Goal: Transaction & Acquisition: Register for event/course

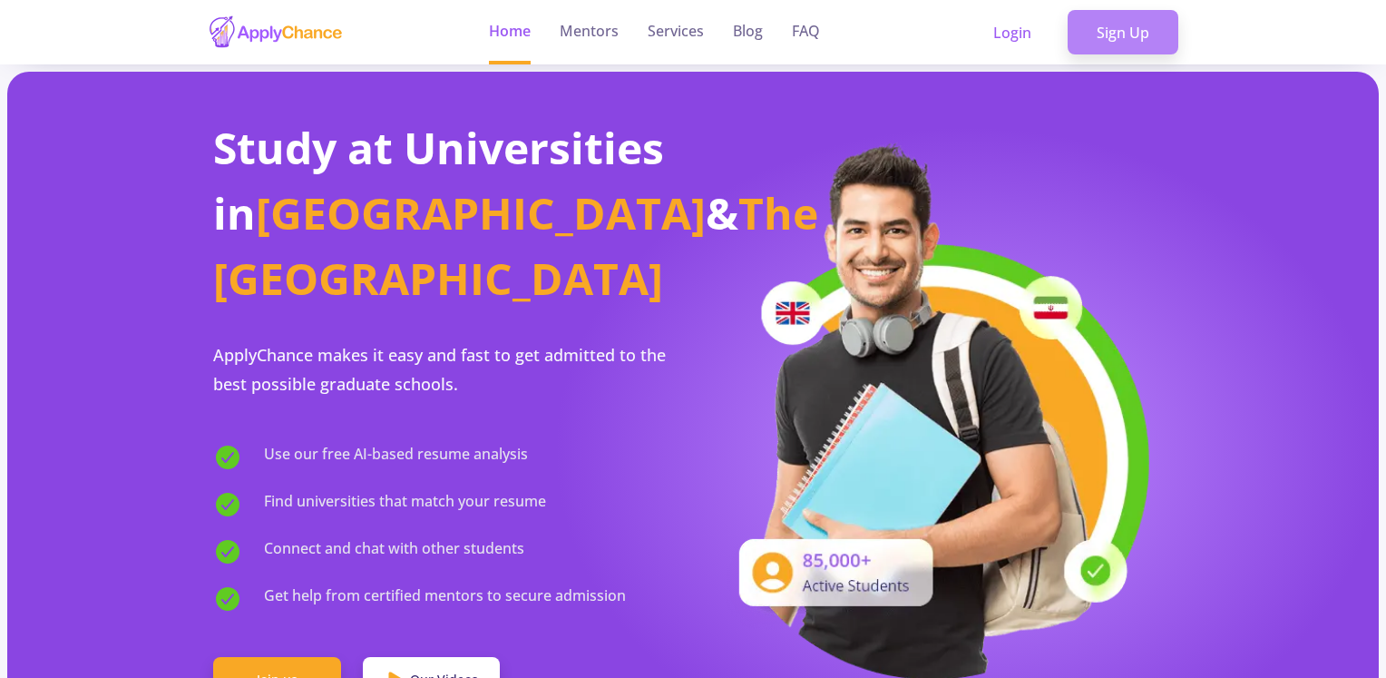
click at [1117, 37] on link "Sign Up" at bounding box center [1123, 32] width 111 height 45
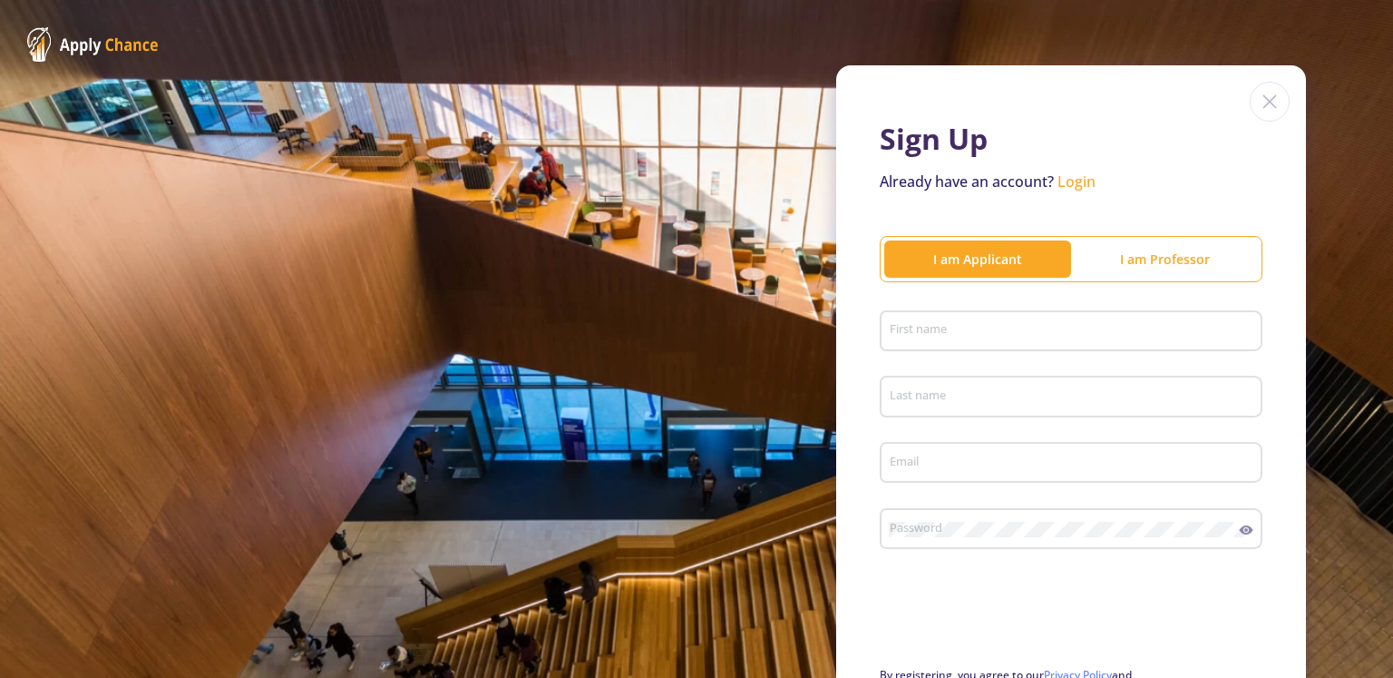
click at [1006, 331] on input "First name" at bounding box center [1074, 332] width 370 height 16
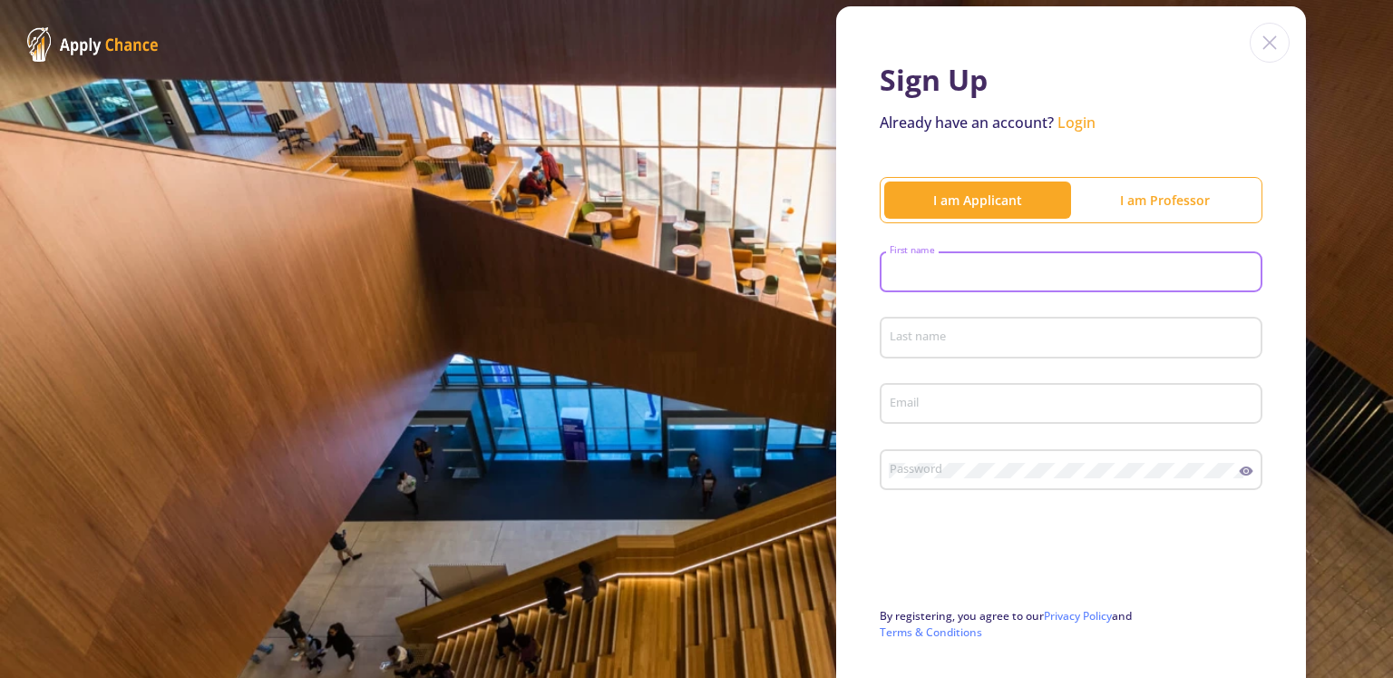
scroll to position [91, 0]
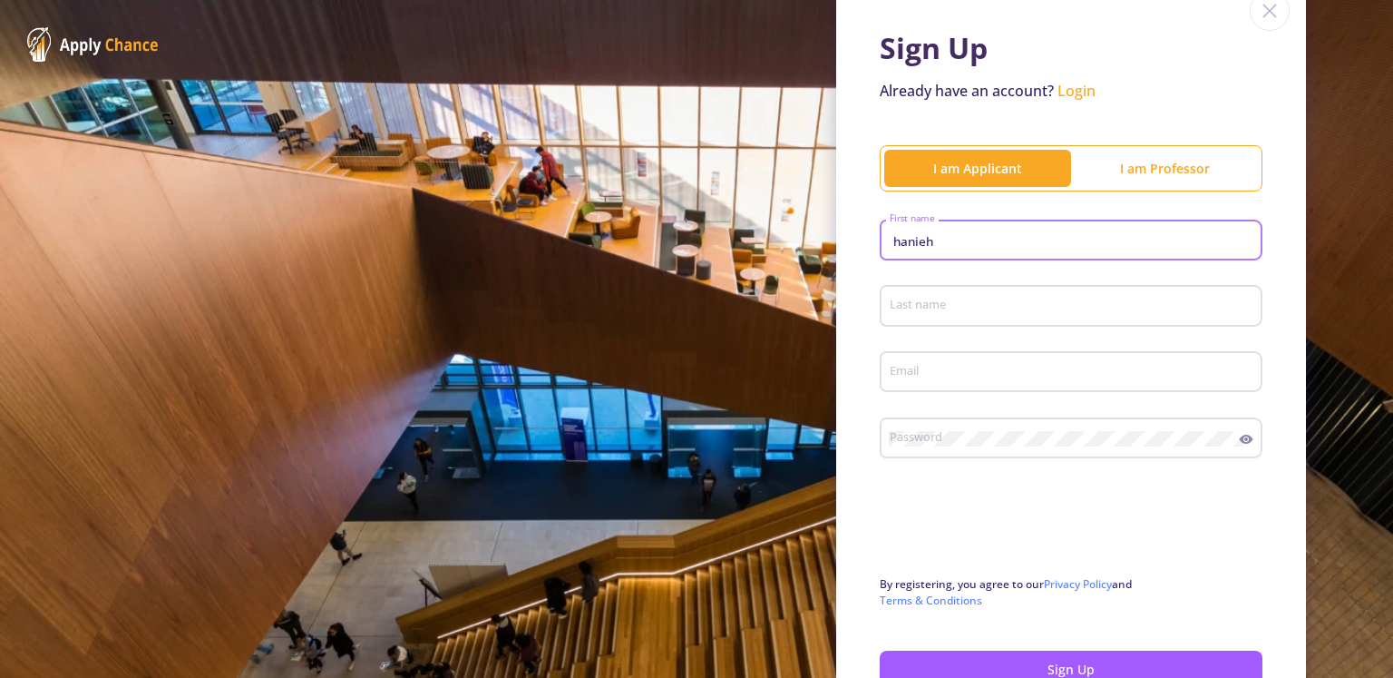
type input "hanieh"
click at [1000, 297] on div "Last name" at bounding box center [1072, 301] width 366 height 47
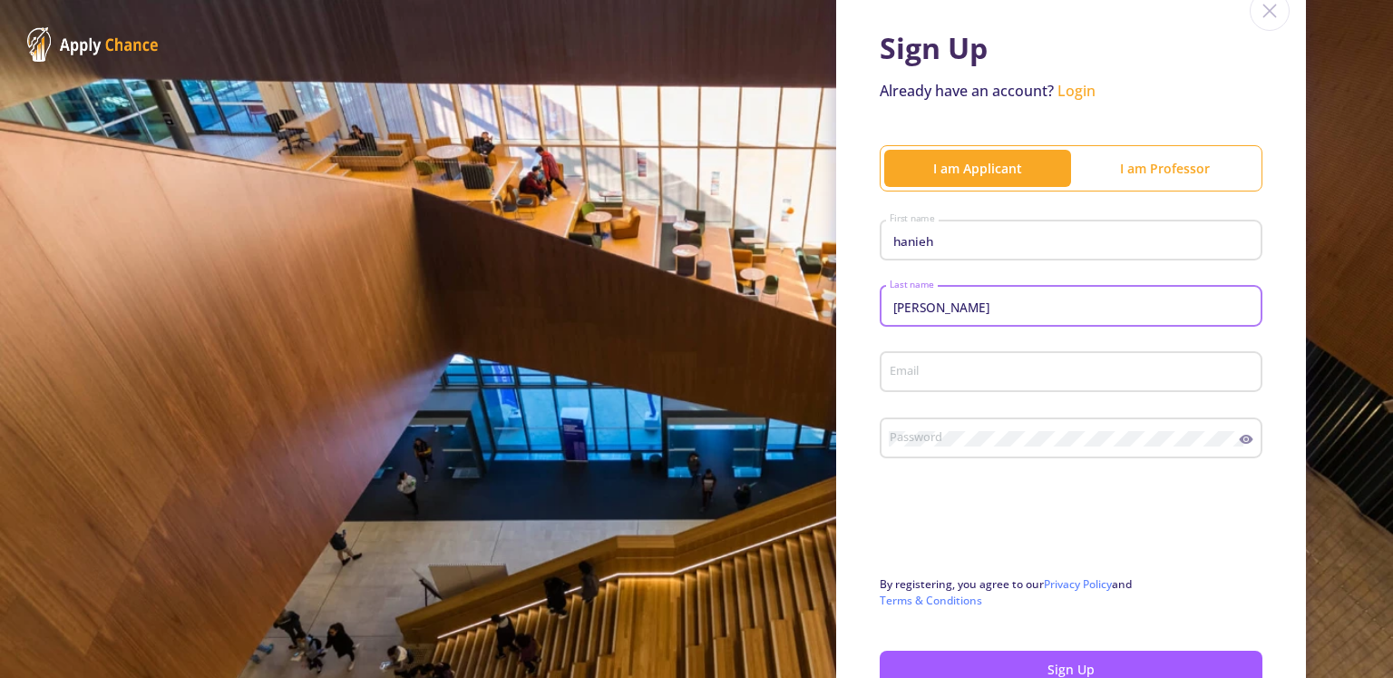
type input "[PERSON_NAME]"
click at [986, 373] on input "Email" at bounding box center [1074, 373] width 370 height 16
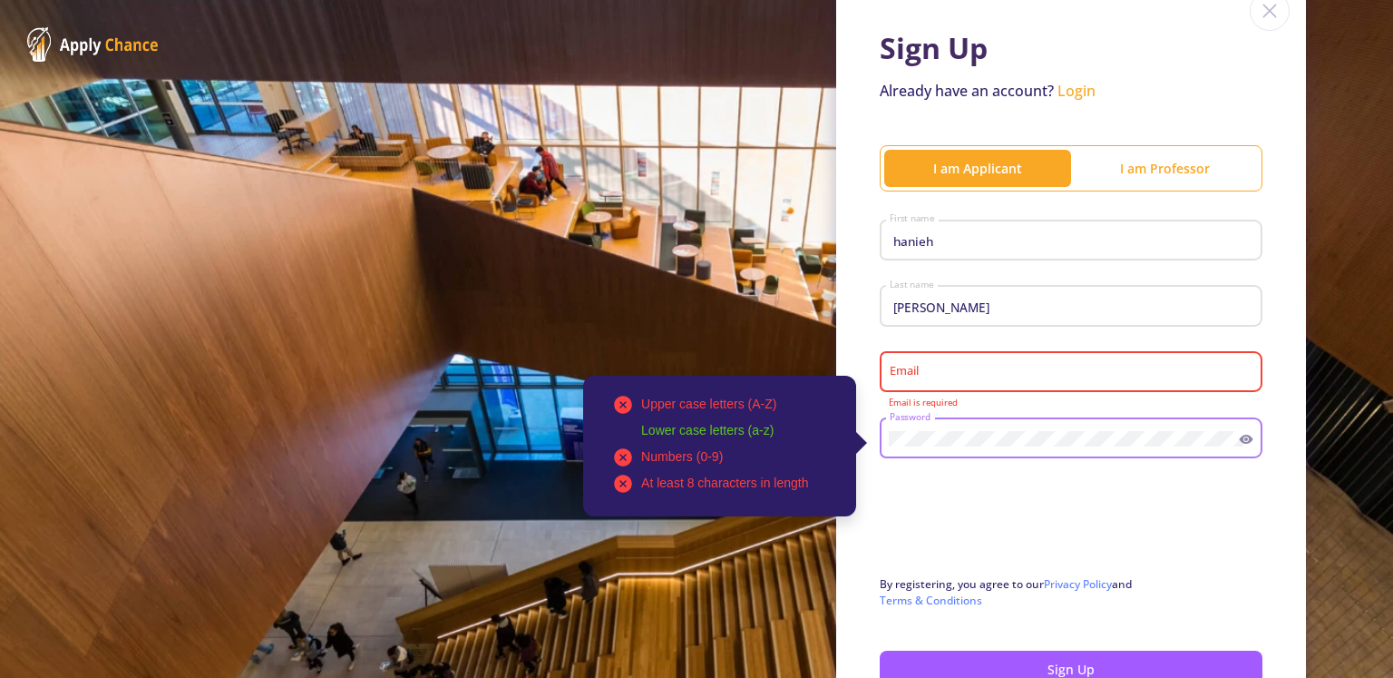
click at [1243, 448] on div "Upper case letters (A-Z) Lower case letters (a-z) Numbers (0-9) At least 8 char…" at bounding box center [1071, 434] width 383 height 47
click at [1243, 445] on icon at bounding box center [1246, 439] width 15 height 15
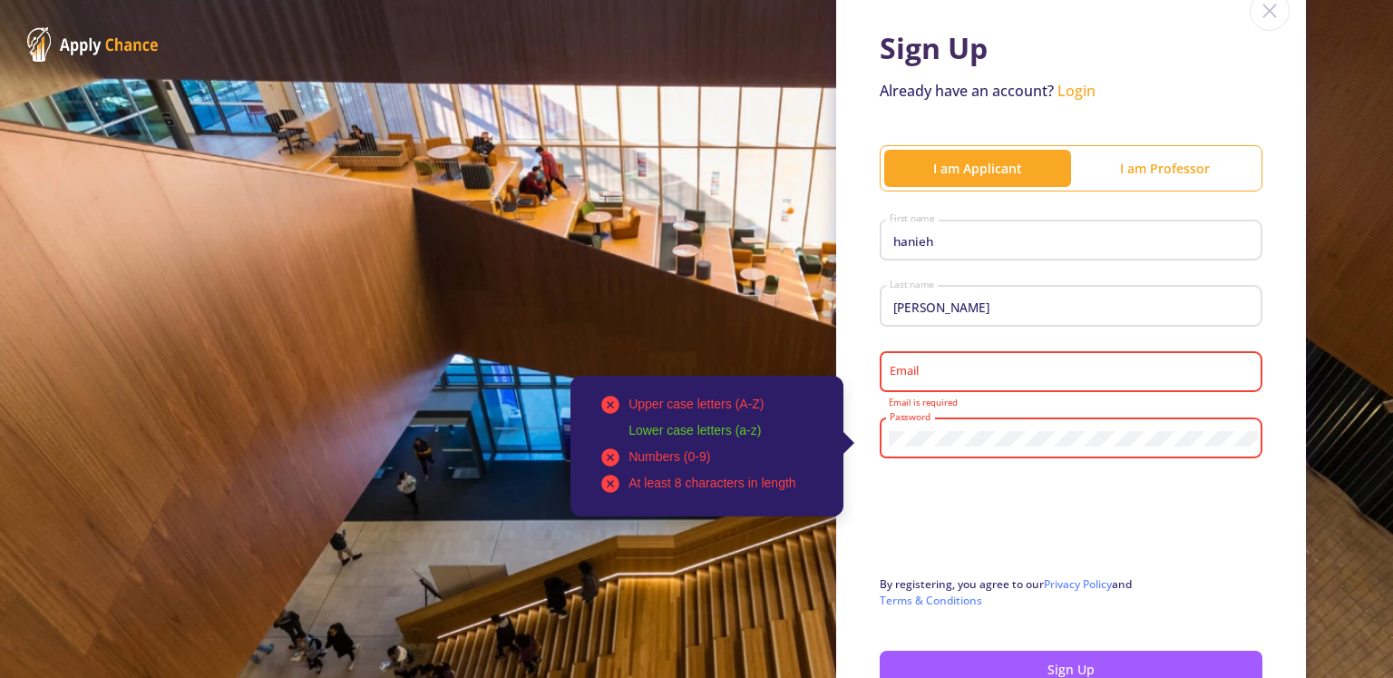
click at [1067, 451] on div "Upper case letters (A-Z) Lower case letters (a-z) Numbers (0-9) At least 8 char…" at bounding box center [1072, 434] width 366 height 47
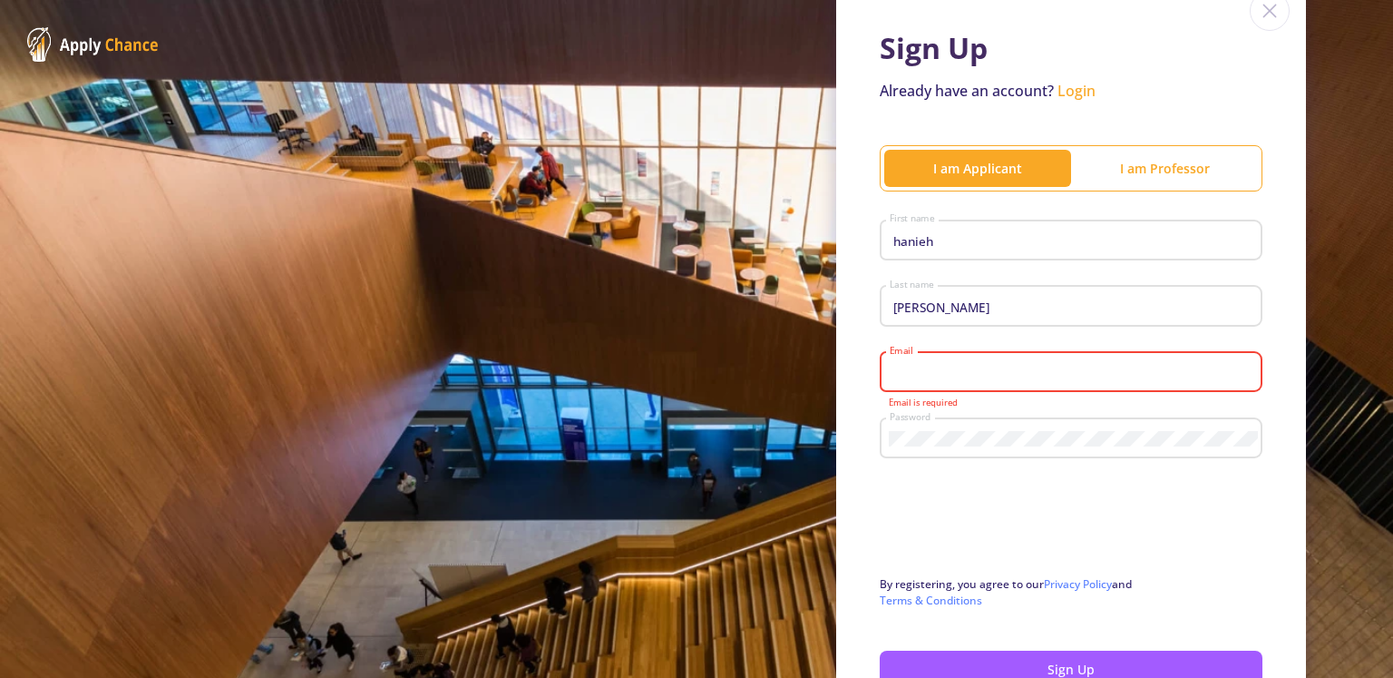
click at [942, 375] on input "Email" at bounding box center [1074, 373] width 370 height 16
paste input "[EMAIL_ADDRESS][DOMAIN_NAME]"
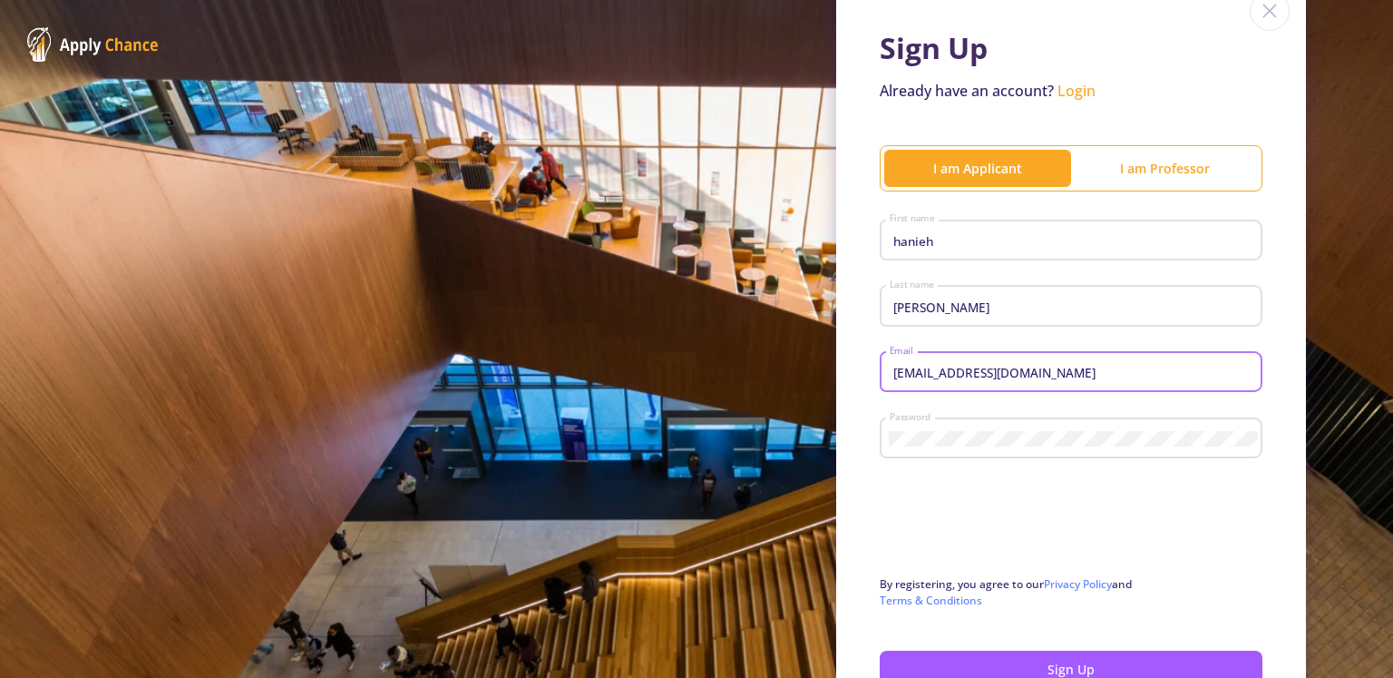
type input "[EMAIL_ADDRESS][DOMAIN_NAME]"
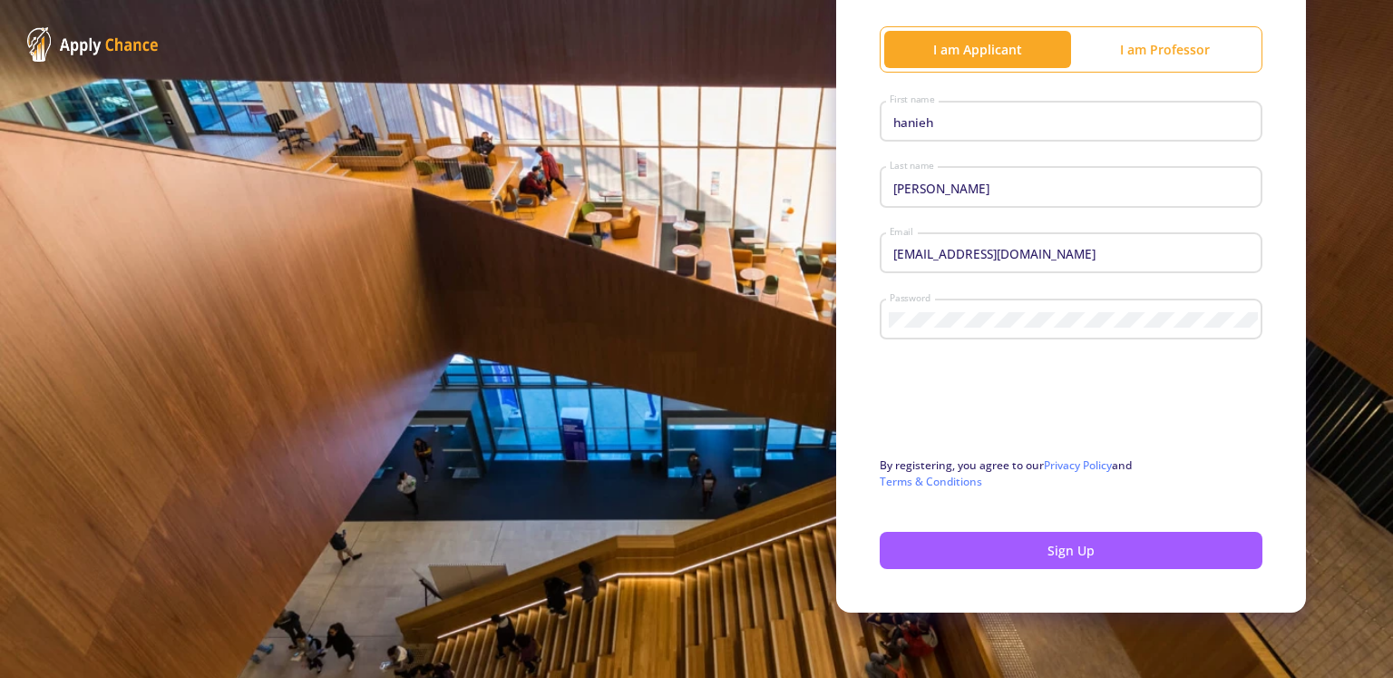
scroll to position [210, 0]
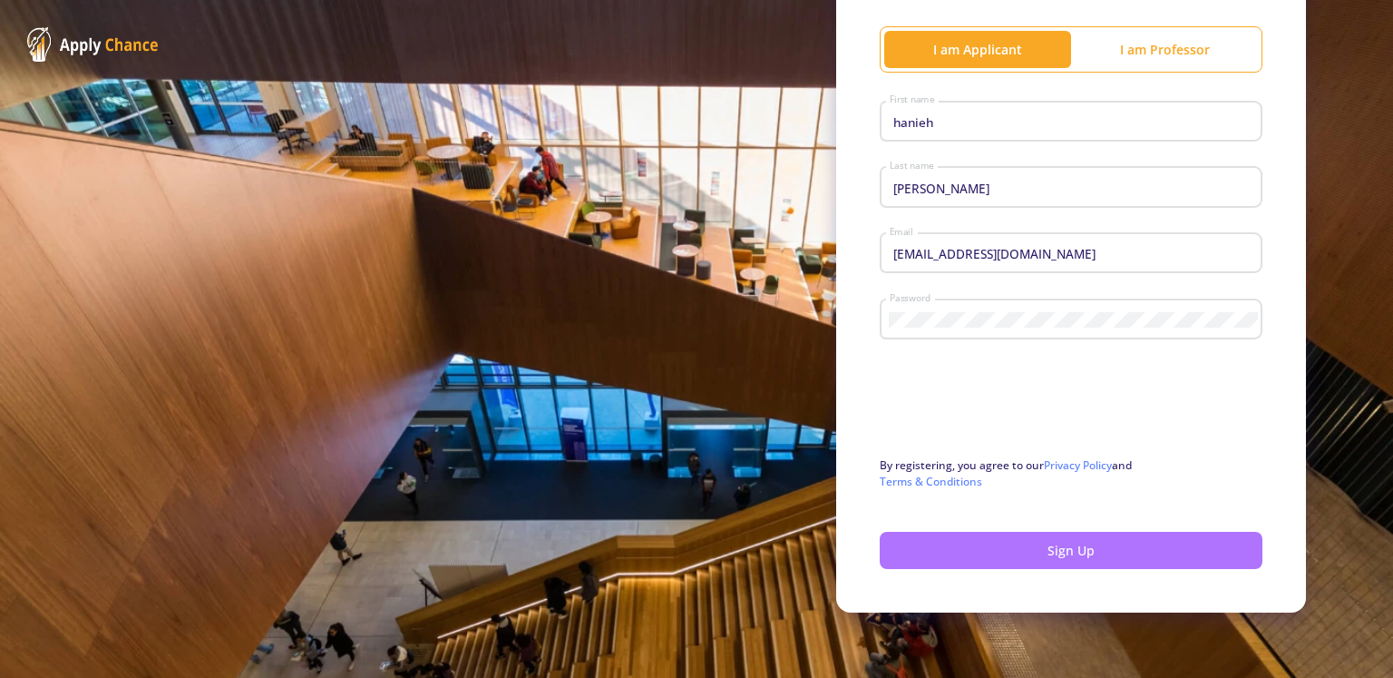
click at [1085, 556] on button "Sign Up" at bounding box center [1071, 550] width 383 height 37
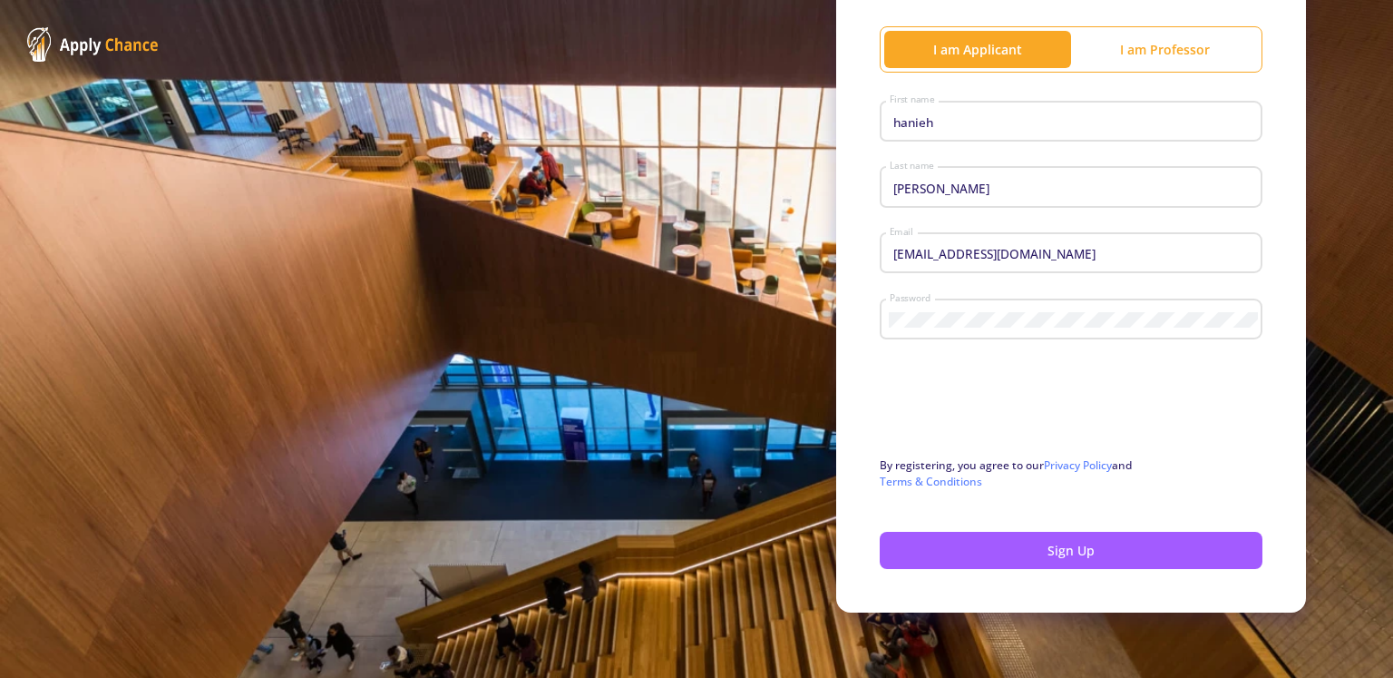
click at [938, 122] on input "hanieh" at bounding box center [1074, 122] width 370 height 16
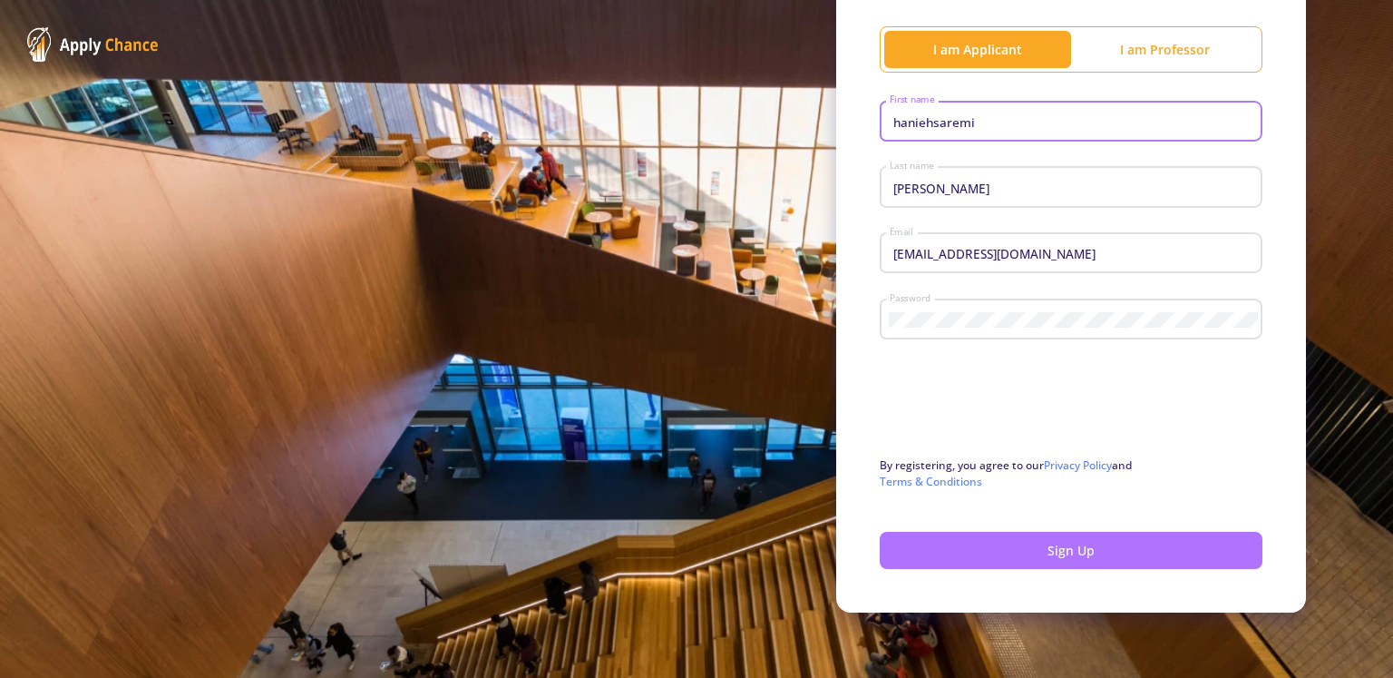
type input "haniehsaremi"
click at [998, 540] on button "Sign Up" at bounding box center [1071, 550] width 383 height 37
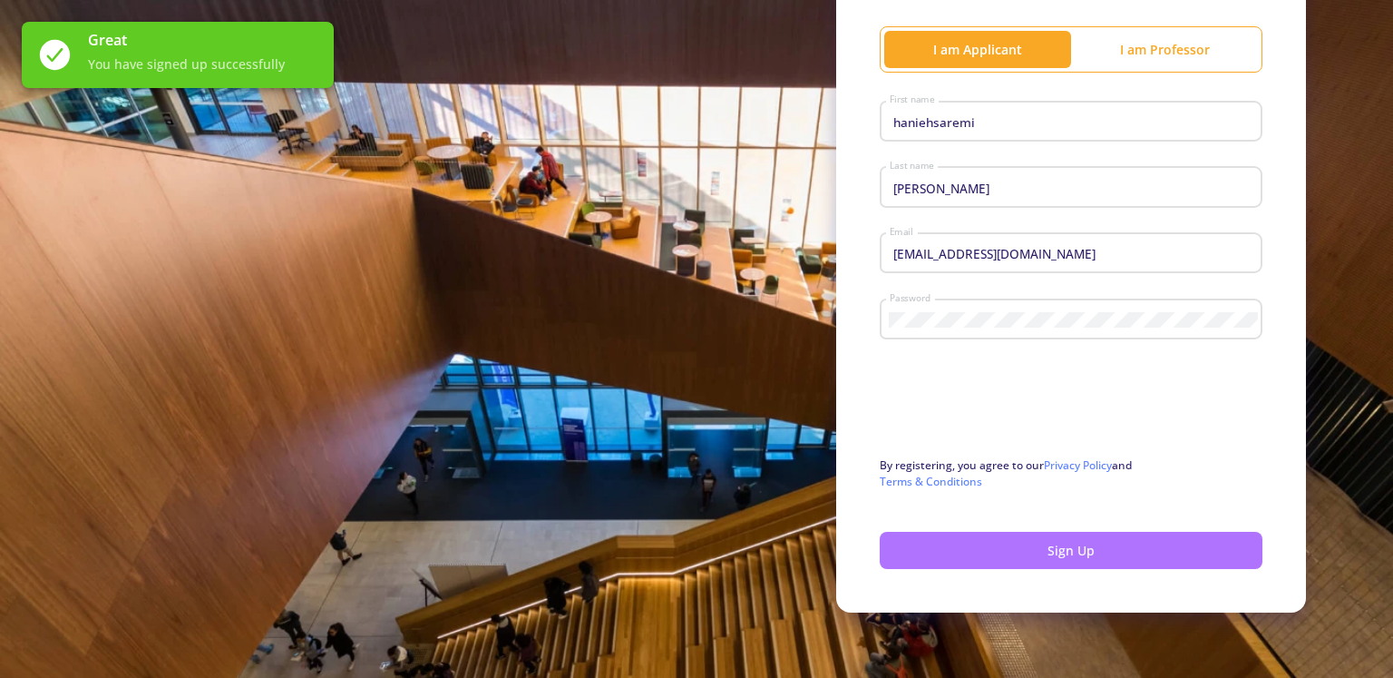
click at [1084, 542] on button "Sign Up" at bounding box center [1071, 550] width 383 height 37
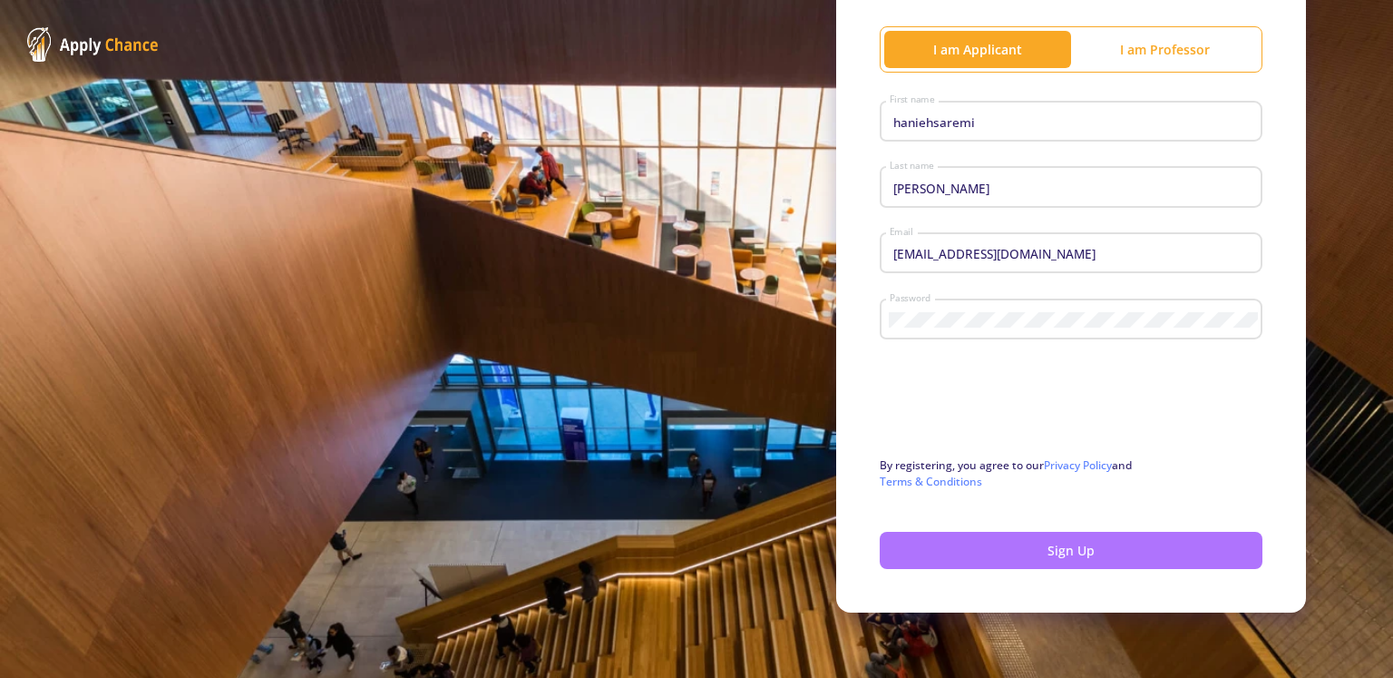
click at [1013, 560] on button "Sign Up" at bounding box center [1071, 550] width 383 height 37
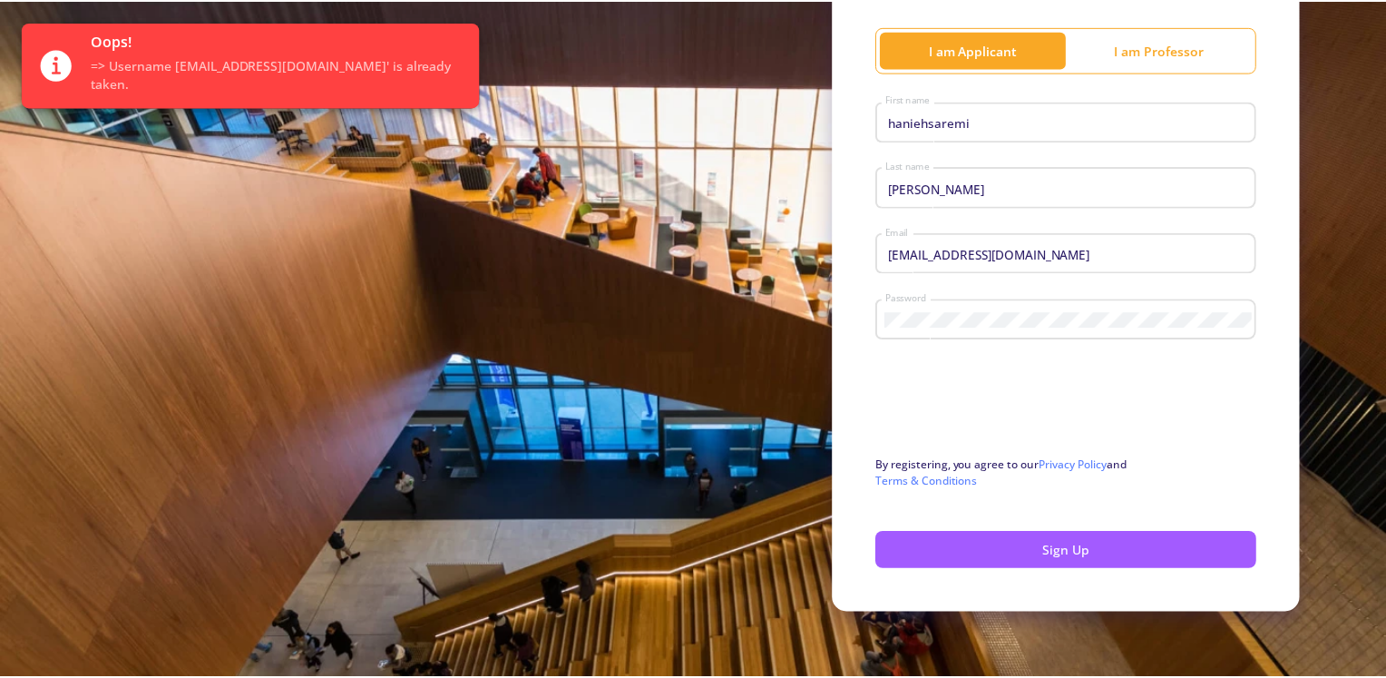
scroll to position [0, 0]
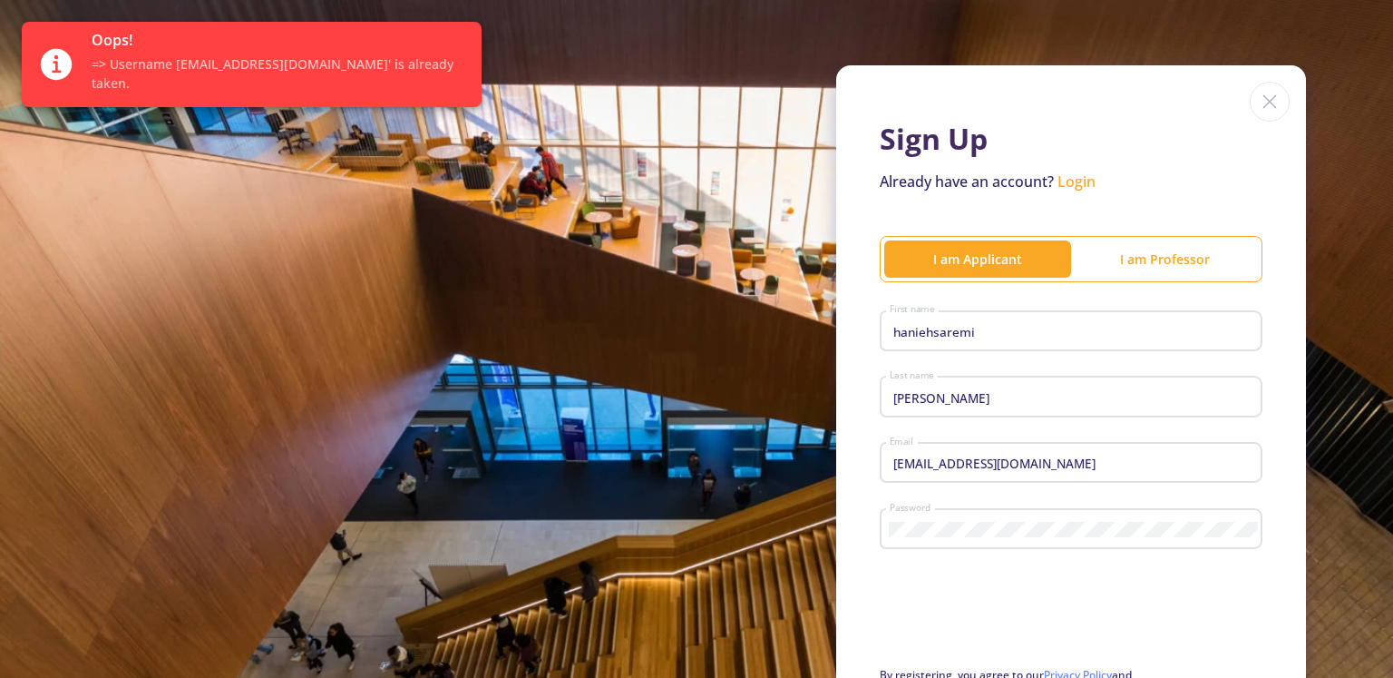
click at [1073, 190] on link "Login" at bounding box center [1077, 181] width 38 height 20
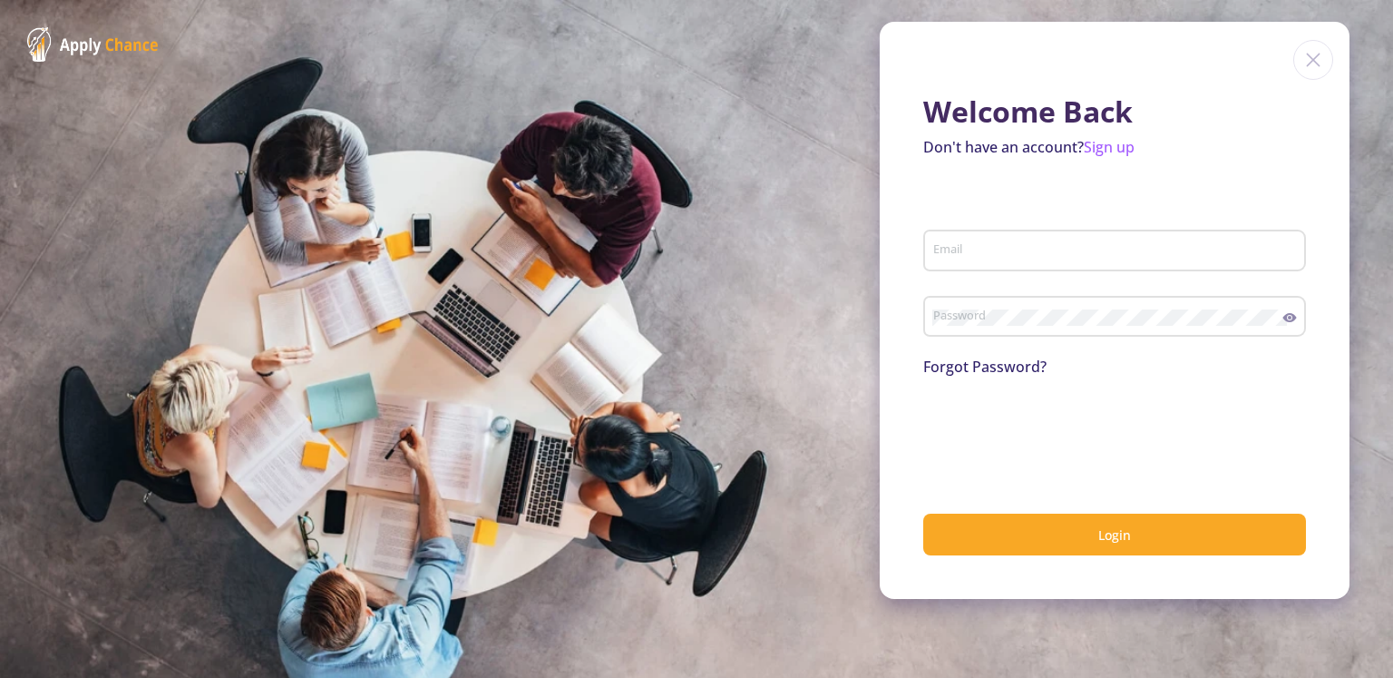
type input "[EMAIL_ADDRESS][DOMAIN_NAME]"
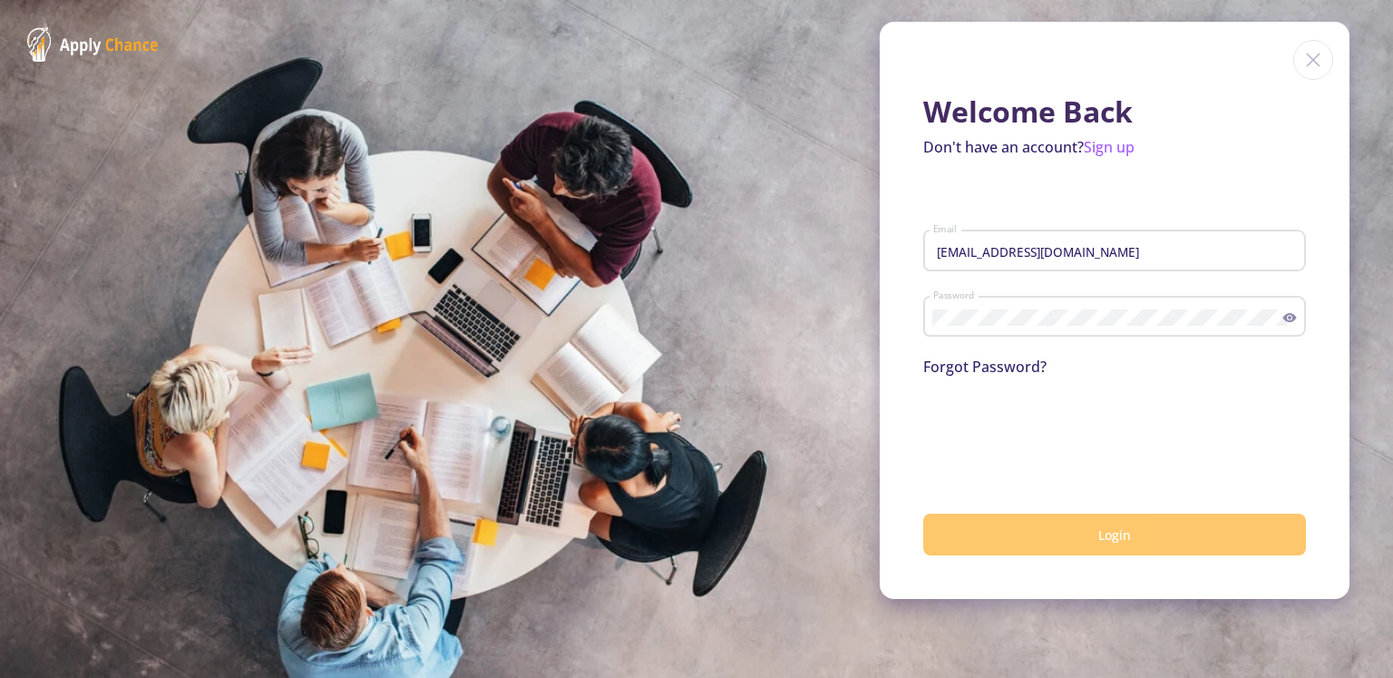
click at [1118, 544] on button "Login" at bounding box center [1114, 534] width 383 height 43
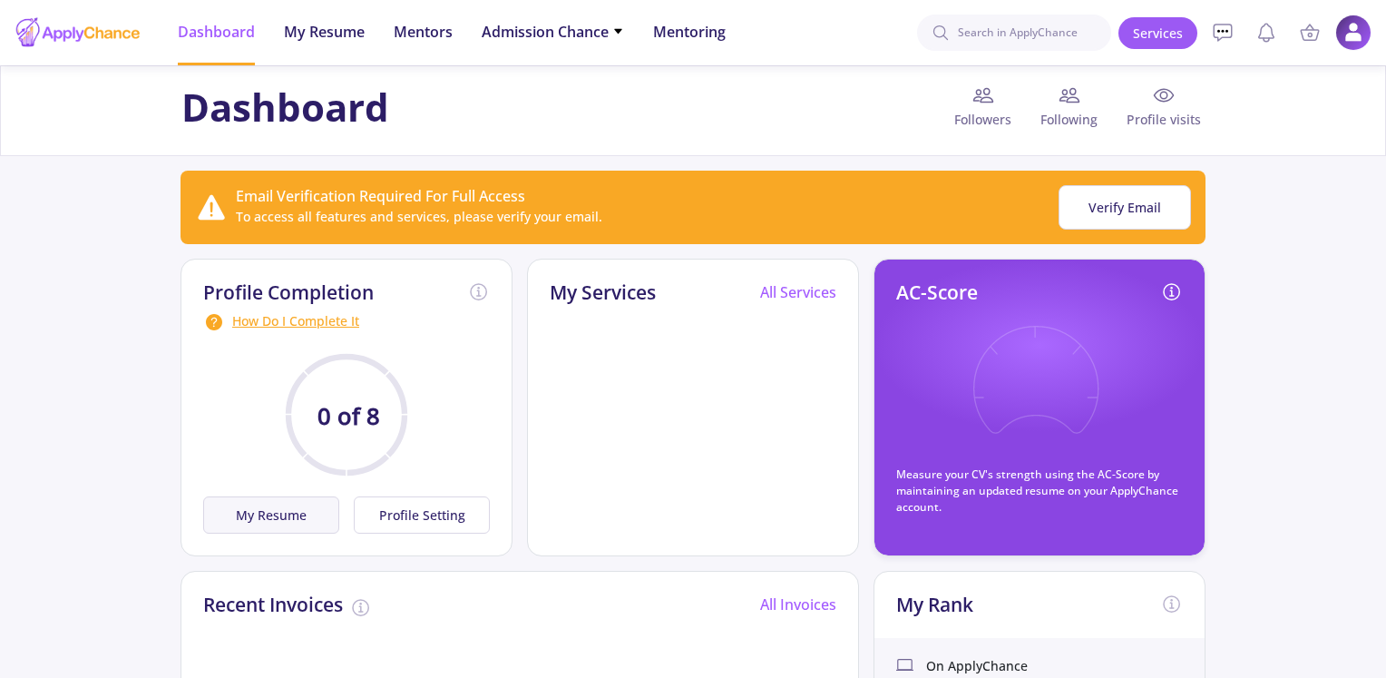
click at [250, 520] on button "My Resume" at bounding box center [271, 514] width 136 height 37
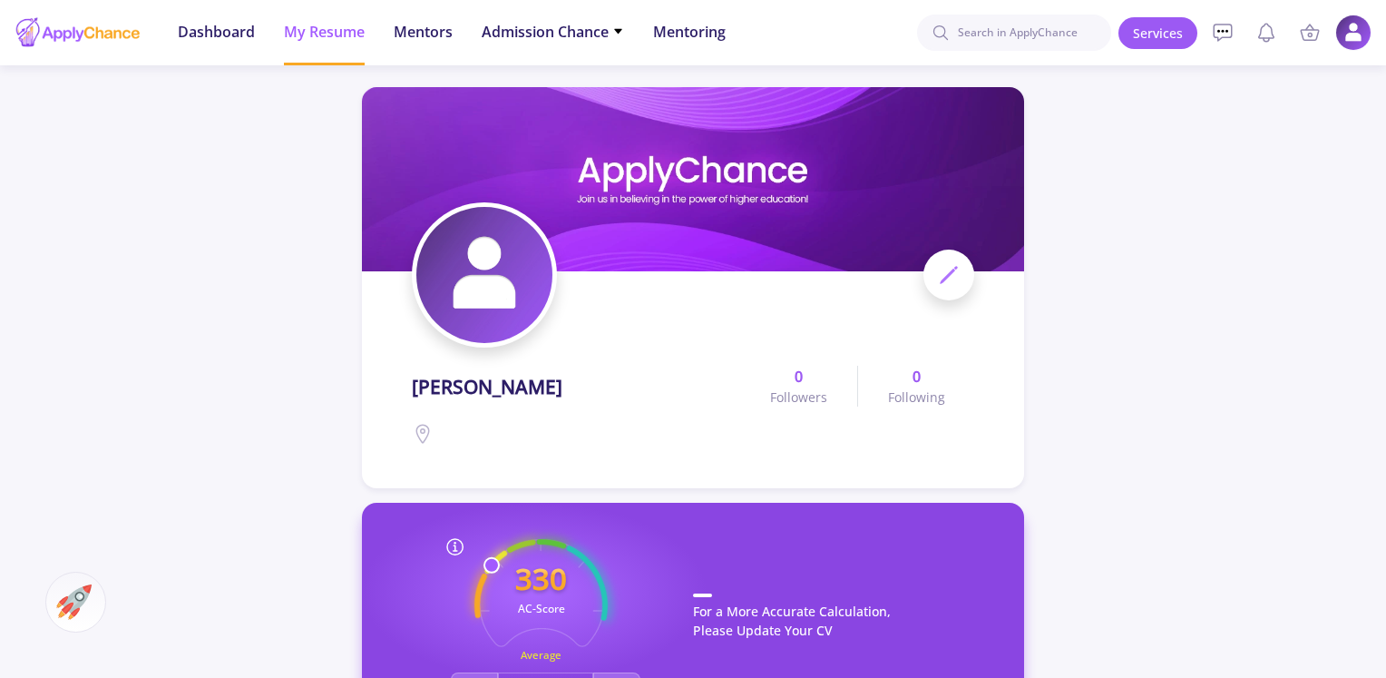
scroll to position [181, 0]
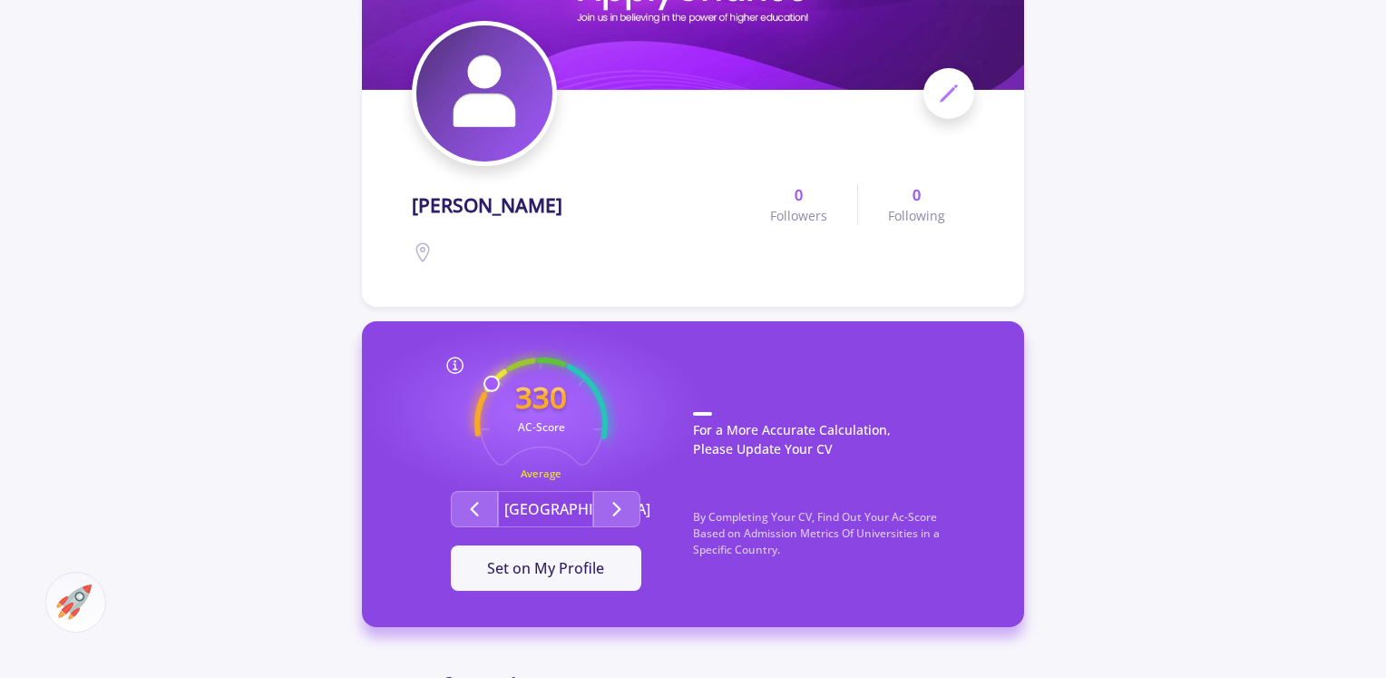
click at [544, 514] on button "[GEOGRAPHIC_DATA]" at bounding box center [545, 509] width 95 height 36
click at [610, 508] on icon "Second group" at bounding box center [617, 509] width 22 height 22
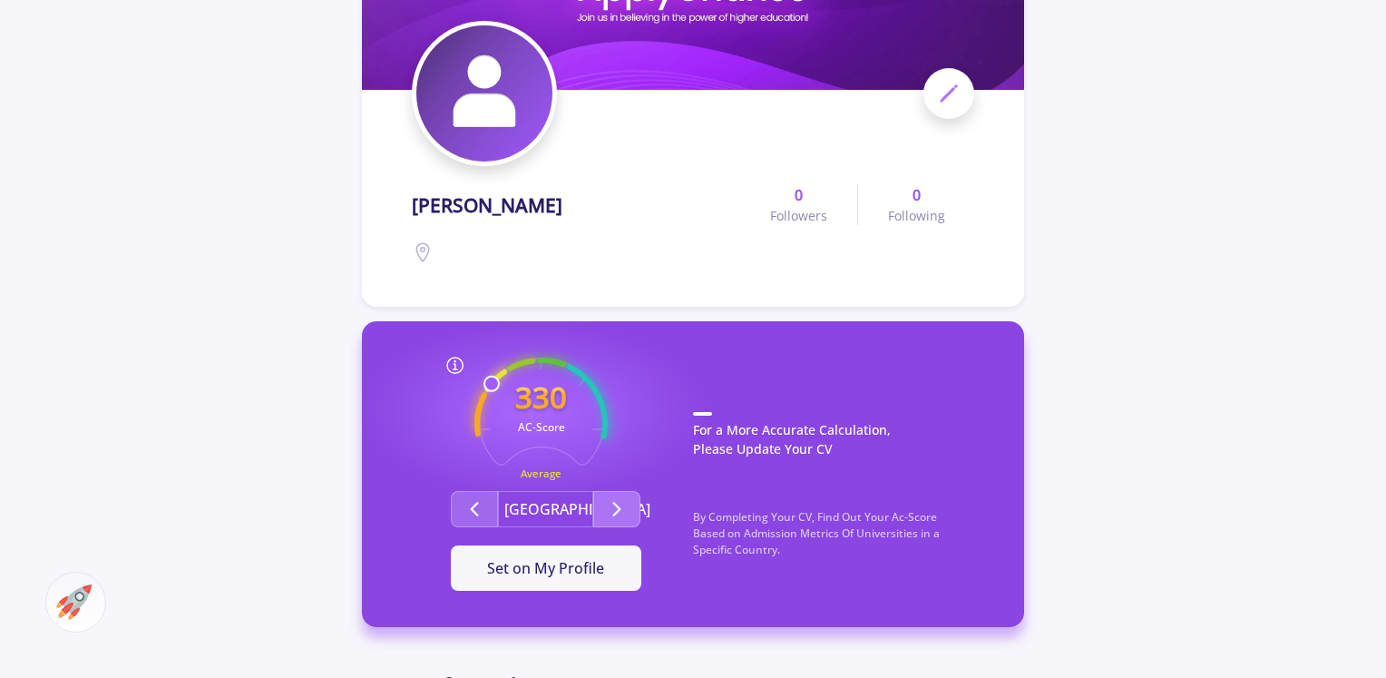
click at [610, 508] on icon "Second group" at bounding box center [617, 509] width 22 height 22
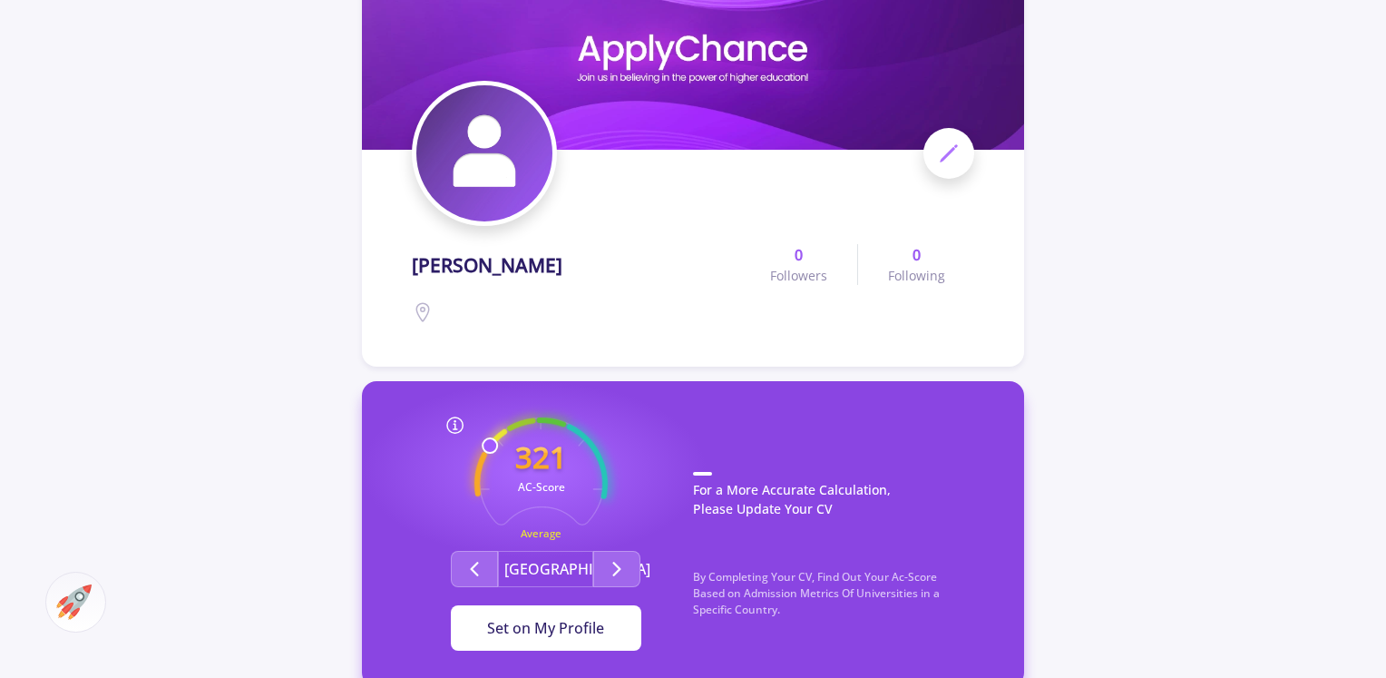
scroll to position [91, 0]
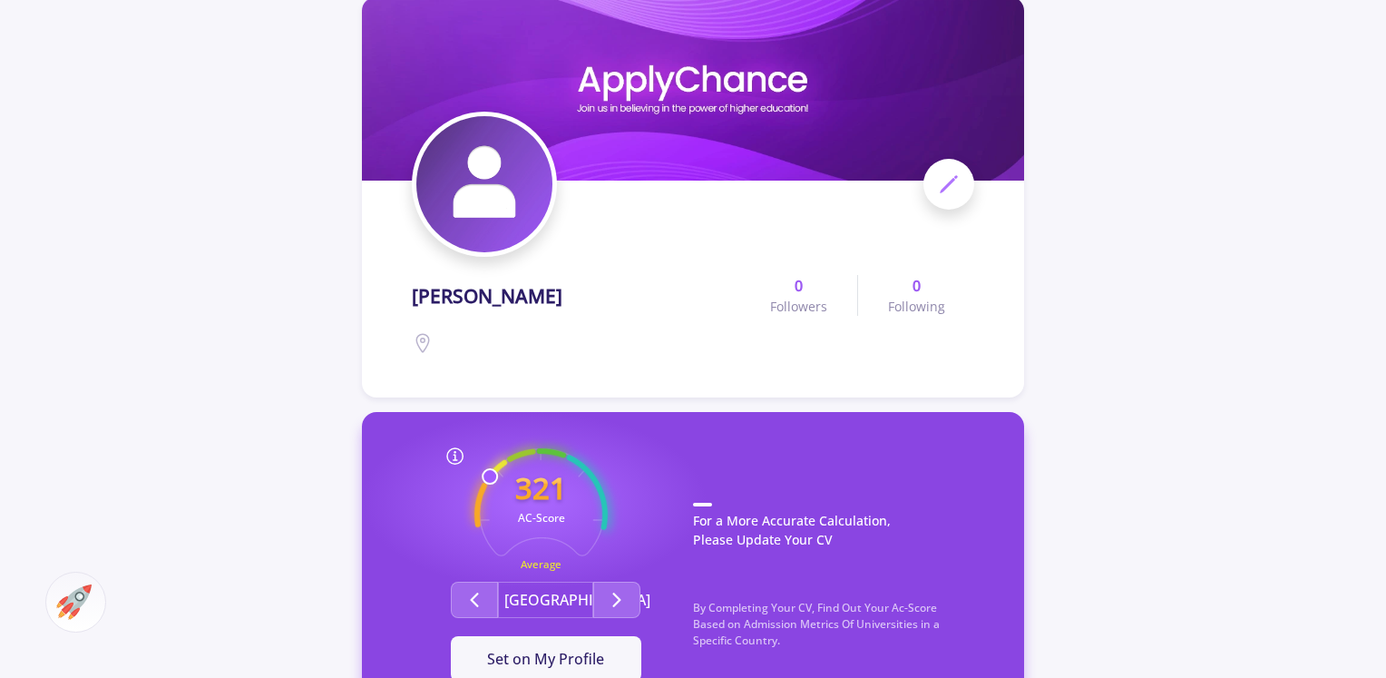
click at [942, 184] on icon at bounding box center [949, 184] width 22 height 22
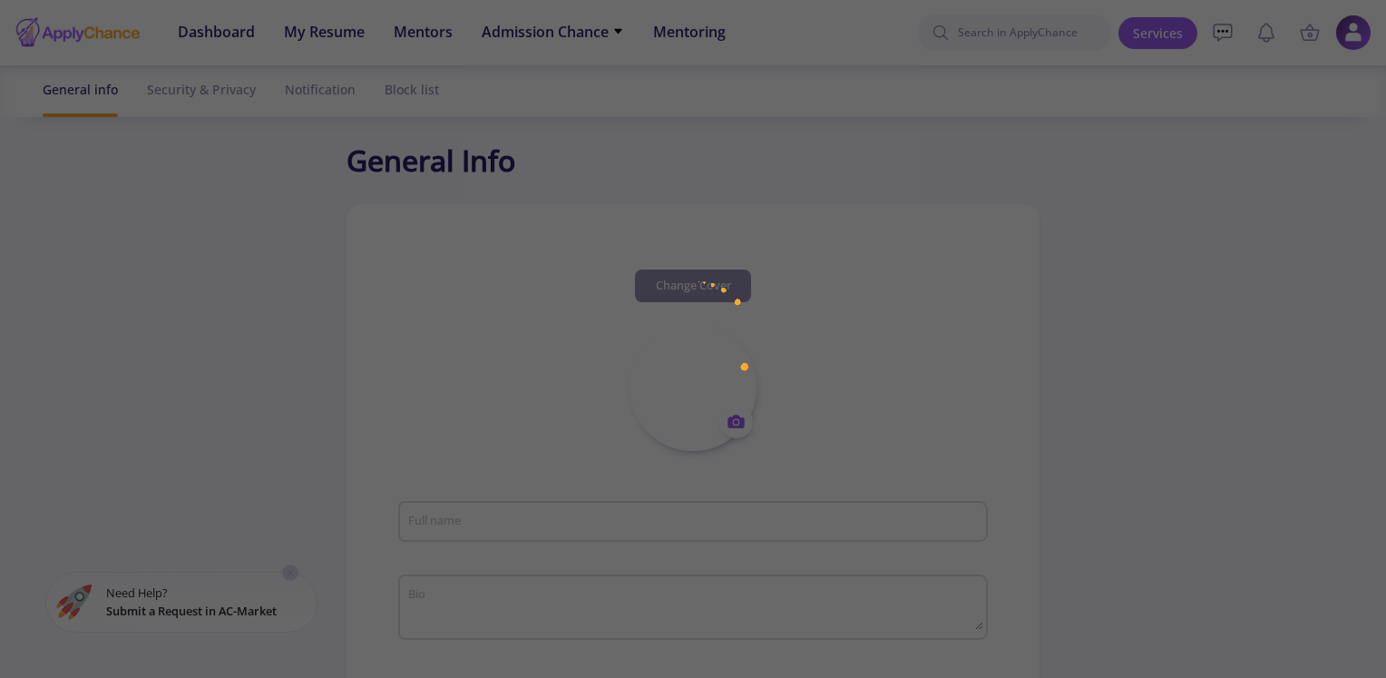
type input "[PERSON_NAME]"
type input "haniehsaremi"
type input "[EMAIL_ADDRESS][DOMAIN_NAME]"
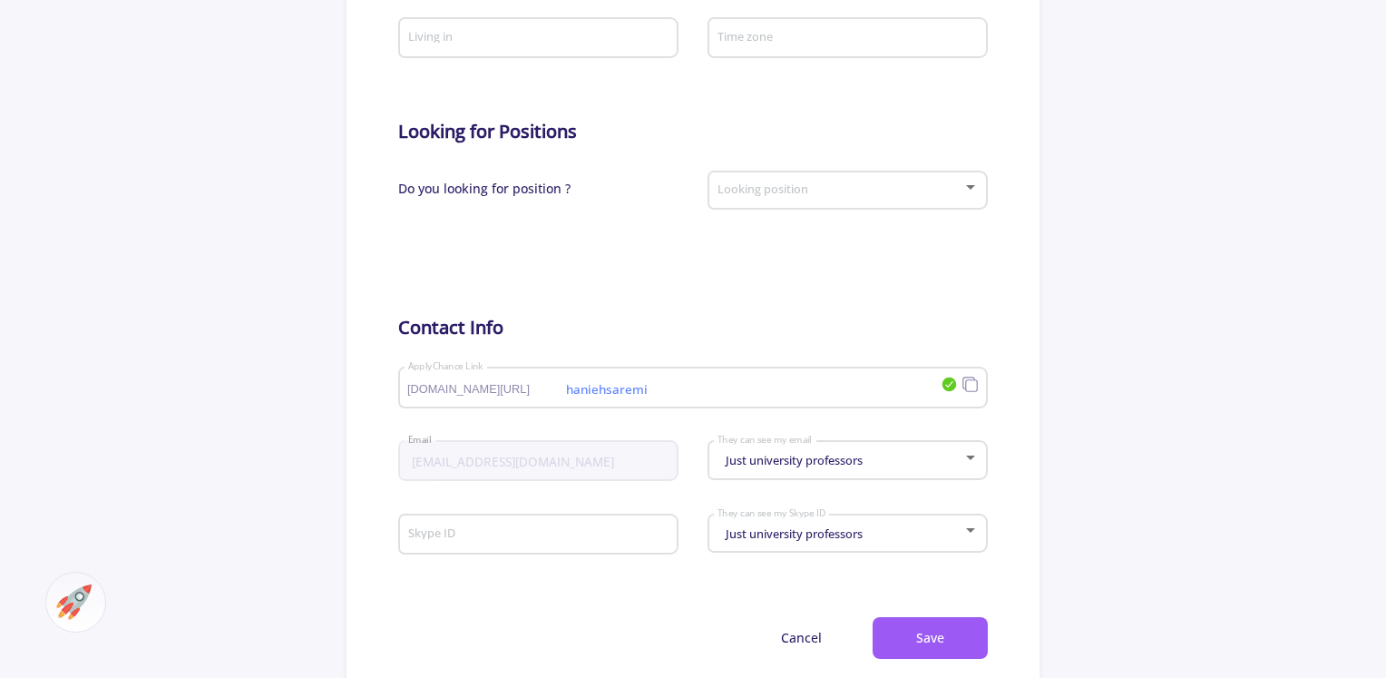
scroll to position [907, 0]
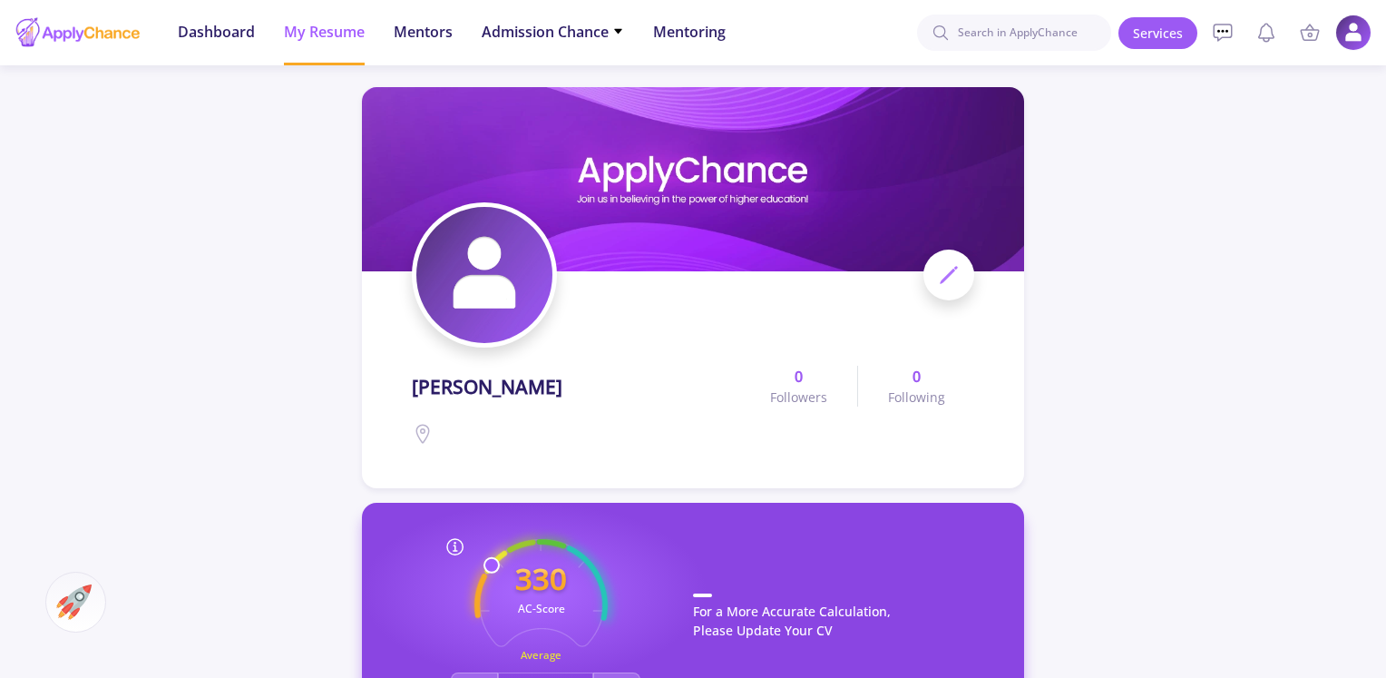
scroll to position [181, 0]
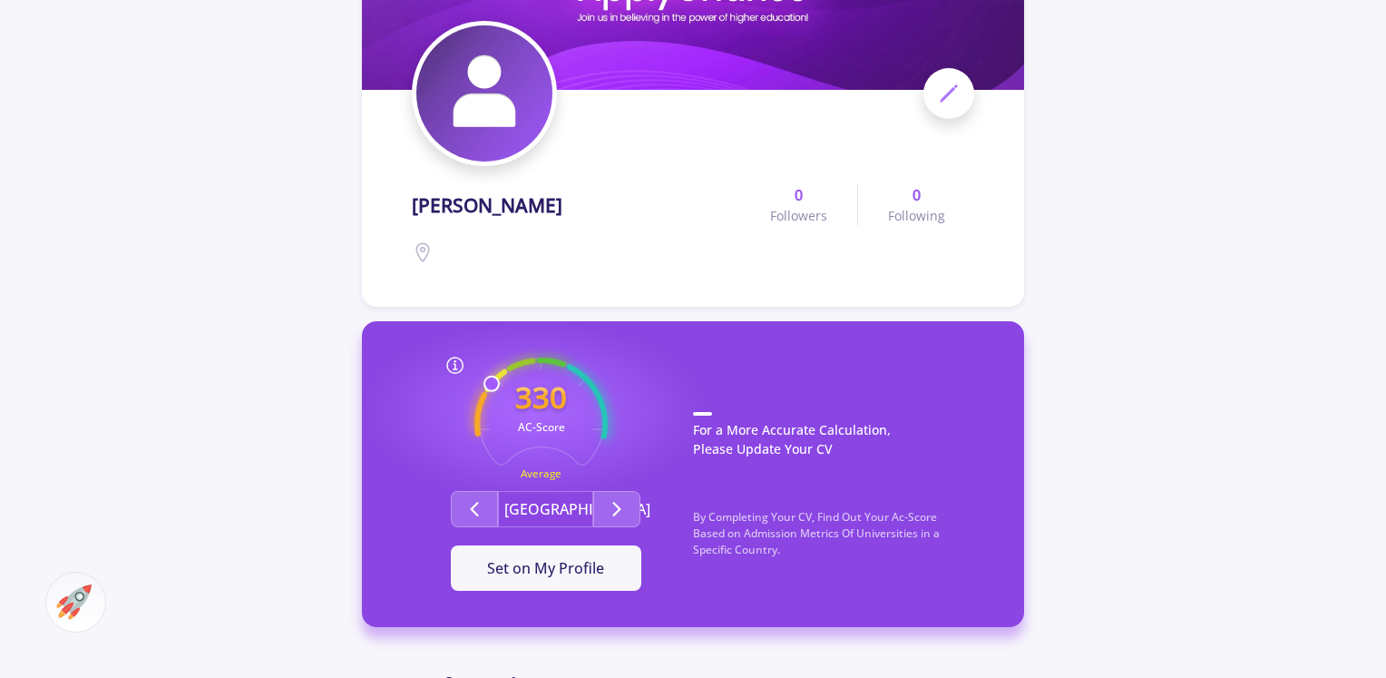
click at [562, 410] on text "330" at bounding box center [541, 396] width 52 height 41
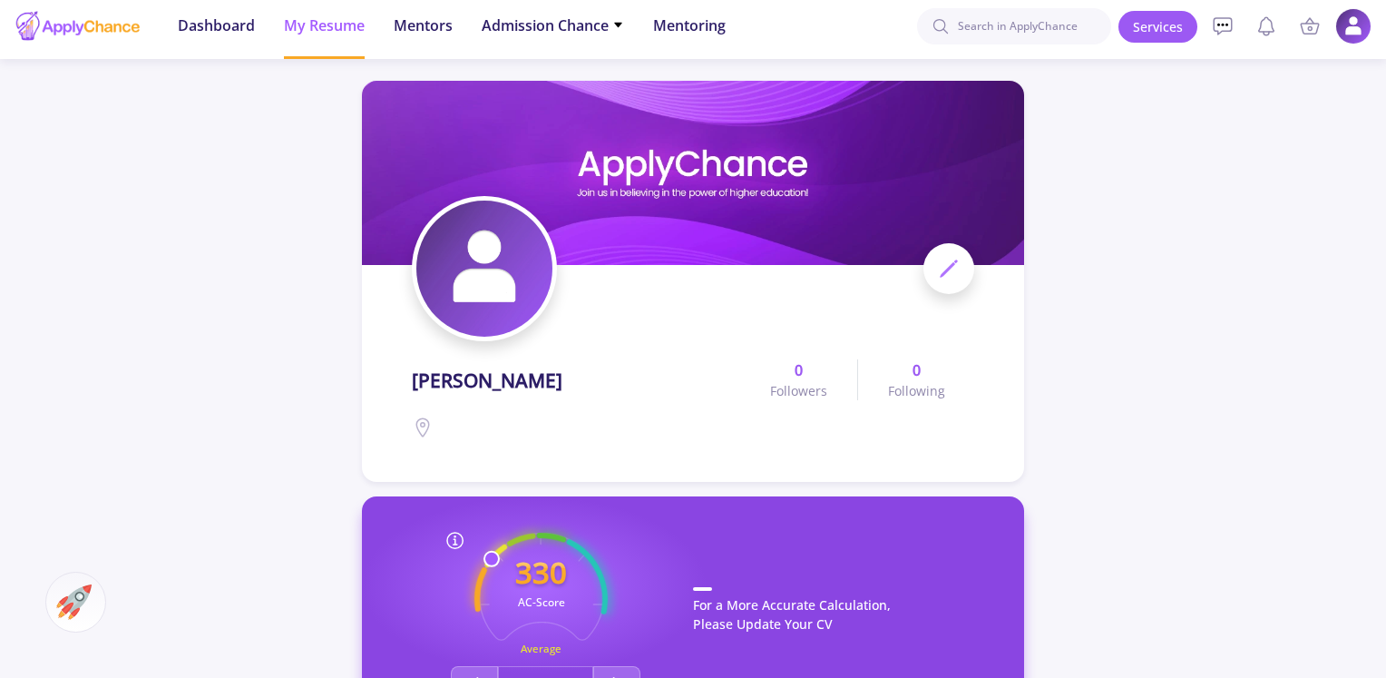
scroll to position [0, 0]
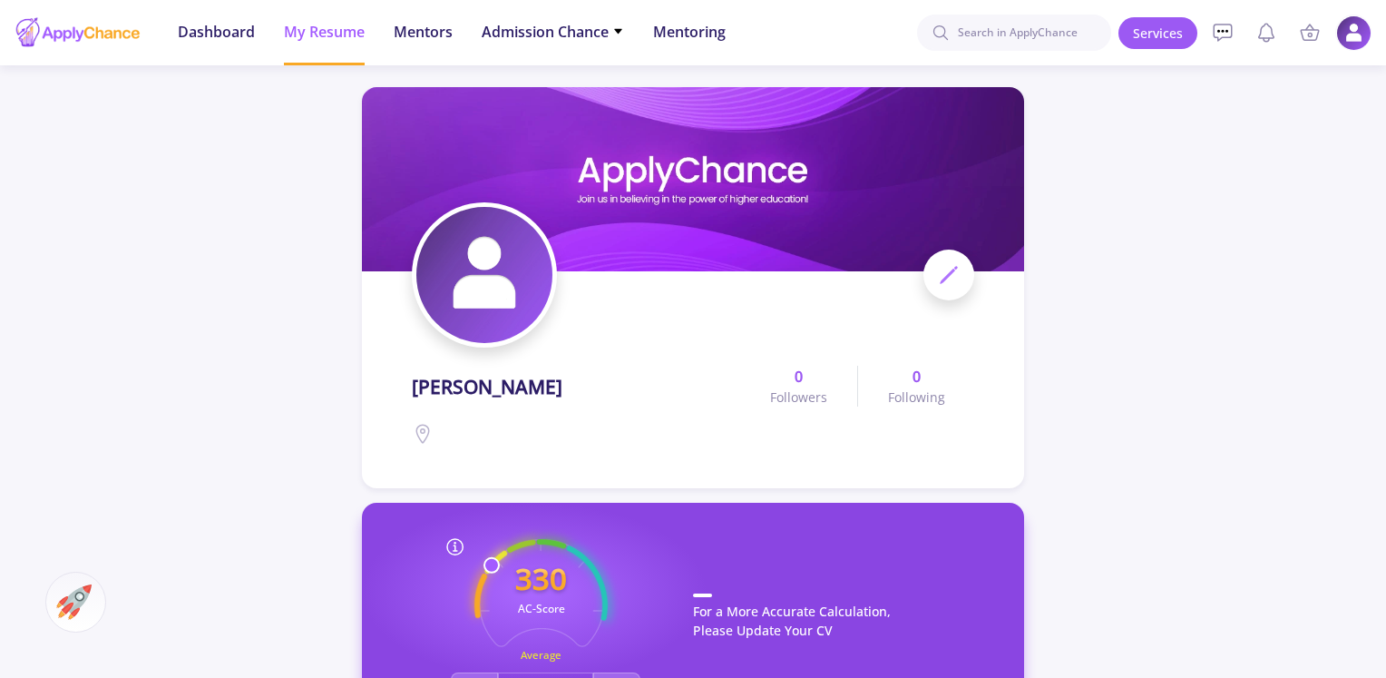
click at [1348, 39] on img at bounding box center [1353, 32] width 35 height 35
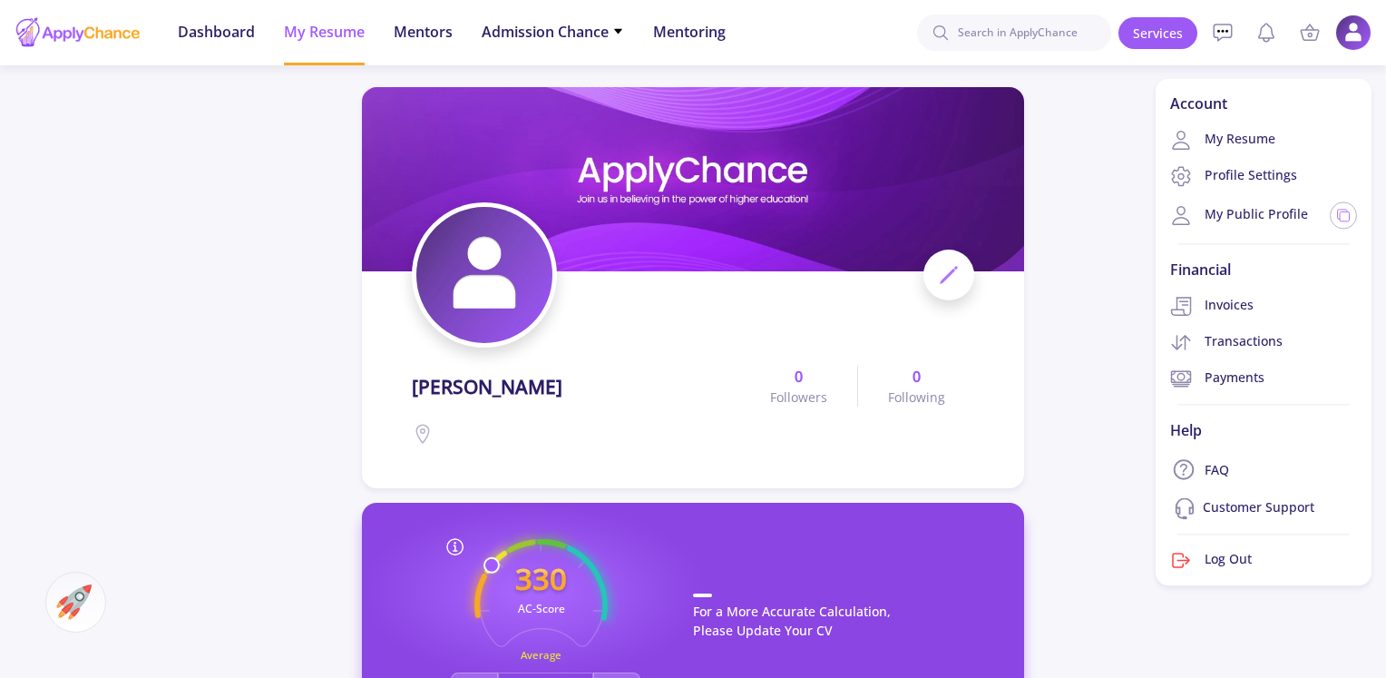
click at [86, 29] on div at bounding box center [78, 32] width 127 height 45
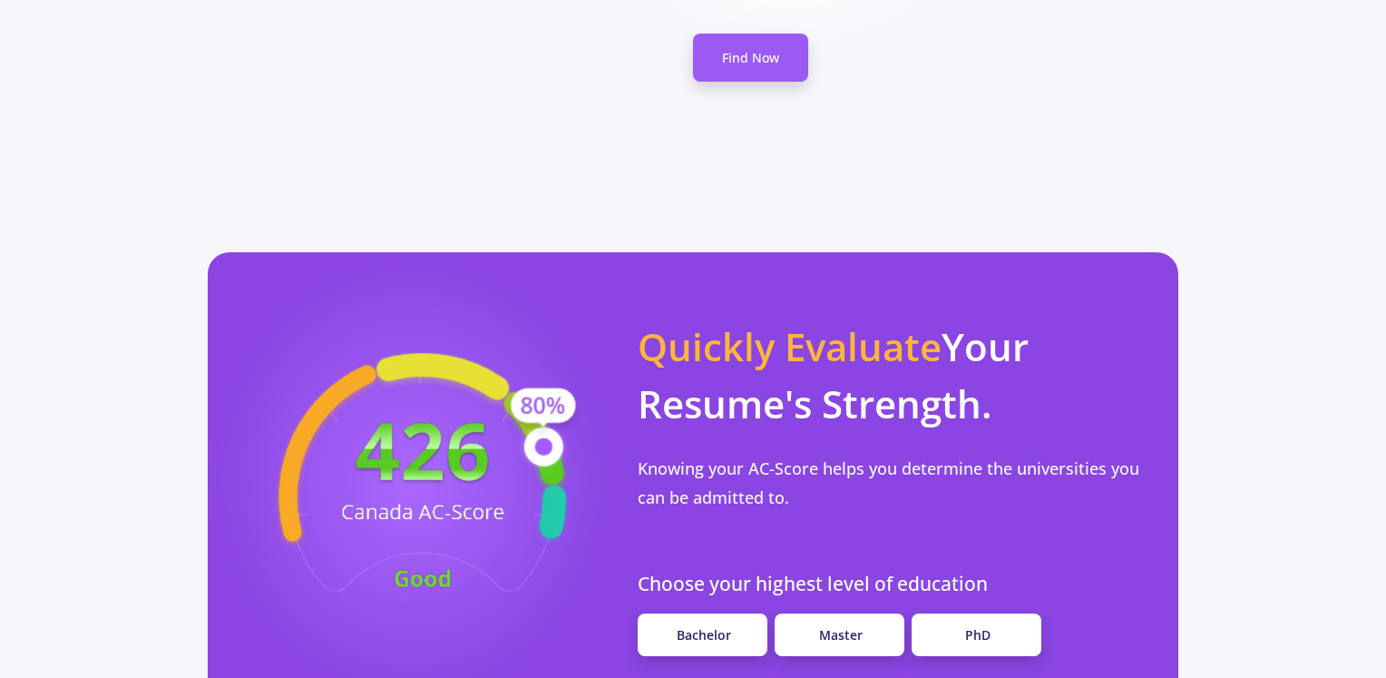
scroll to position [1451, 0]
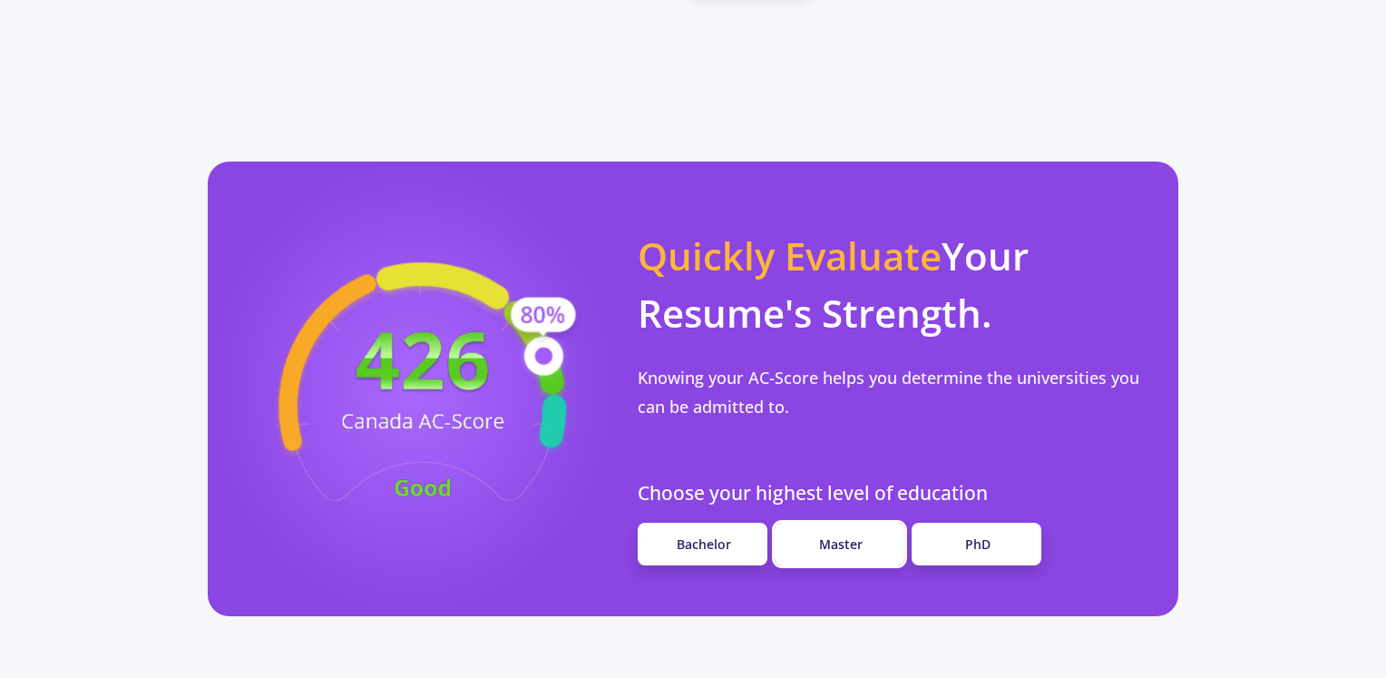
click at [869, 522] on link "Master" at bounding box center [840, 543] width 130 height 43
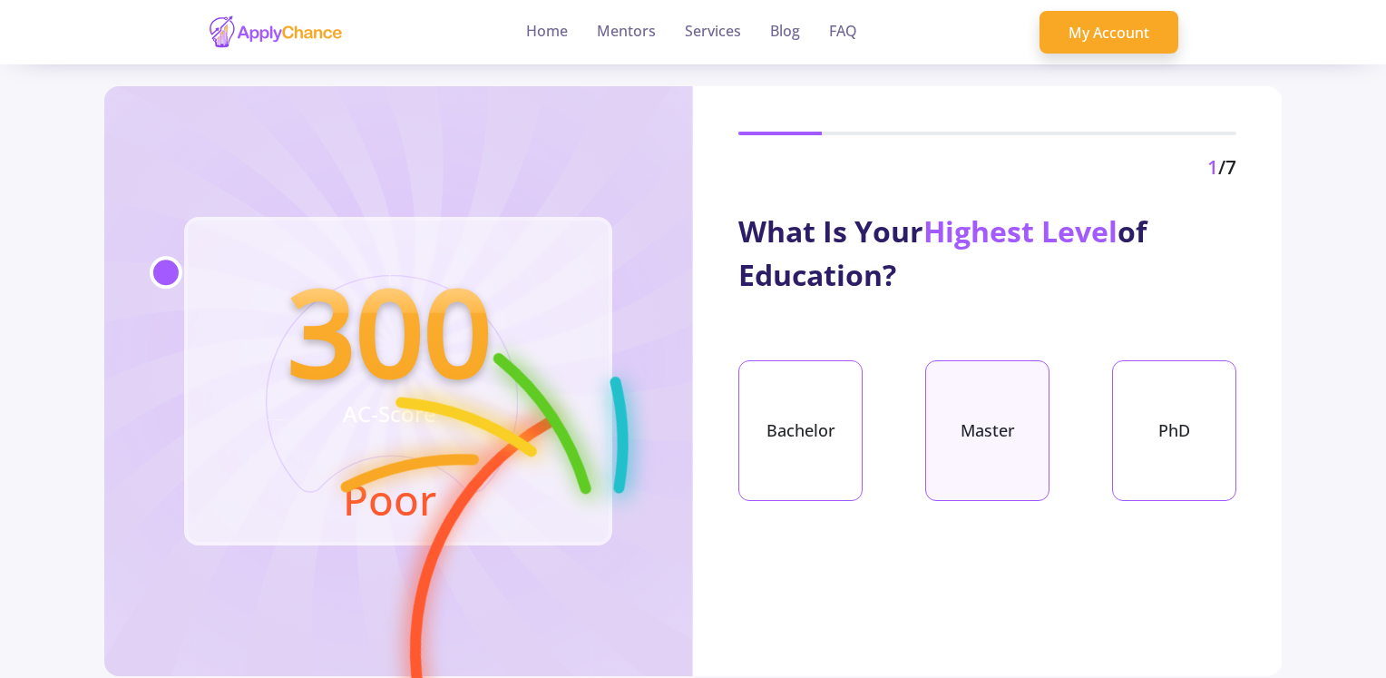
click at [972, 433] on div "Master" at bounding box center [987, 430] width 124 height 141
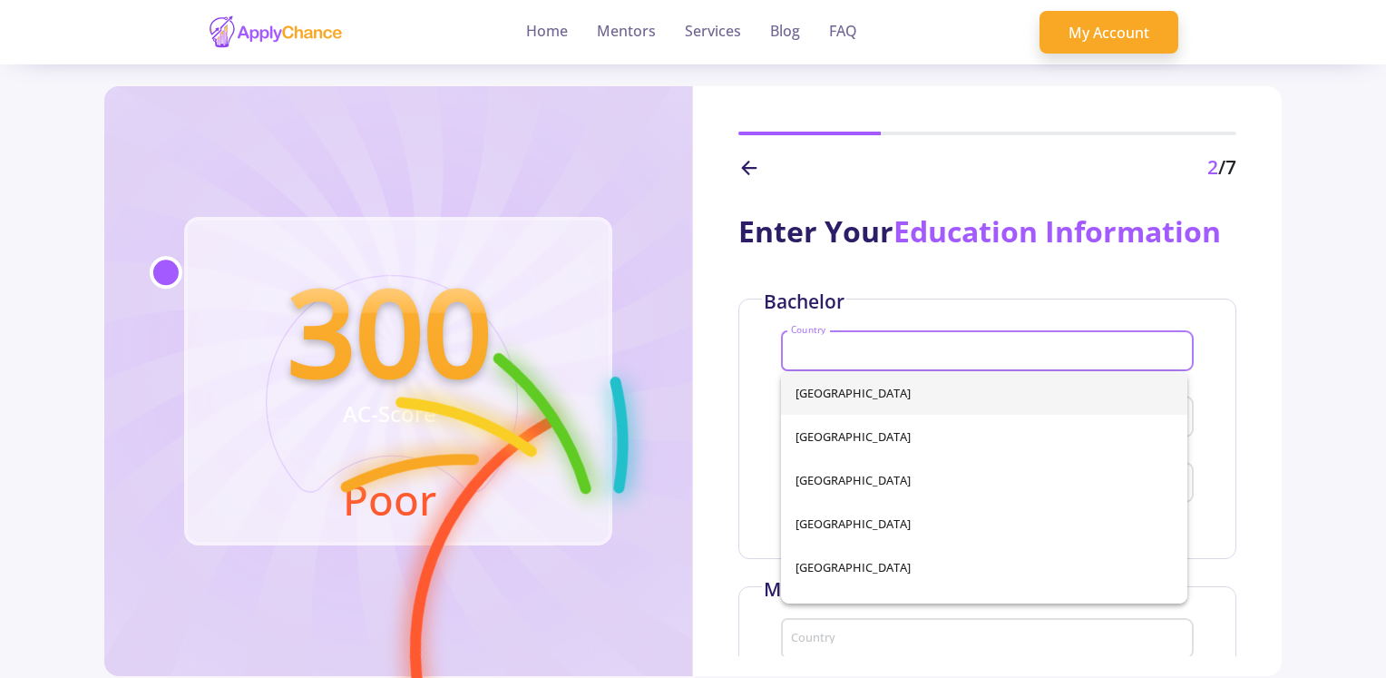
click at [827, 352] on input "Country" at bounding box center [990, 352] width 400 height 16
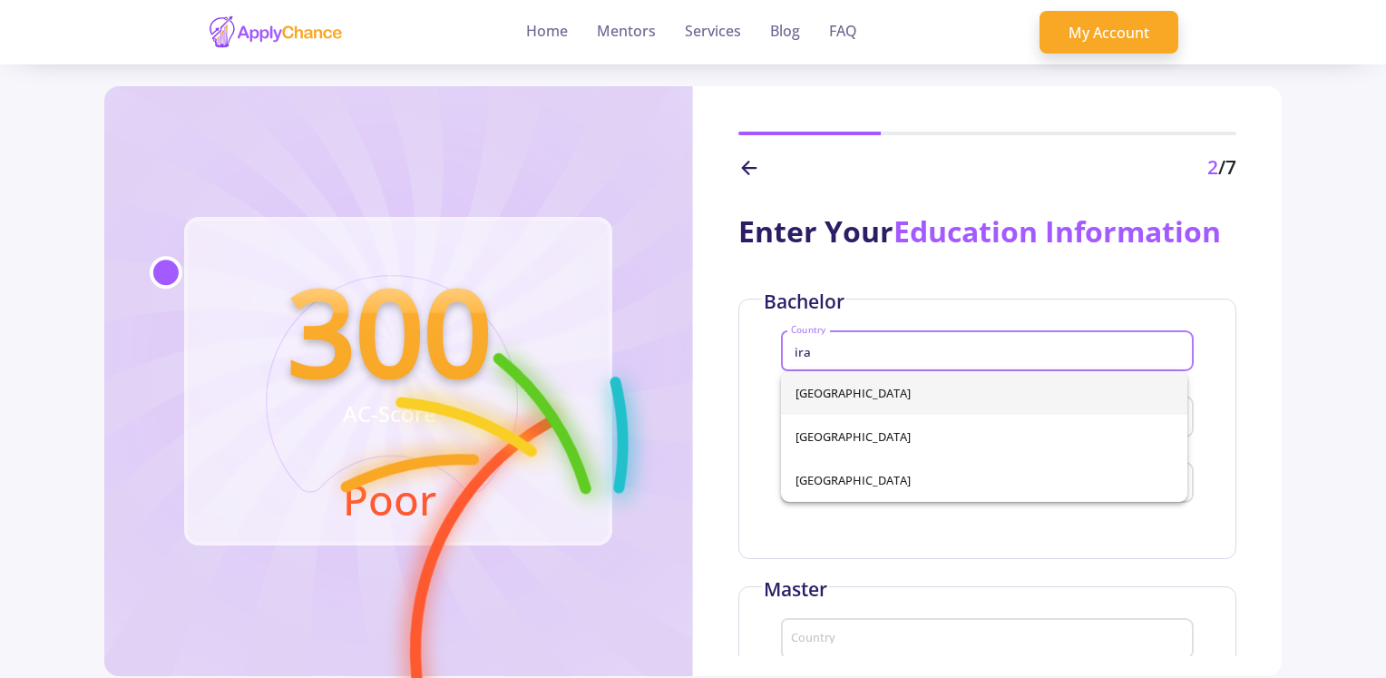
click at [831, 390] on span "[GEOGRAPHIC_DATA]" at bounding box center [983, 393] width 377 height 44
type input "[GEOGRAPHIC_DATA]"
click at [839, 405] on div "University" at bounding box center [987, 412] width 395 height 47
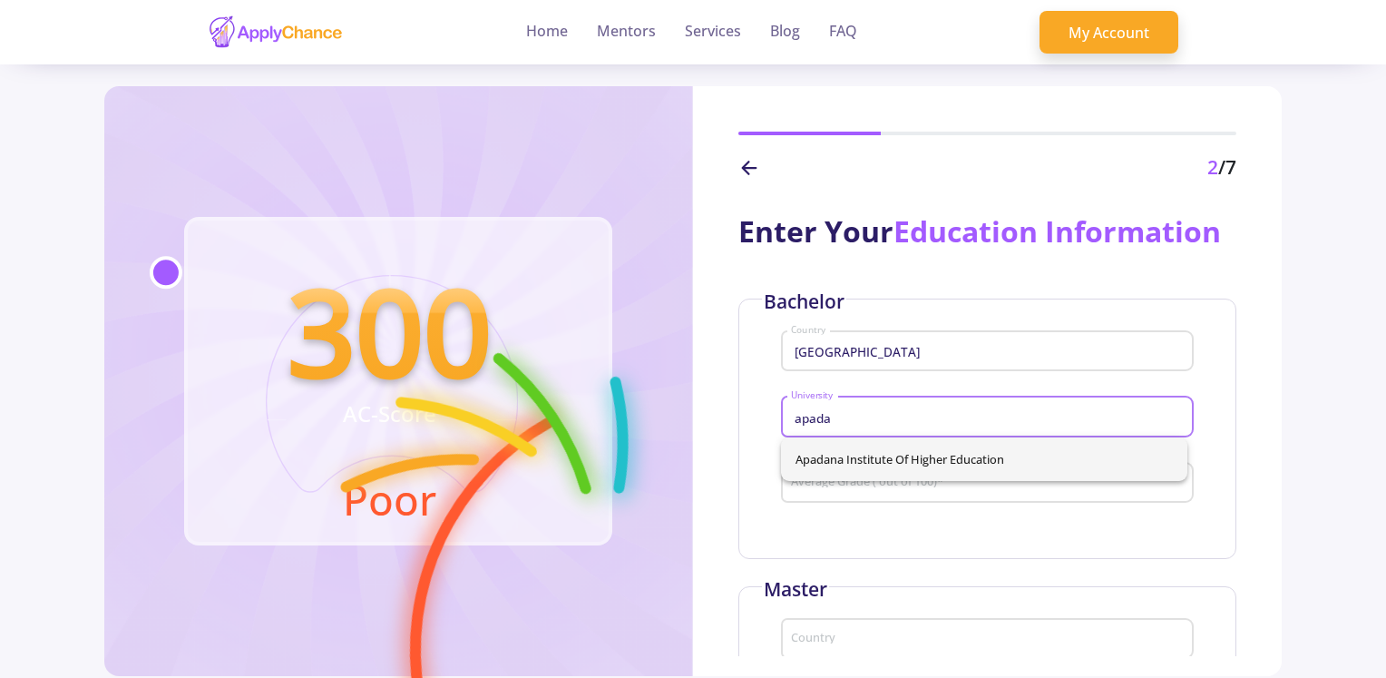
click at [854, 480] on span "Apadana Institute of Higher Education" at bounding box center [983, 459] width 377 height 44
type input "Apadana Institute of Higher Education"
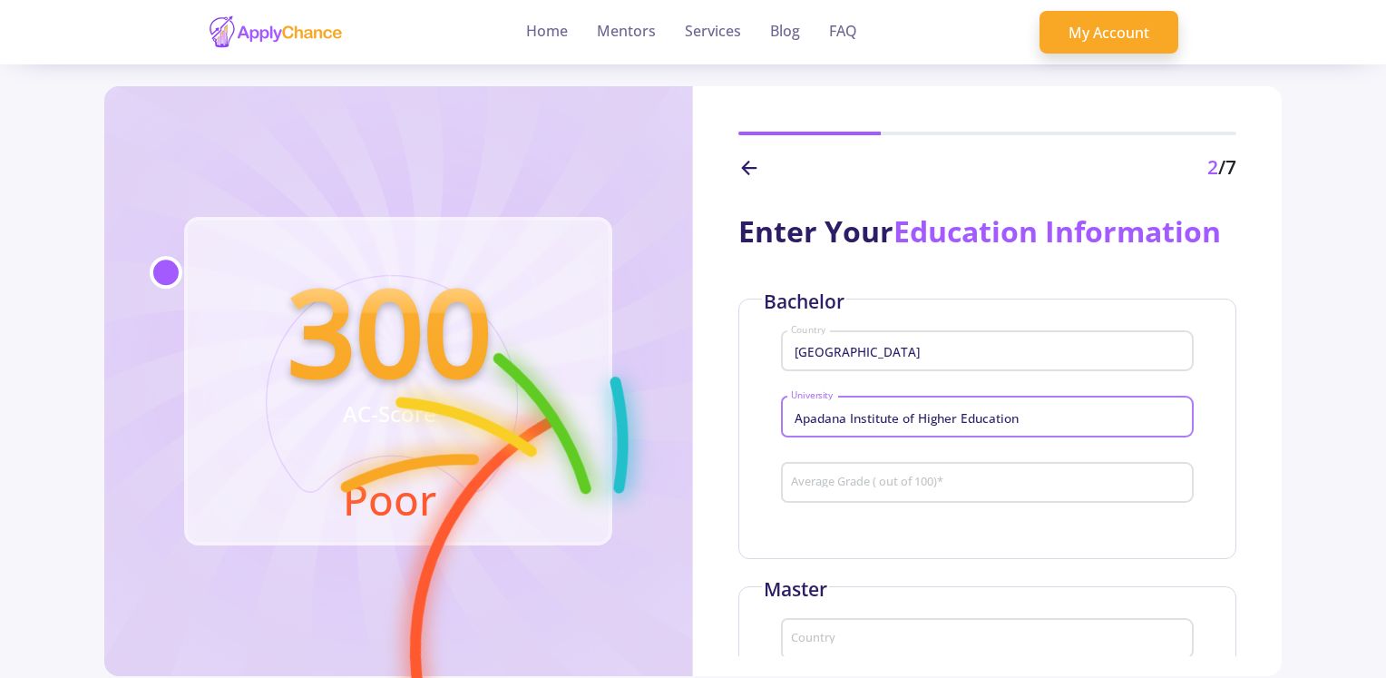
click at [854, 480] on input "Average Grade ( out of 100) *" at bounding box center [990, 483] width 400 height 16
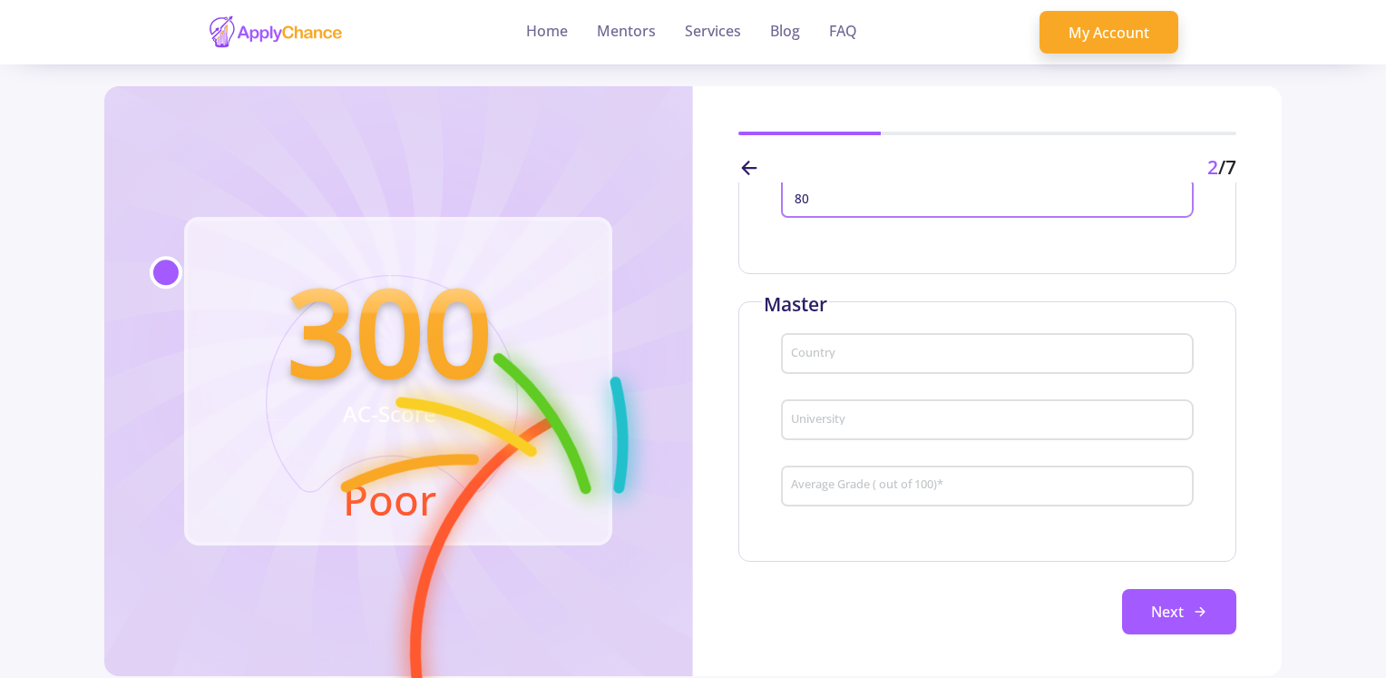
scroll to position [290, 0]
type input "80"
click at [842, 350] on input "Country" at bounding box center [990, 350] width 400 height 16
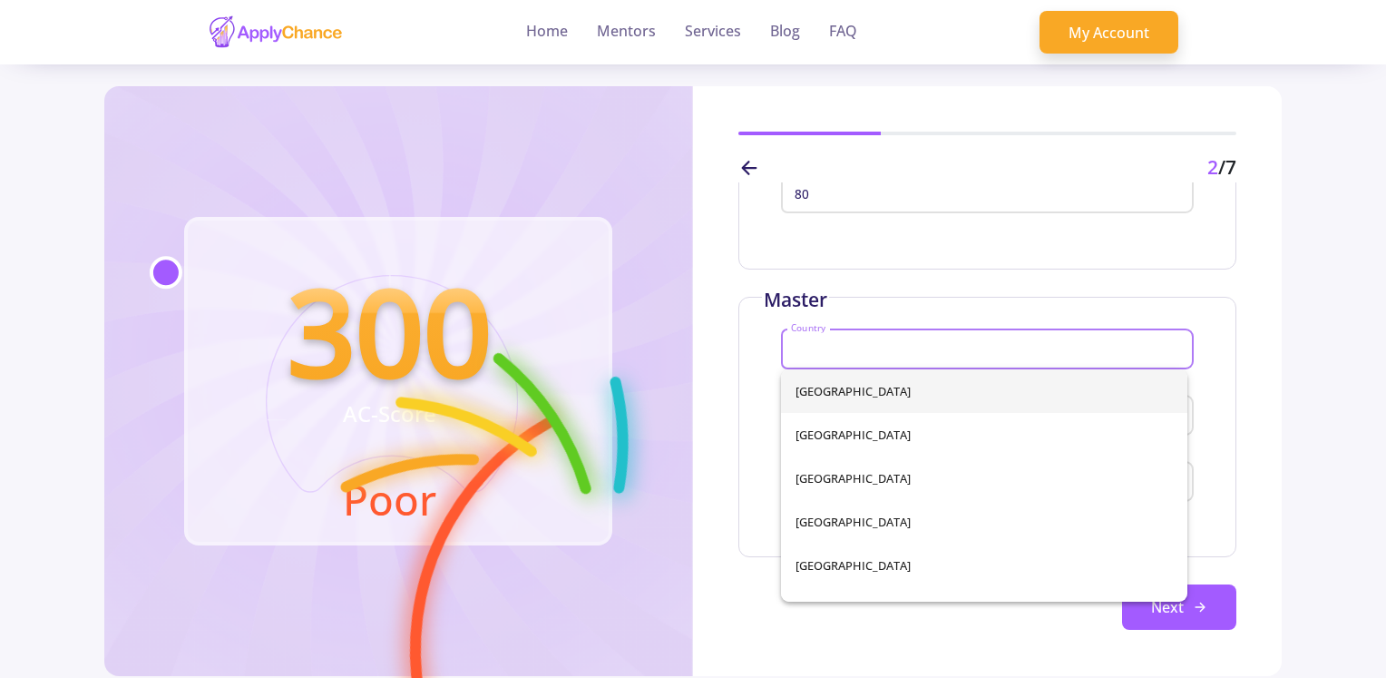
click at [983, 284] on div "Bachelor Iran Country [GEOGRAPHIC_DATA] 80 Average Grade ( out of 100) * Master…" at bounding box center [987, 319] width 498 height 620
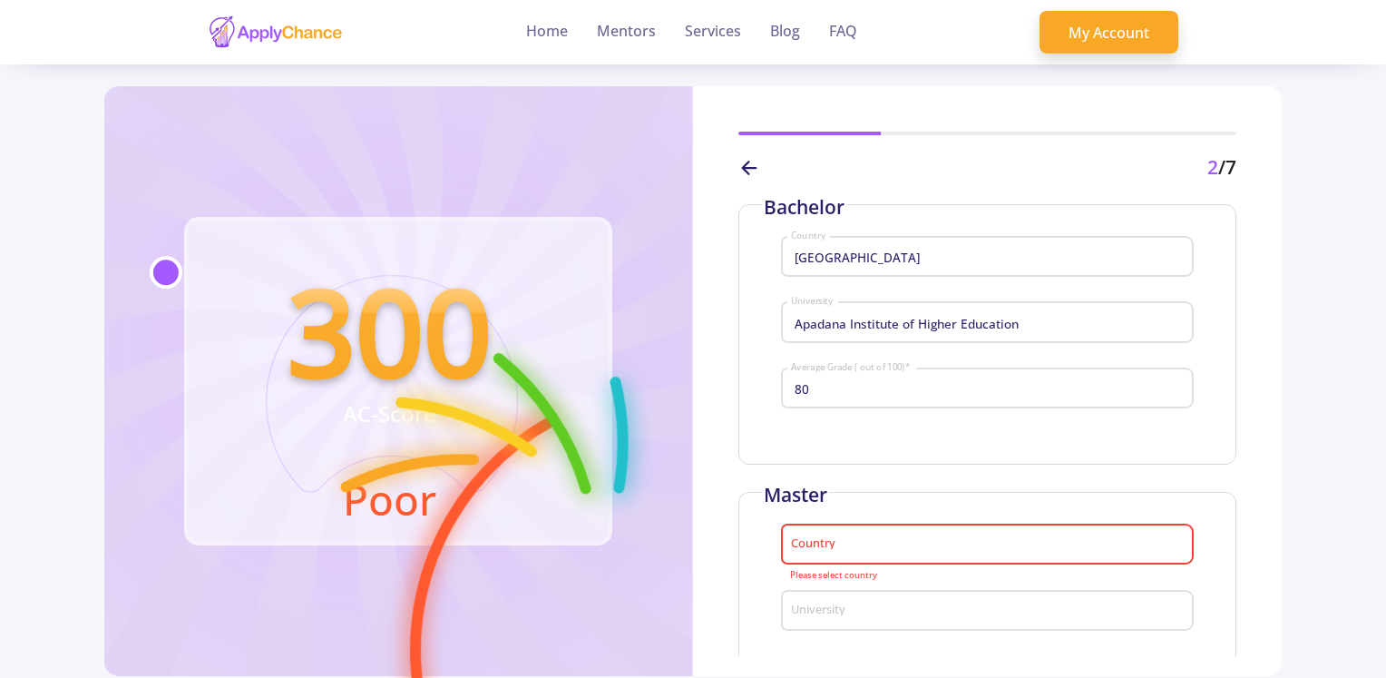
scroll to position [200, 0]
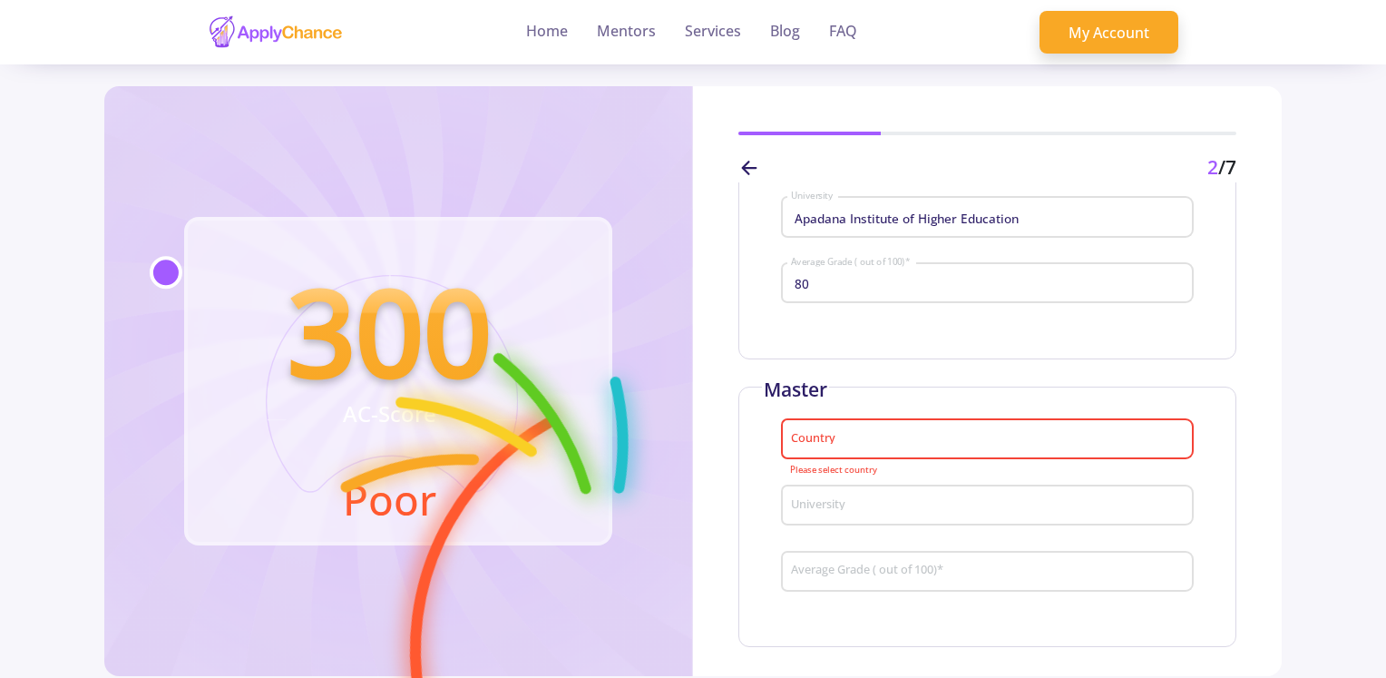
click at [831, 426] on div "Country" at bounding box center [987, 435] width 395 height 47
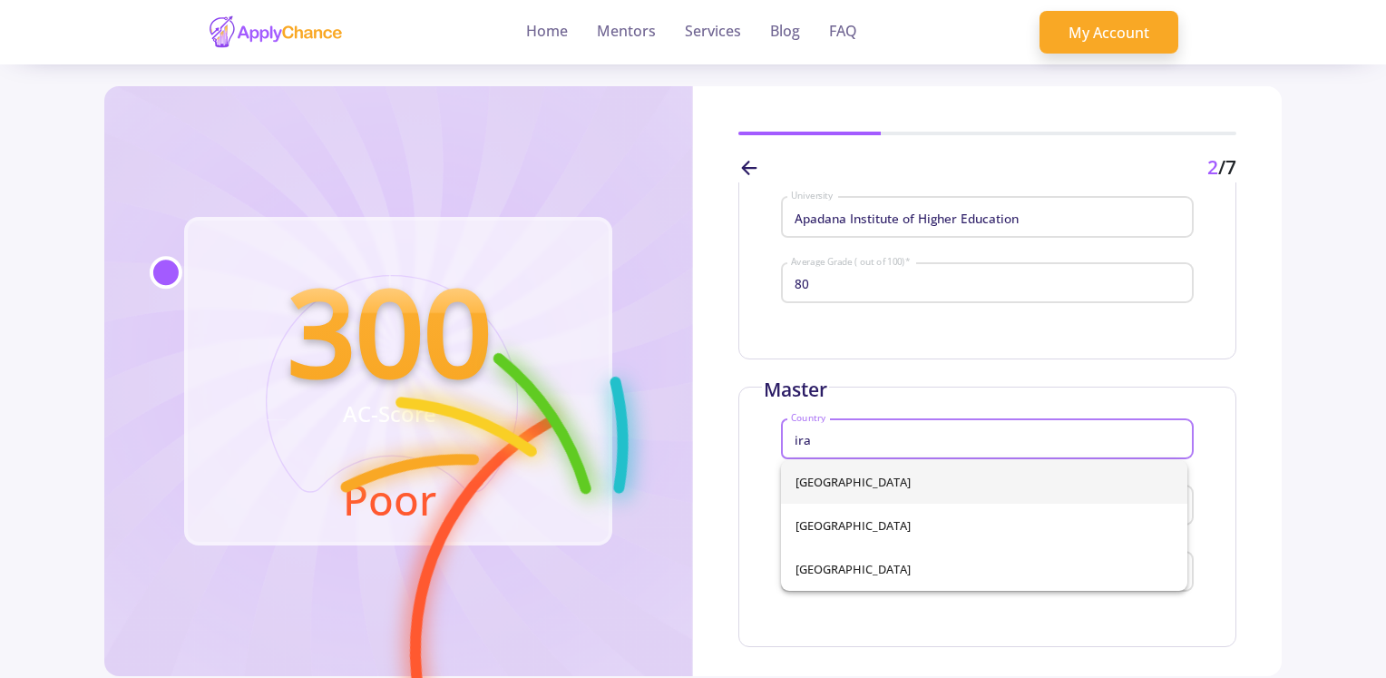
click at [832, 467] on span "[GEOGRAPHIC_DATA]" at bounding box center [983, 482] width 377 height 44
type input "[GEOGRAPHIC_DATA]"
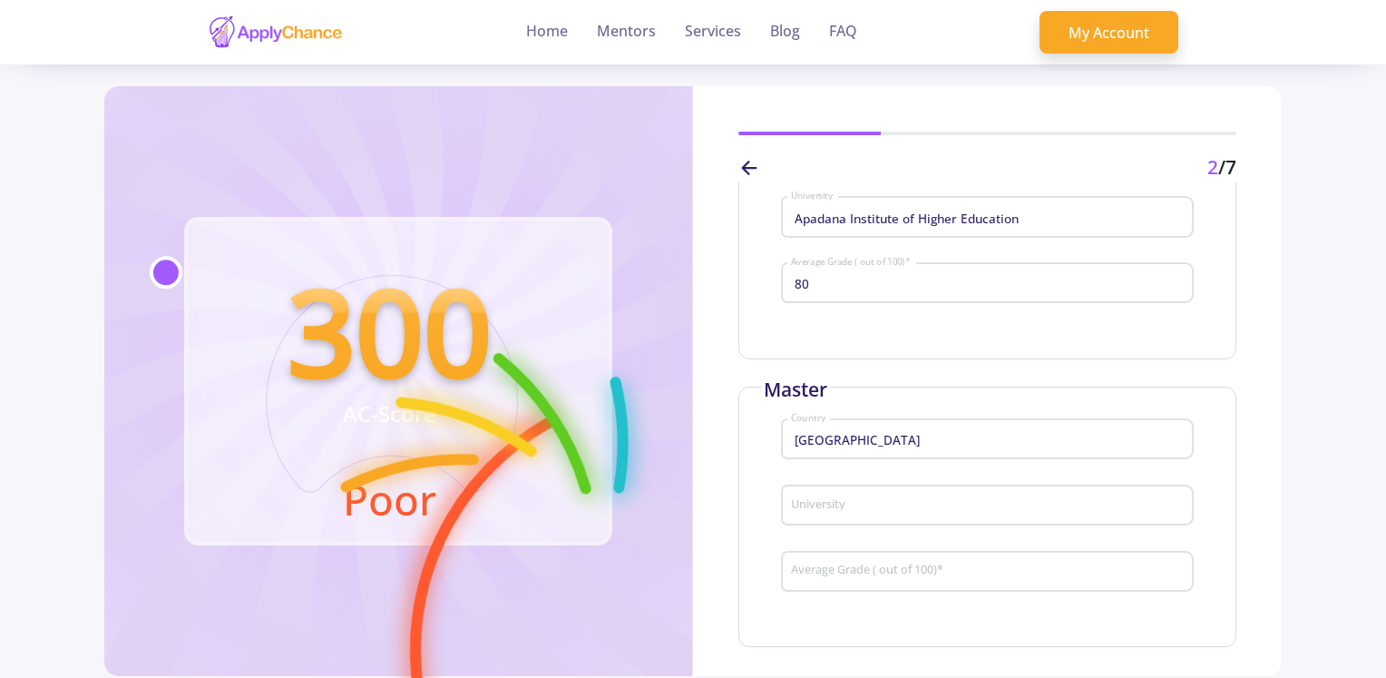
click at [833, 480] on div "University" at bounding box center [987, 501] width 395 height 47
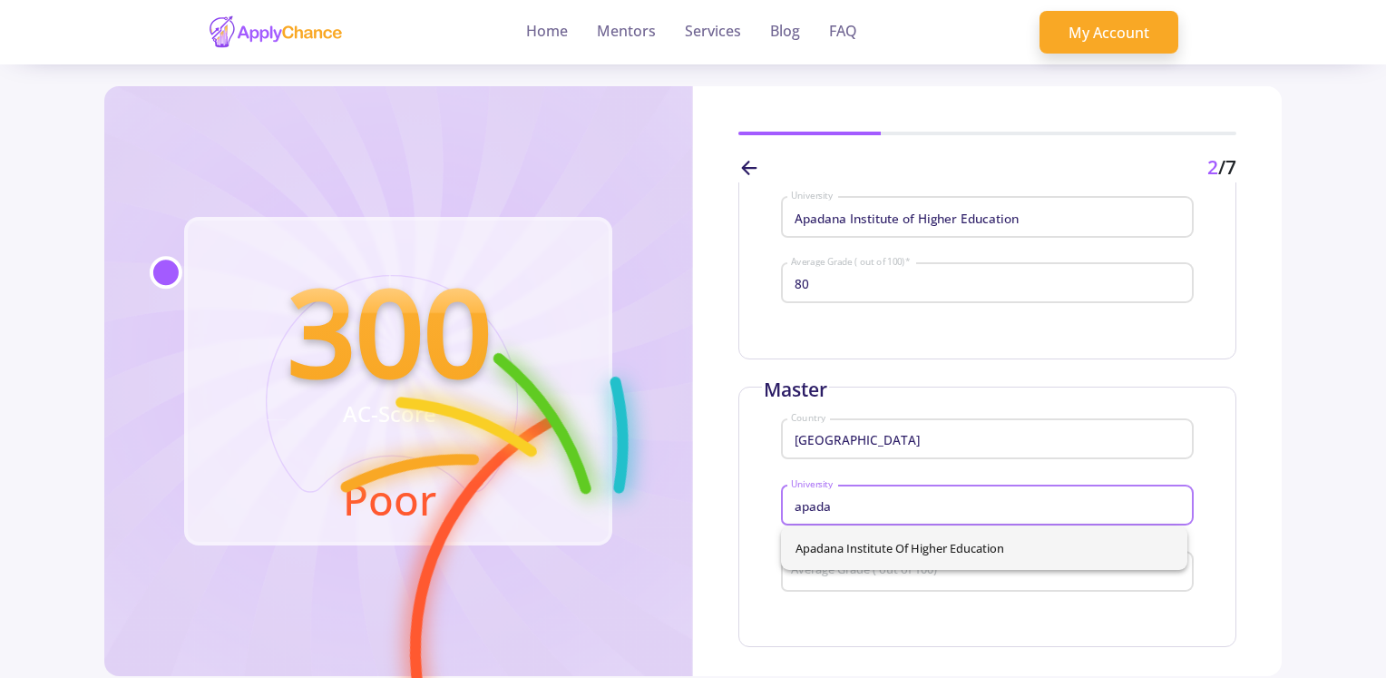
click at [883, 548] on span "Apadana Institute of Higher Education" at bounding box center [983, 548] width 377 height 44
type input "Apadana Institute of Higher Education"
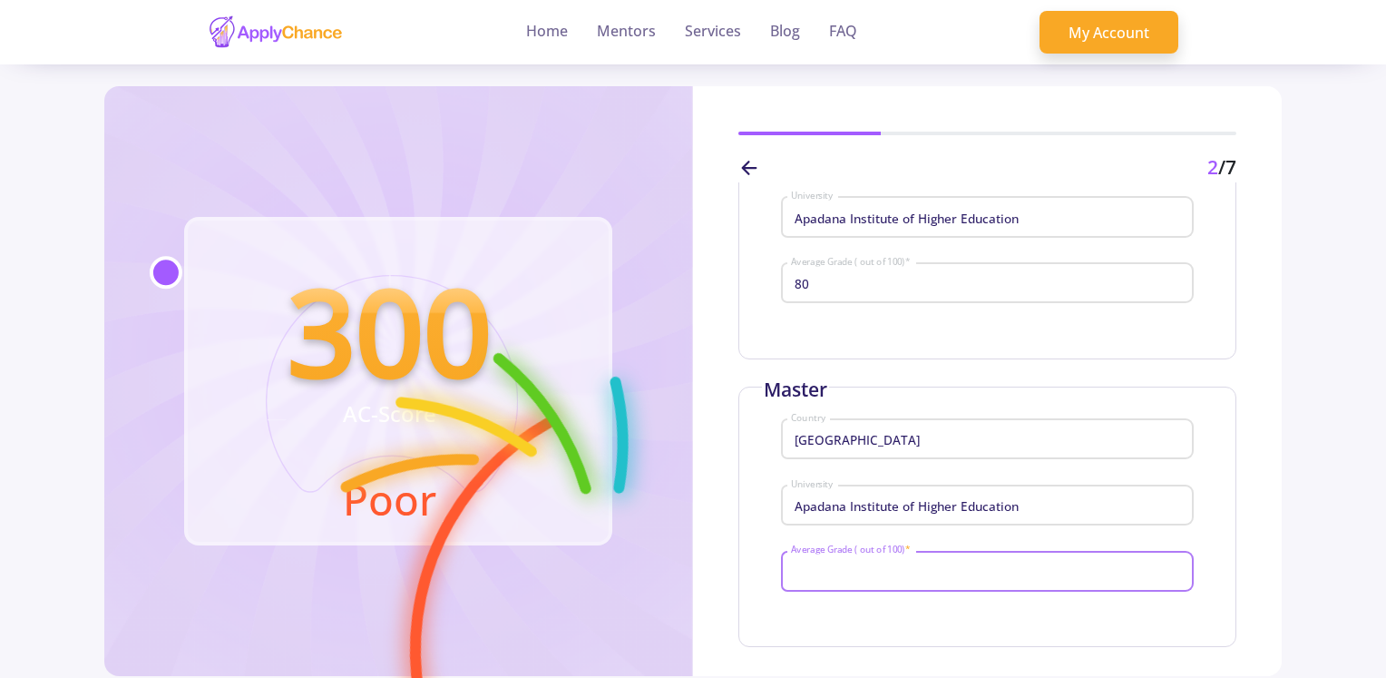
click at [873, 567] on input "Average Grade ( out of 100) *" at bounding box center [990, 571] width 400 height 16
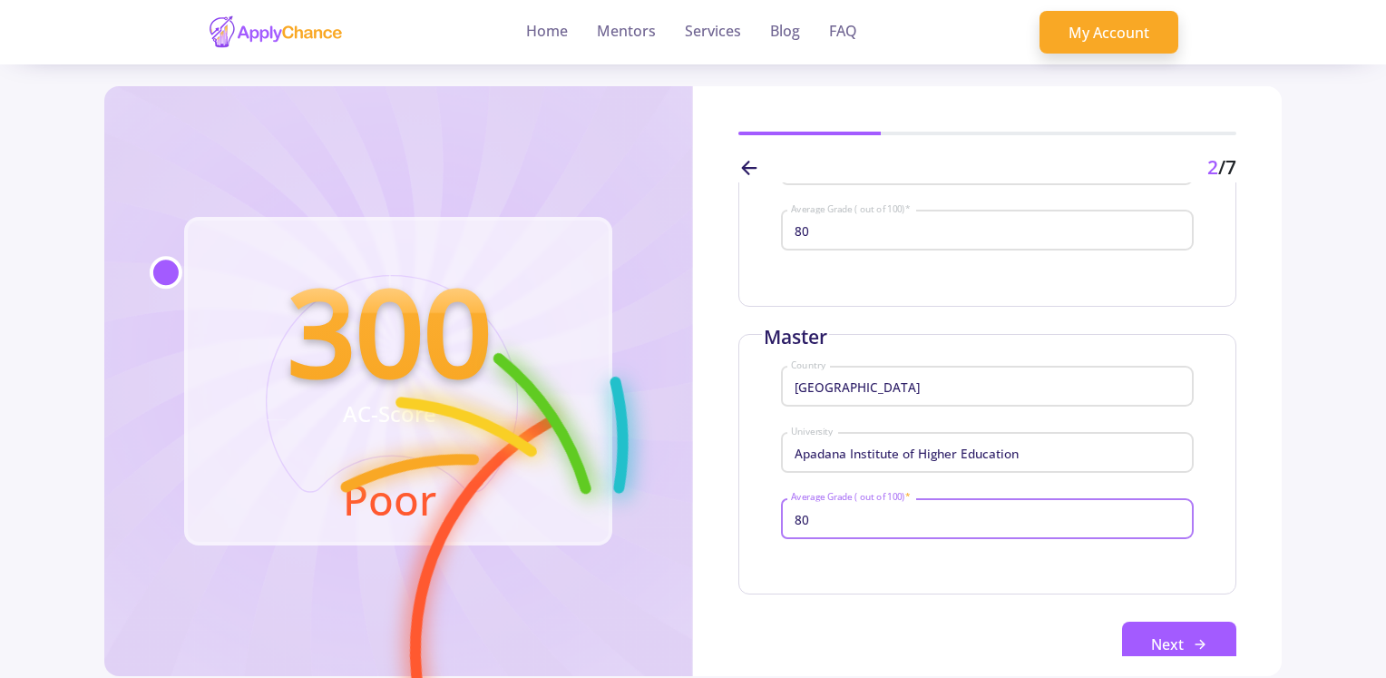
scroll to position [290, 0]
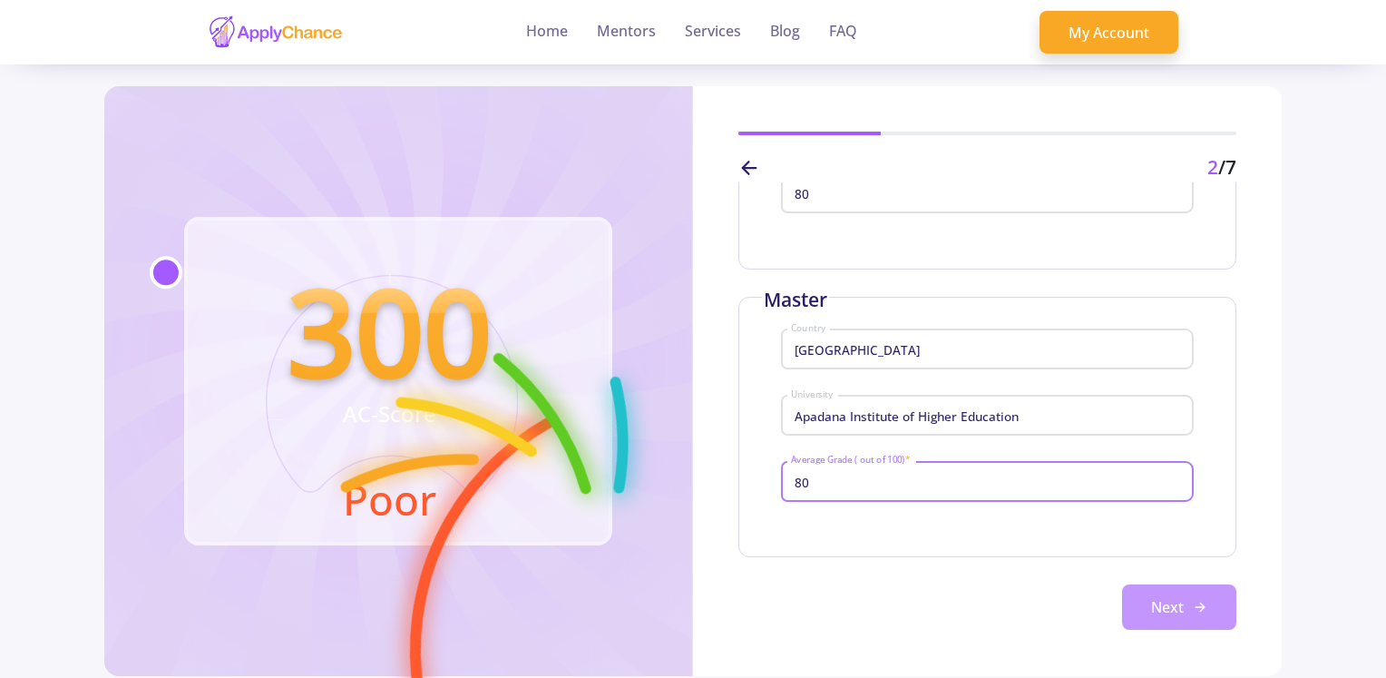
type input "80"
click at [1139, 596] on button "Next" at bounding box center [1179, 606] width 114 height 45
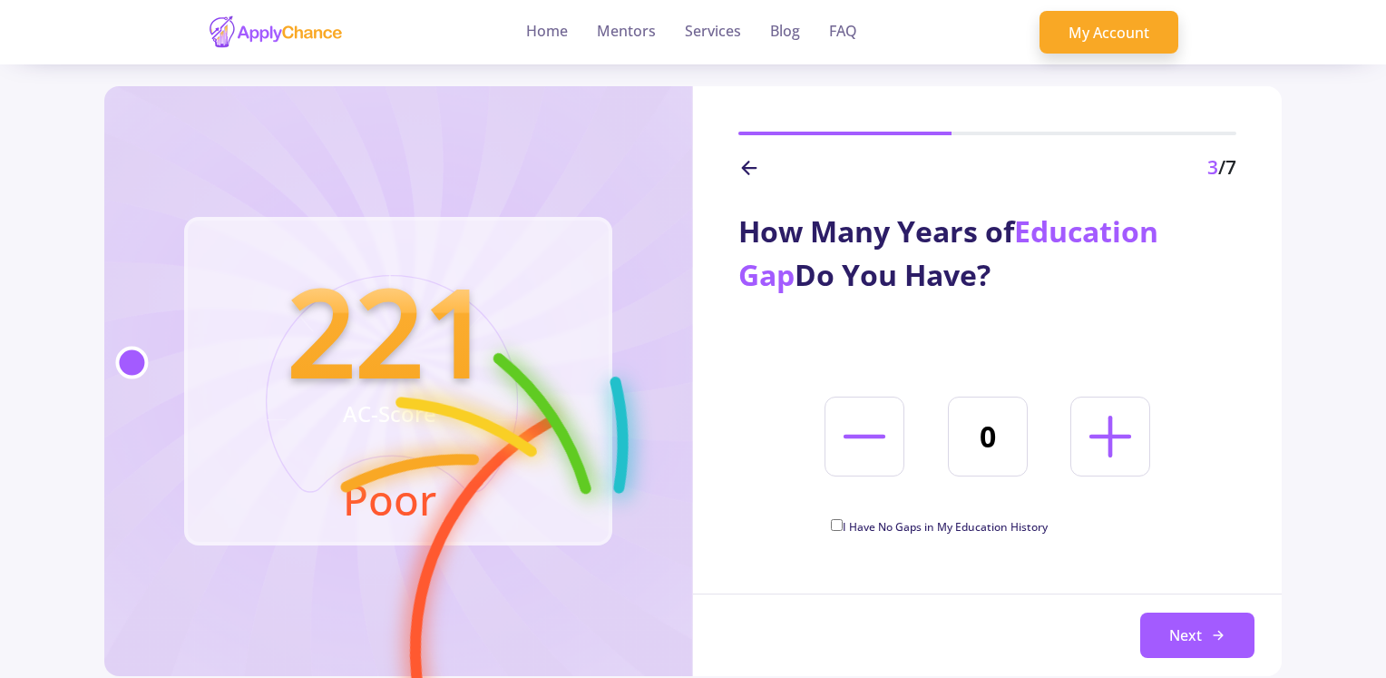
click at [1088, 453] on icon at bounding box center [1110, 436] width 67 height 67
type input "2"
click at [1186, 629] on button "Next" at bounding box center [1197, 634] width 114 height 45
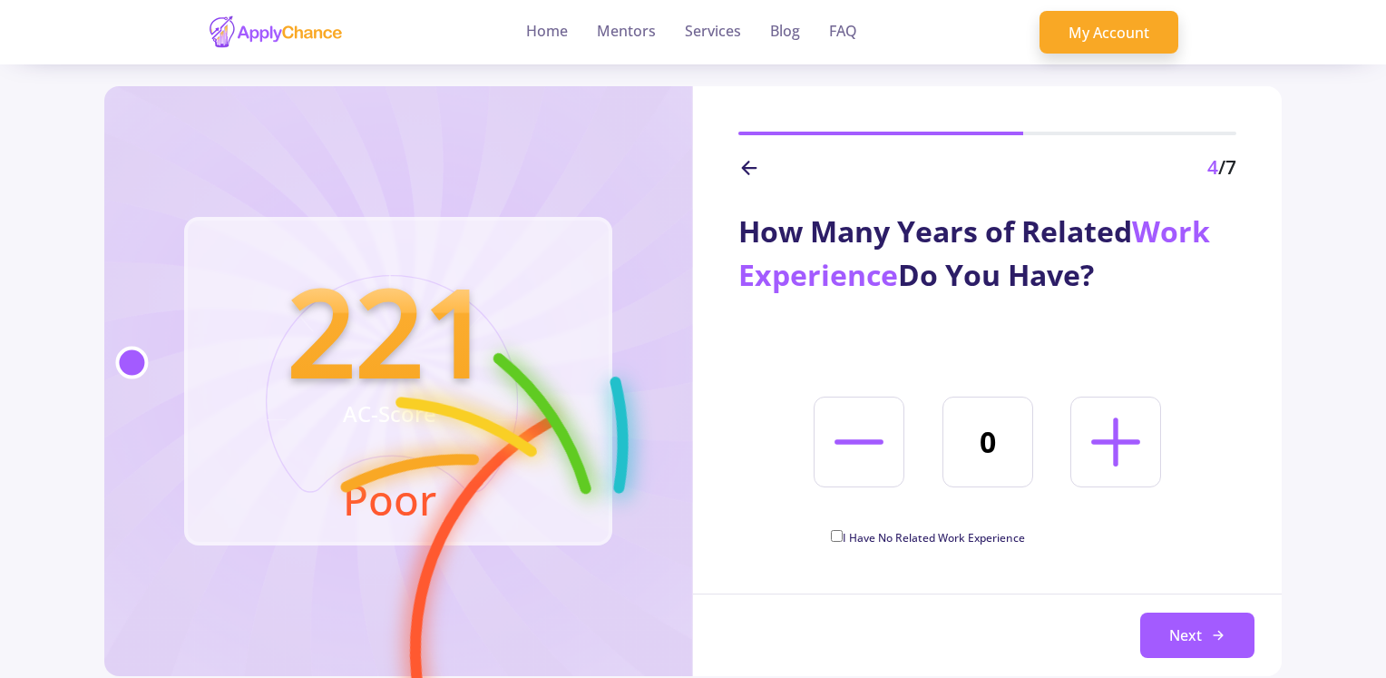
click at [1098, 448] on icon at bounding box center [1116, 442] width 78 height 78
click at [1118, 435] on icon at bounding box center [1116, 442] width 78 height 78
type input "4"
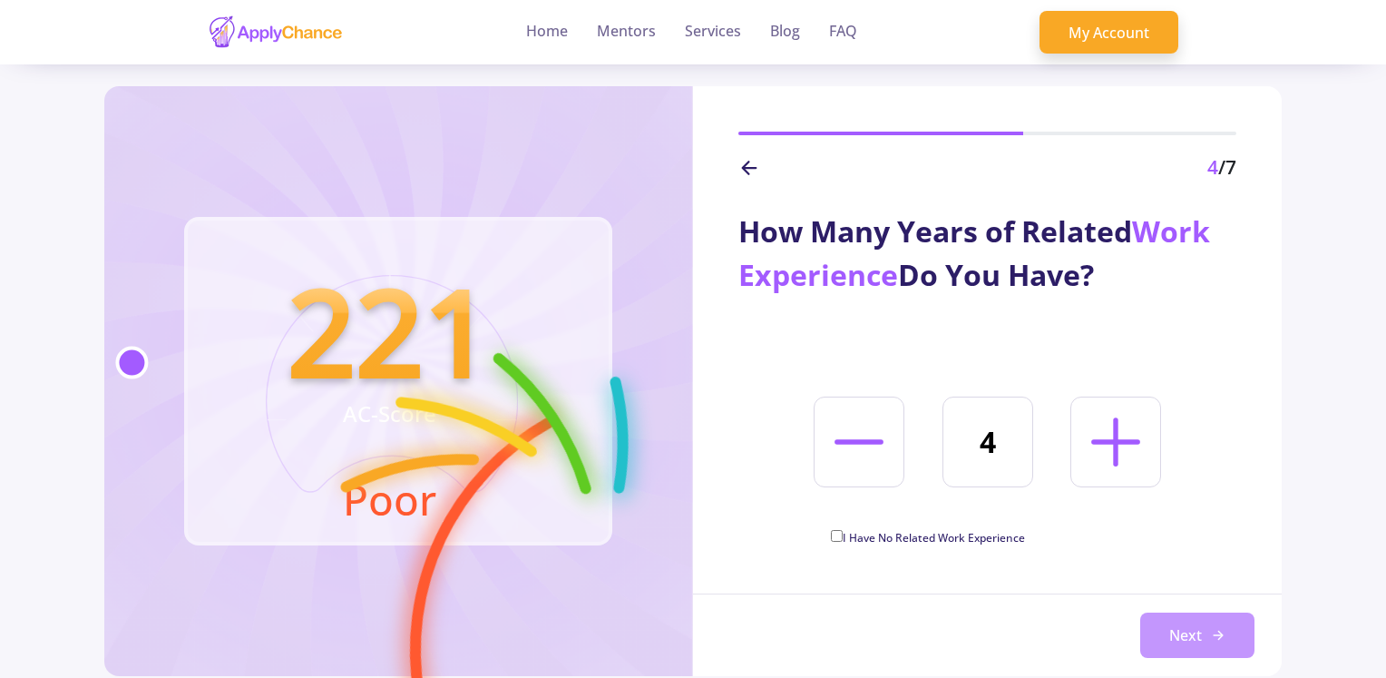
click at [1171, 631] on button "Next" at bounding box center [1197, 634] width 114 height 45
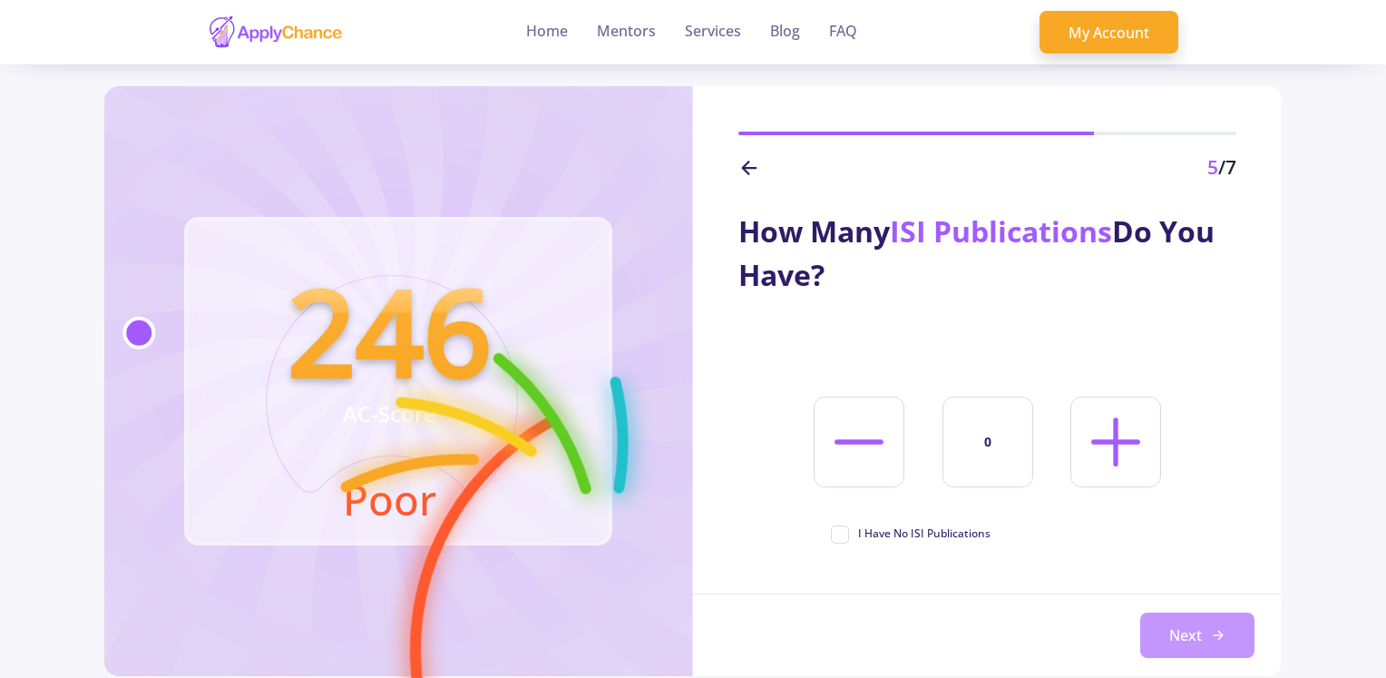
click at [1234, 643] on button "Next" at bounding box center [1197, 634] width 114 height 45
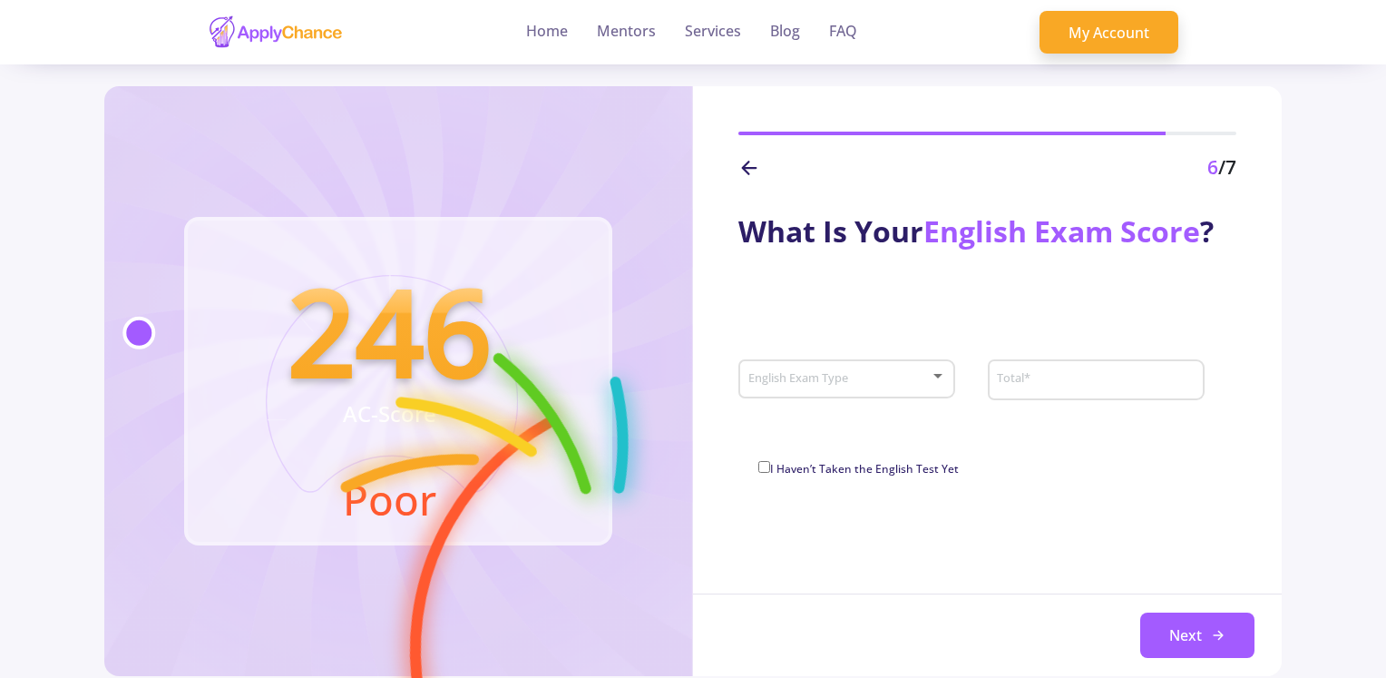
click at [873, 389] on div "English Exam Type" at bounding box center [847, 375] width 200 height 45
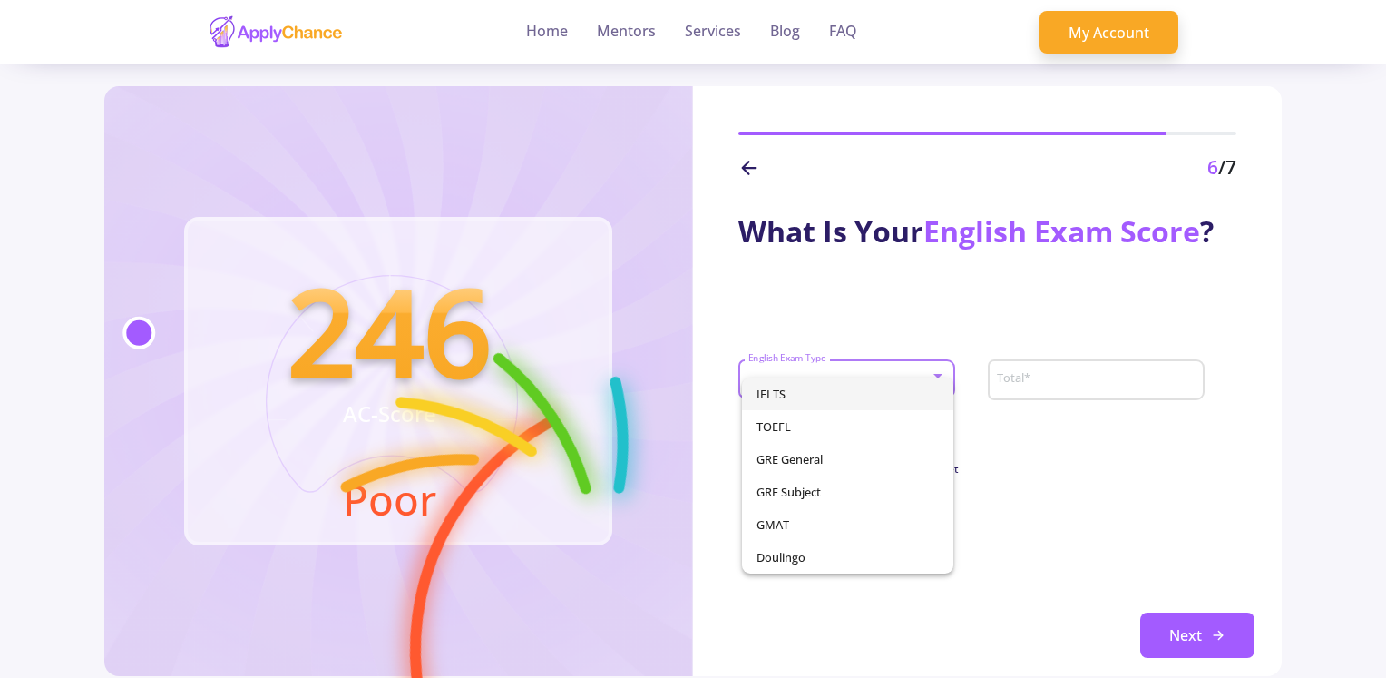
click at [873, 389] on span "IELTS" at bounding box center [847, 393] width 183 height 33
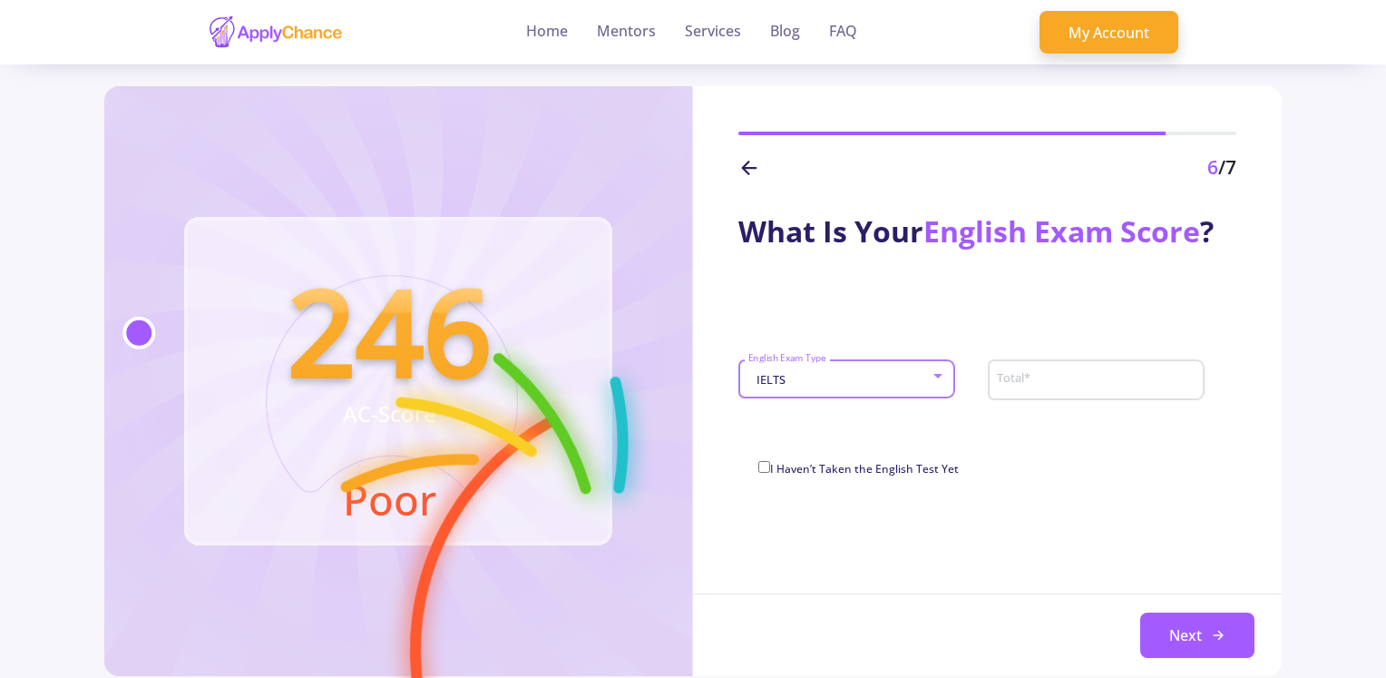
click at [1004, 376] on input "Total *" at bounding box center [1098, 380] width 204 height 16
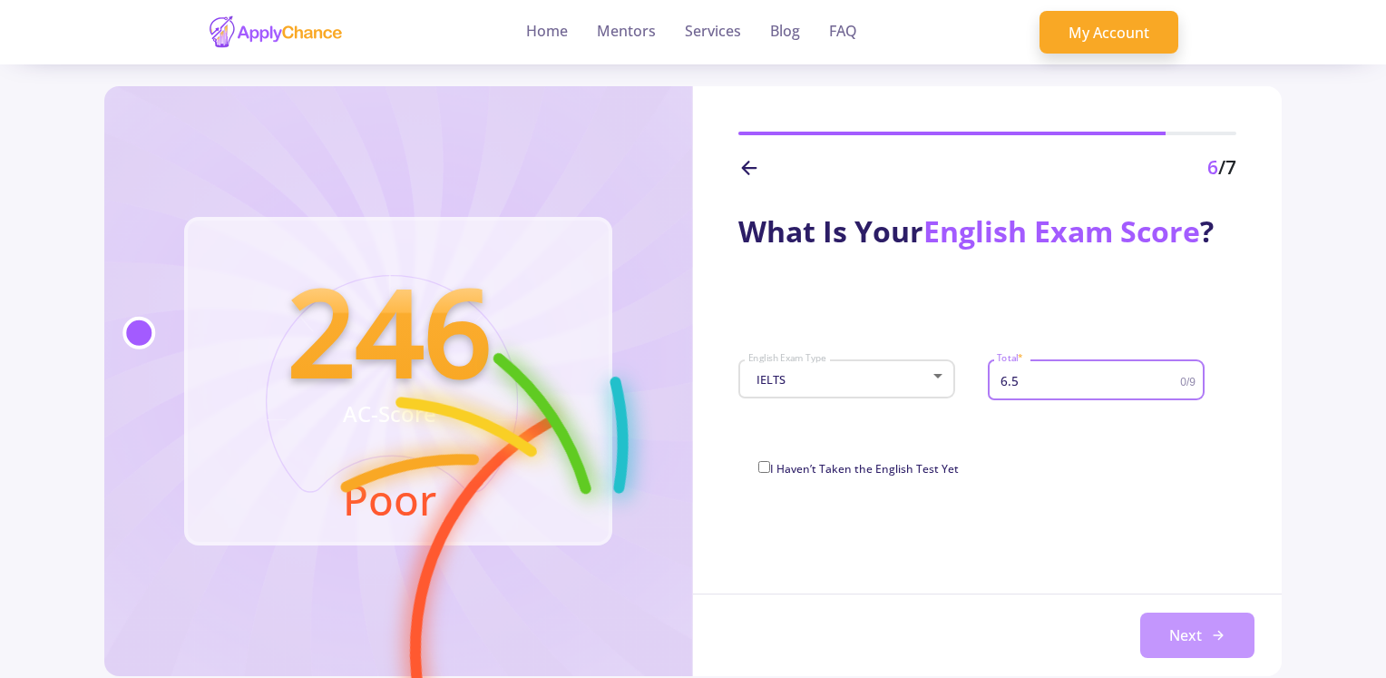
type input "6.5"
click at [1184, 625] on button "Next" at bounding box center [1197, 634] width 114 height 45
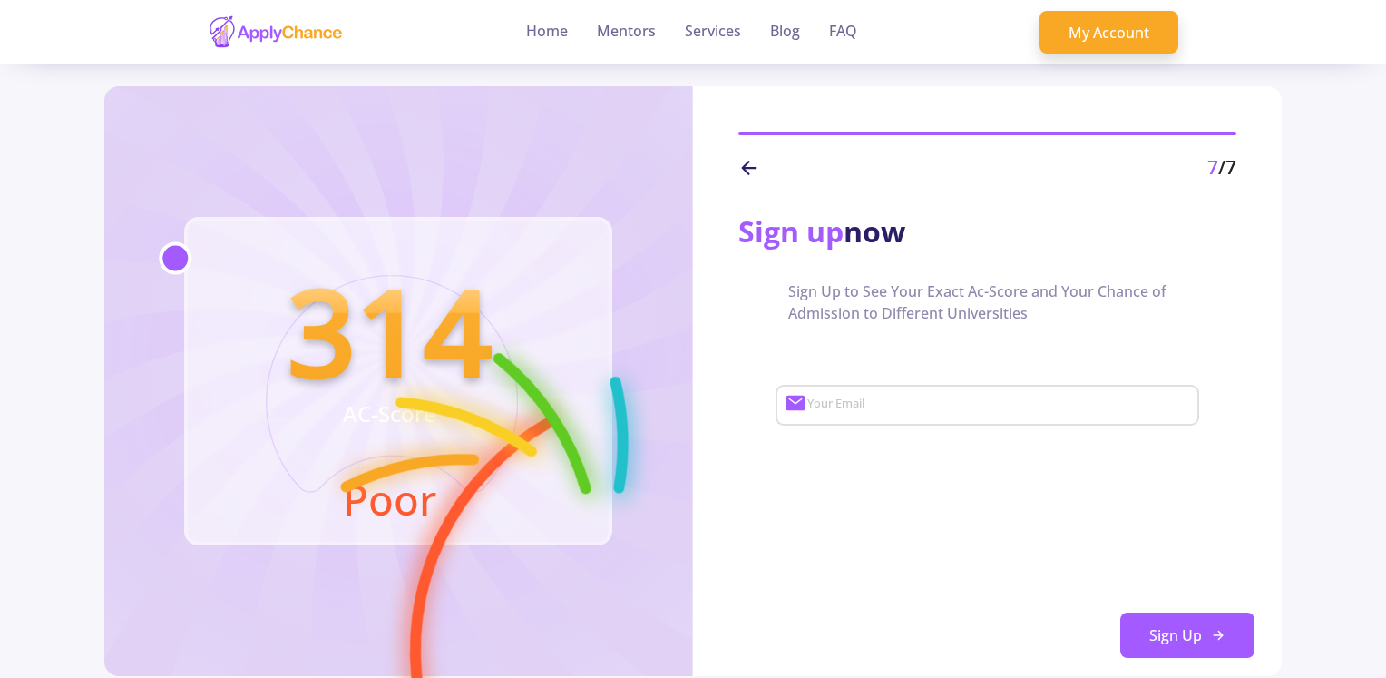
click at [889, 400] on input "Your Email" at bounding box center [1000, 405] width 389 height 16
paste input "[EMAIL_ADDRESS][DOMAIN_NAME]"
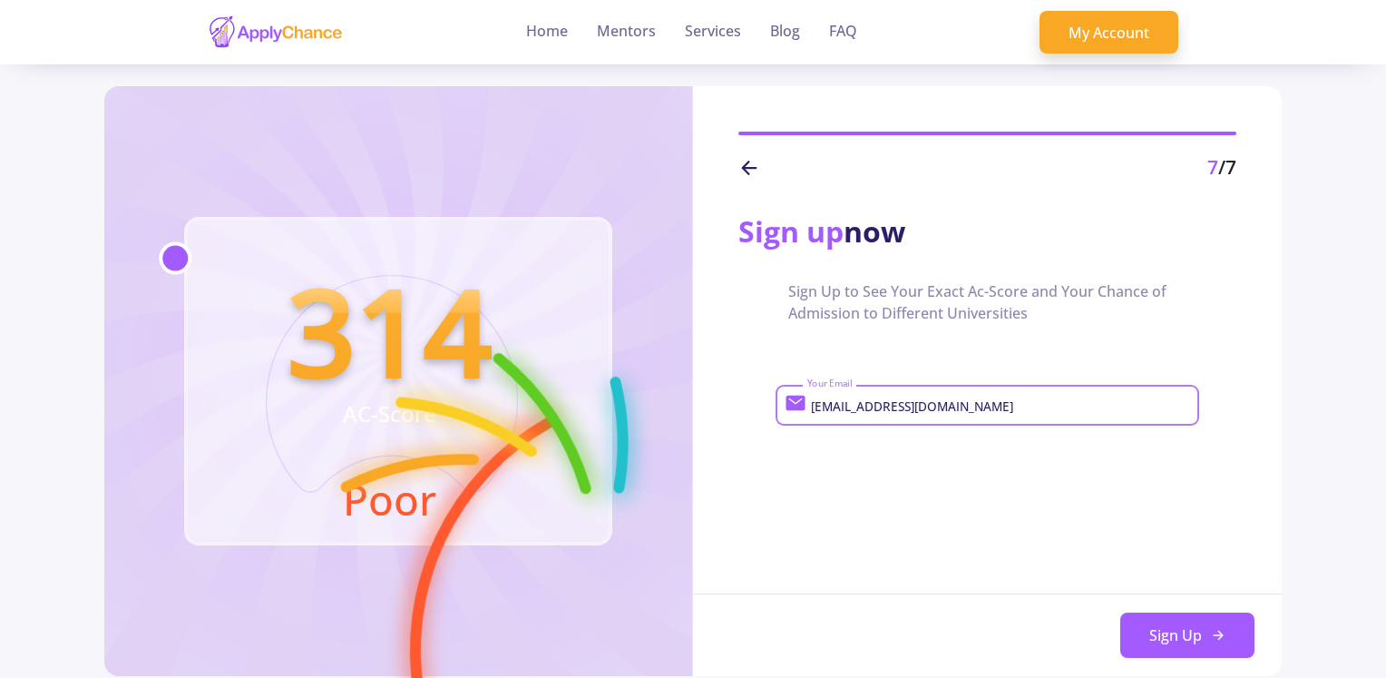
type input "[EMAIL_ADDRESS][DOMAIN_NAME]"
click at [745, 161] on icon at bounding box center [749, 168] width 22 height 22
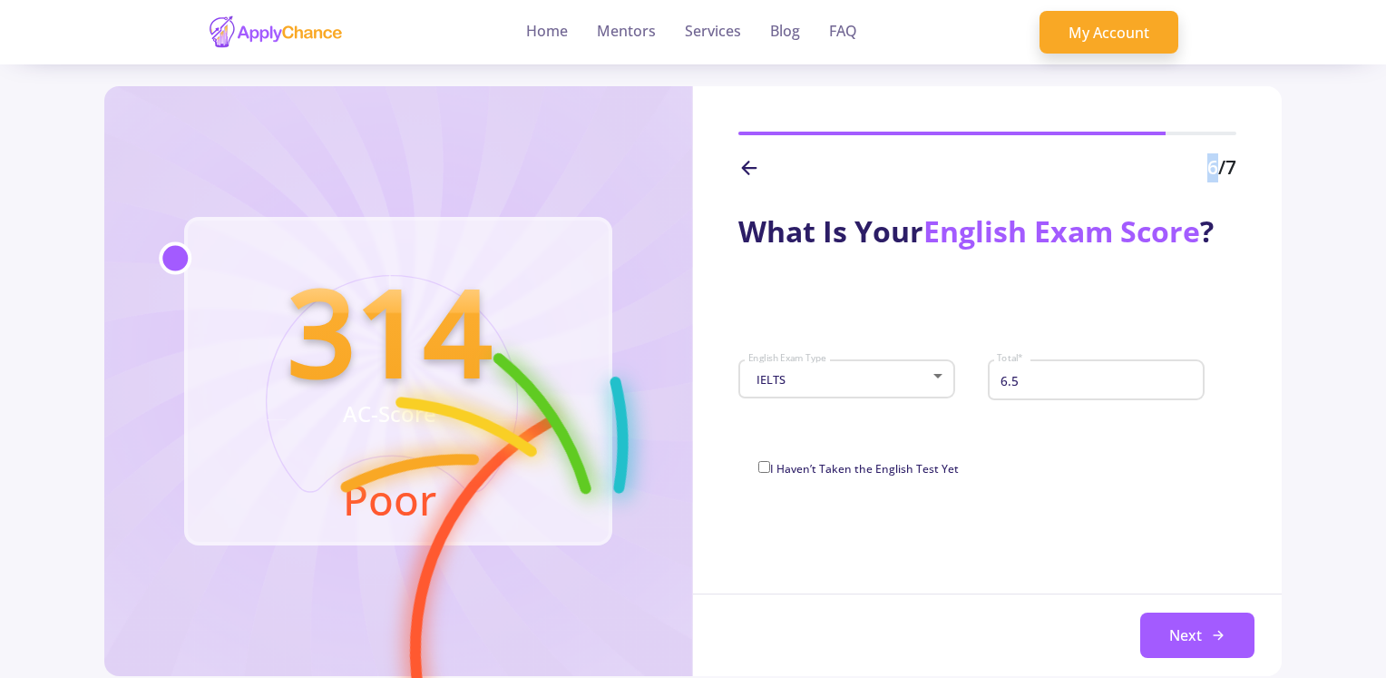
click at [745, 161] on icon at bounding box center [749, 168] width 22 height 22
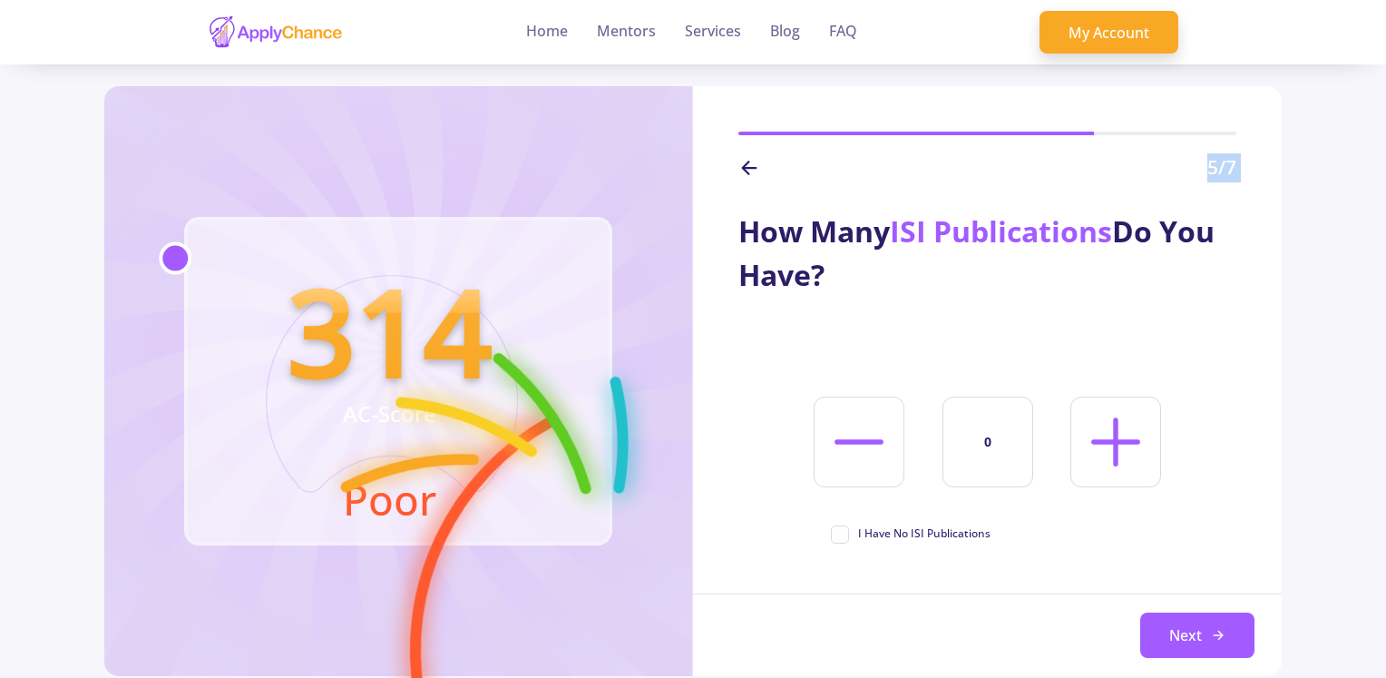
click at [745, 161] on icon at bounding box center [749, 168] width 22 height 22
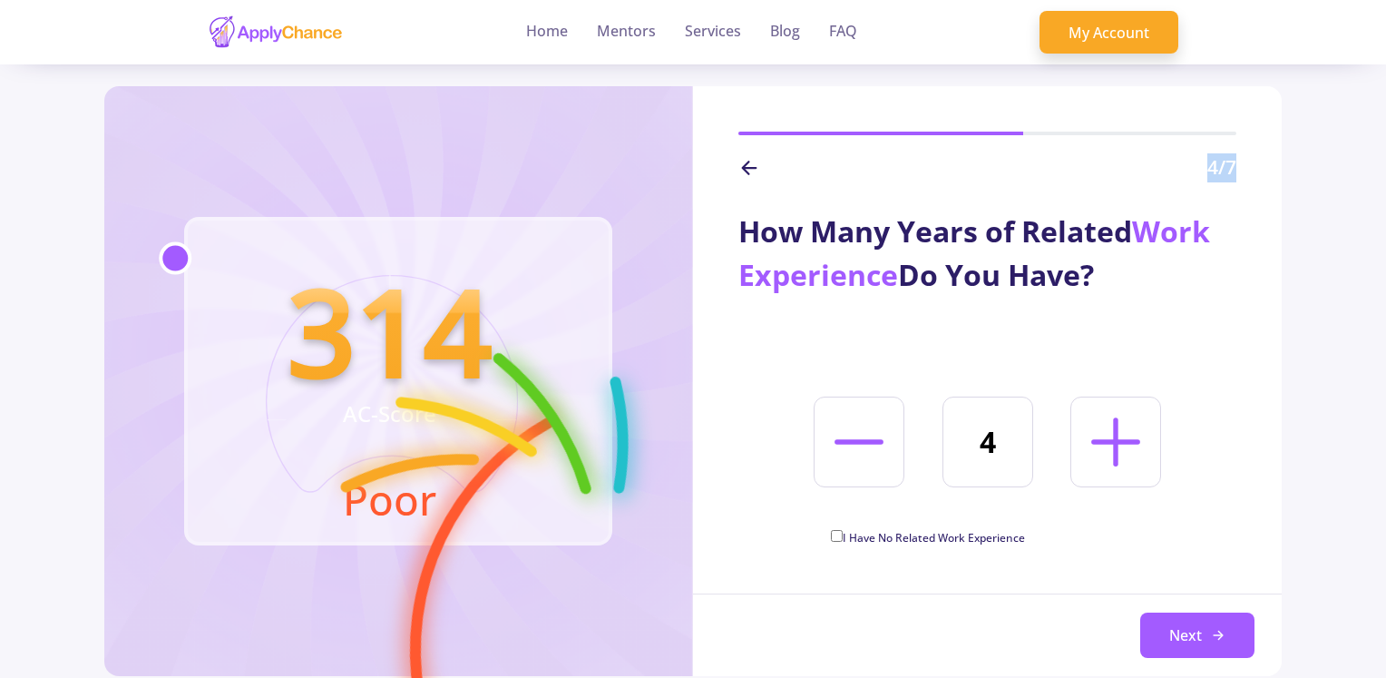
click at [1010, 373] on div "How Many Years of Related Work Experience Do You Have? 4 I Have No Related Work…" at bounding box center [987, 368] width 589 height 372
drag, startPoint x: 1121, startPoint y: 277, endPoint x: 694, endPoint y: 232, distance: 429.5
click at [694, 232] on div "How Many Years of Related Work Experience Do You Have? 4 I Have No Related Work…" at bounding box center [987, 368] width 589 height 372
copy div "How Many Years of Related Work Experience Do You Have?"
click at [1069, 456] on div "4" at bounding box center [987, 441] width 166 height 91
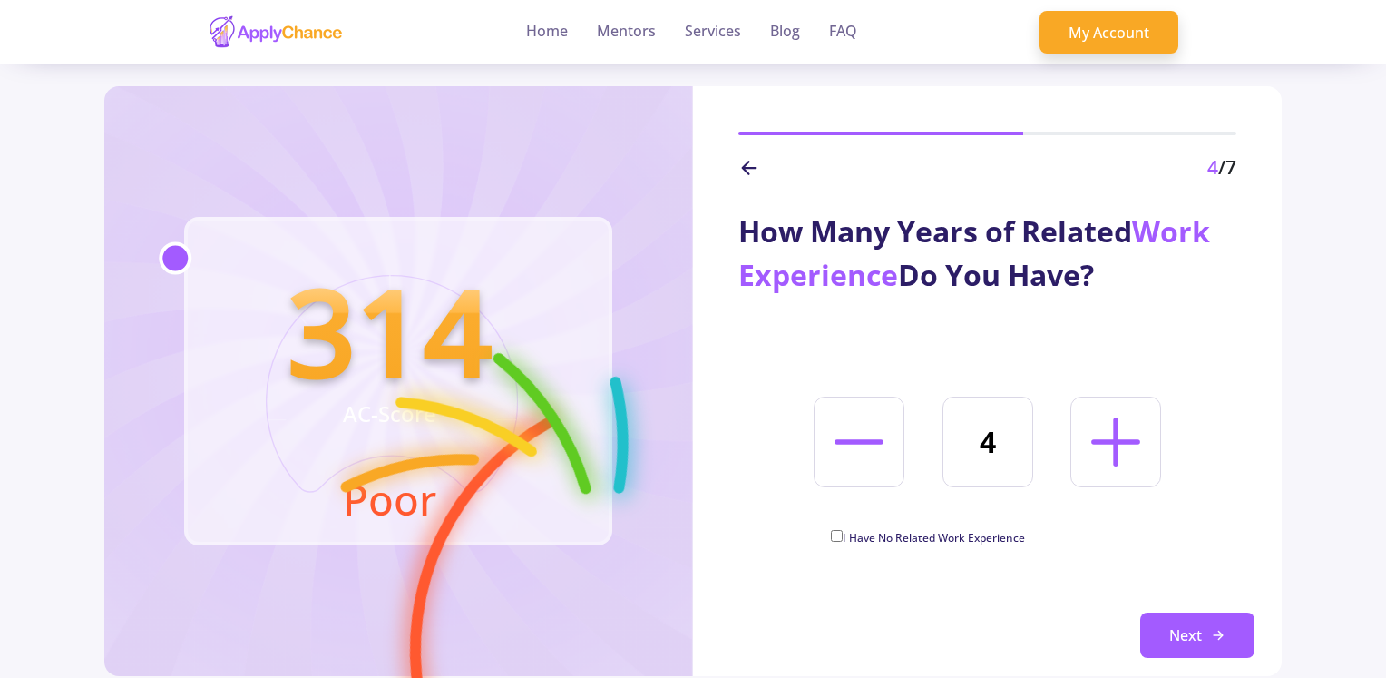
click at [1099, 450] on icon at bounding box center [1116, 442] width 78 height 78
click at [808, 458] on div at bounding box center [821, 441] width 166 height 91
click at [835, 446] on icon at bounding box center [859, 442] width 78 height 78
click at [871, 464] on icon at bounding box center [859, 442] width 78 height 78
click at [1098, 458] on icon at bounding box center [1116, 442] width 78 height 78
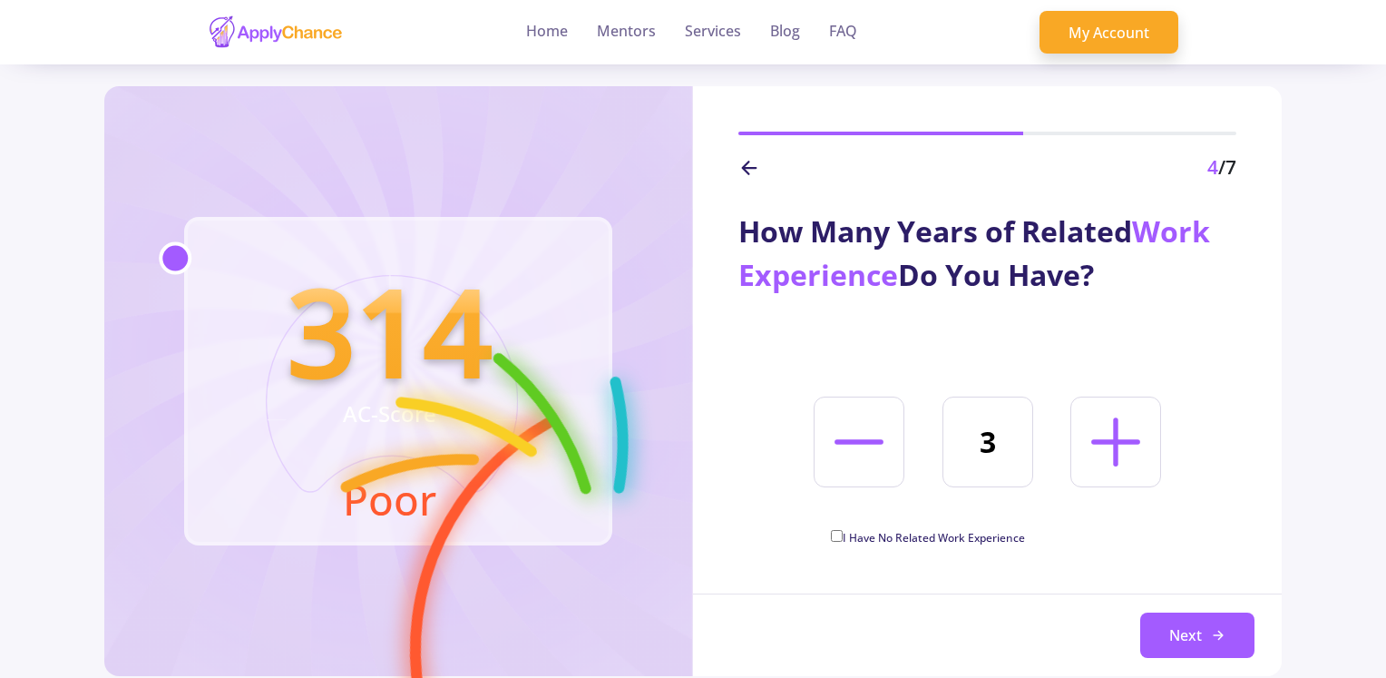
type input "4"
click at [1208, 629] on button "Next" at bounding box center [1197, 634] width 114 height 45
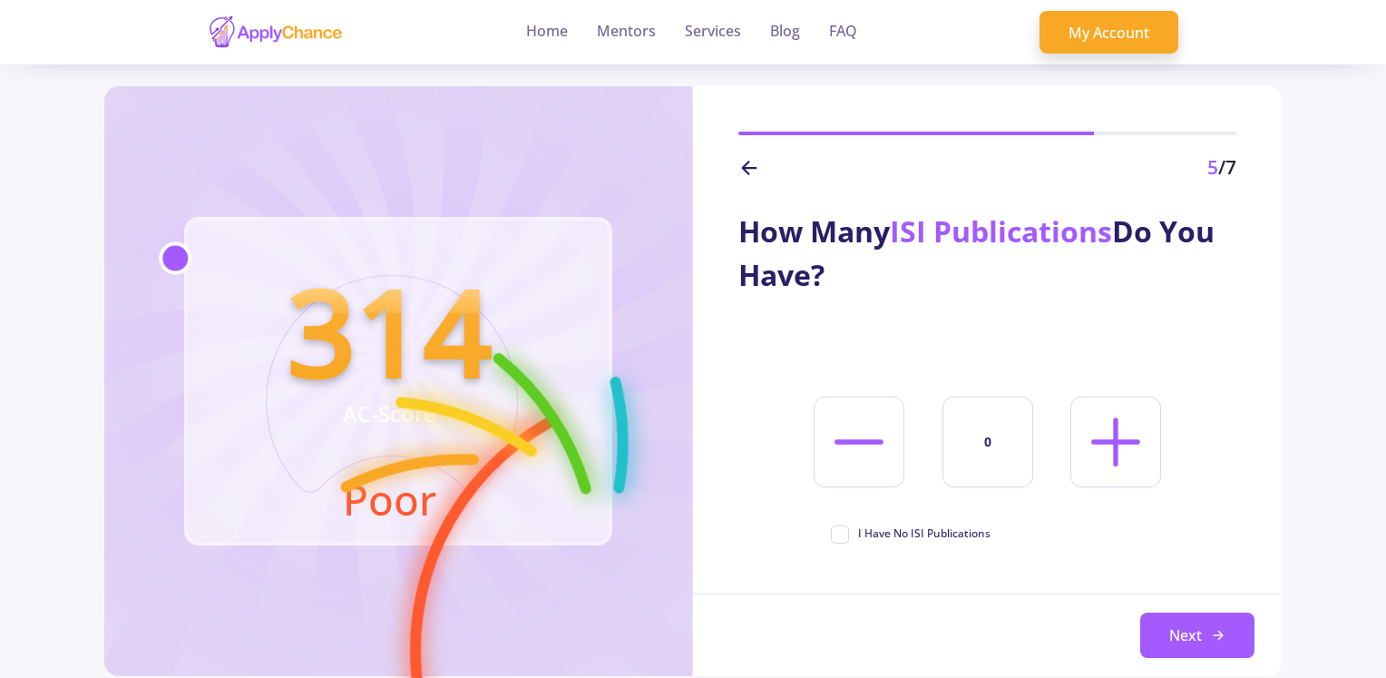
click at [856, 535] on span "I Have No ISI Publications" at bounding box center [911, 533] width 160 height 16
click at [843, 535] on input "I Have No ISI Publications" at bounding box center [837, 531] width 12 height 12
checkbox input "true"
click at [1226, 630] on button "Next" at bounding box center [1197, 634] width 114 height 45
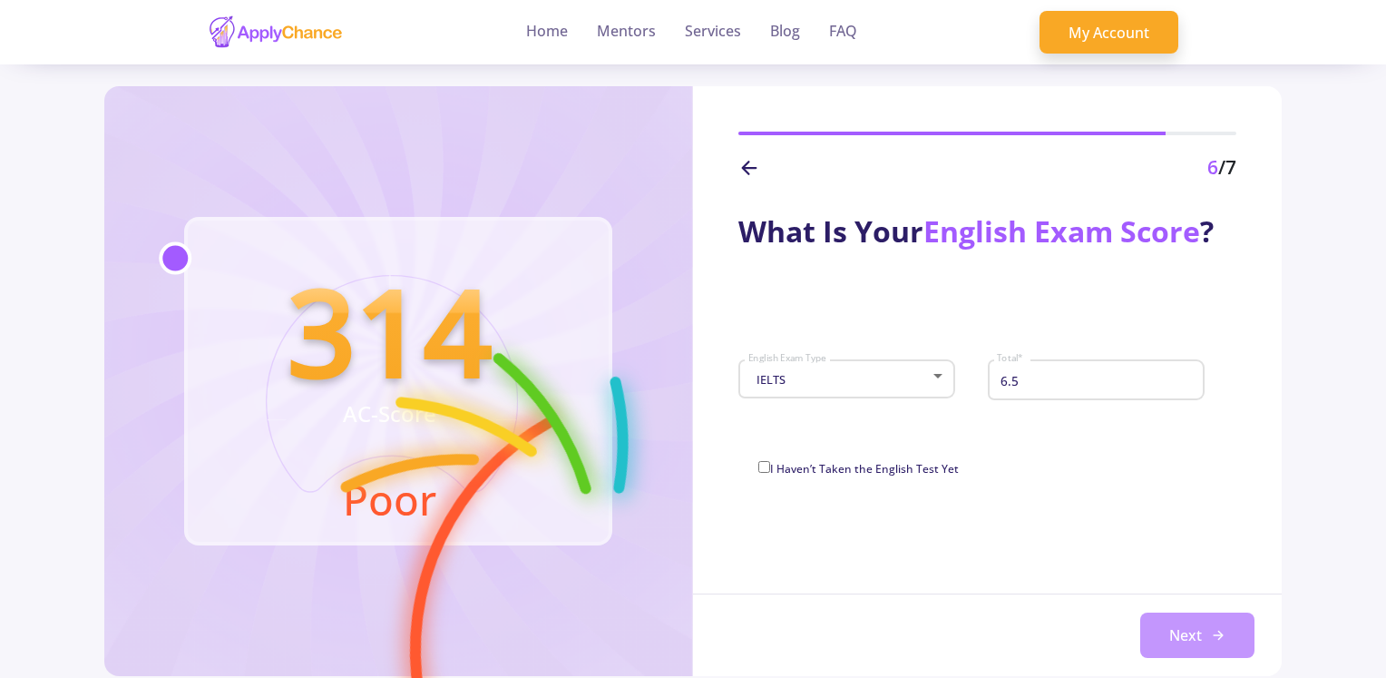
click at [1192, 624] on button "Next" at bounding box center [1197, 634] width 114 height 45
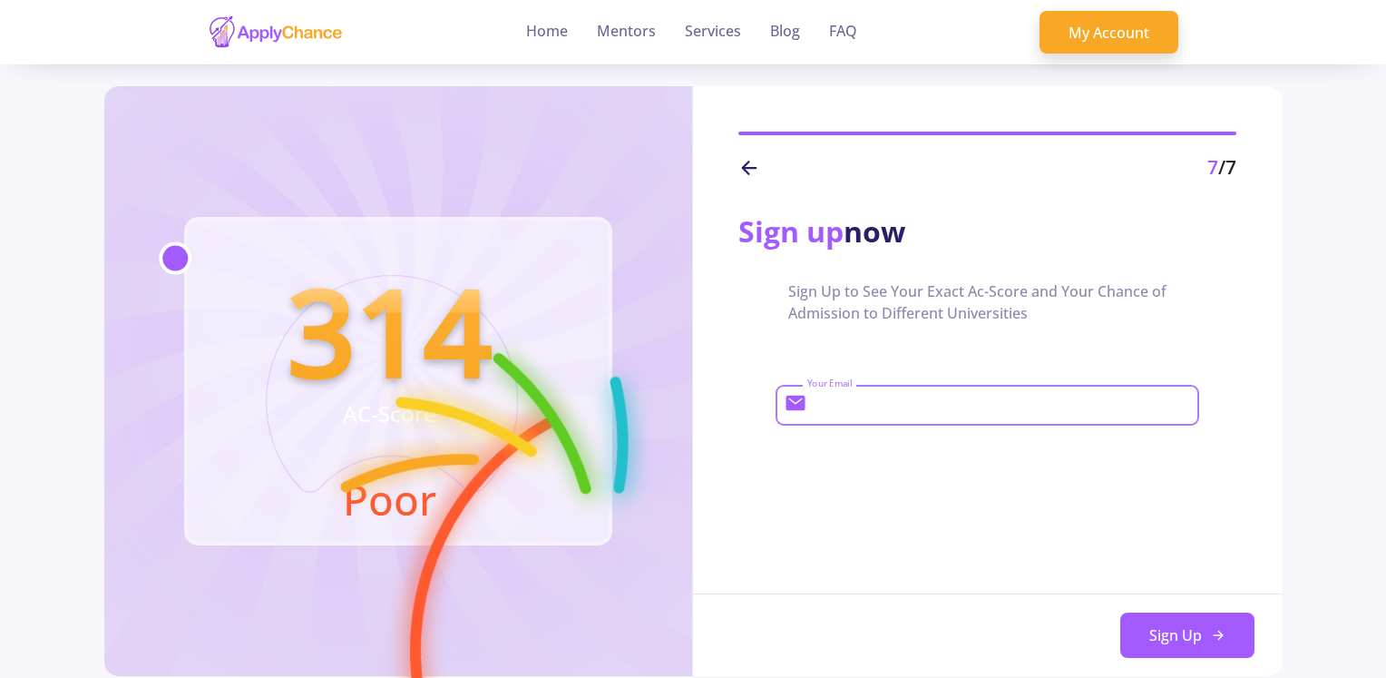
paste input "[EMAIL_ADDRESS][DOMAIN_NAME]"
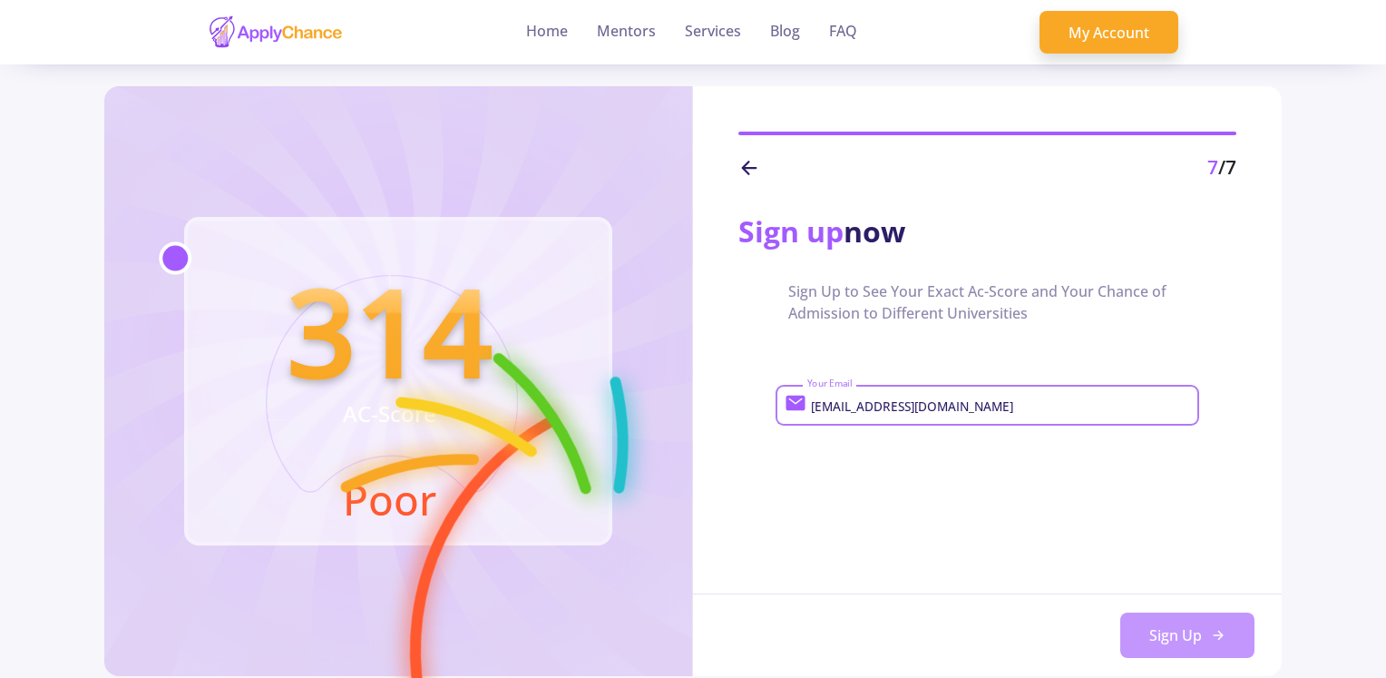
type input "[EMAIL_ADDRESS][DOMAIN_NAME]"
click at [1193, 636] on button "Sign Up" at bounding box center [1187, 634] width 134 height 45
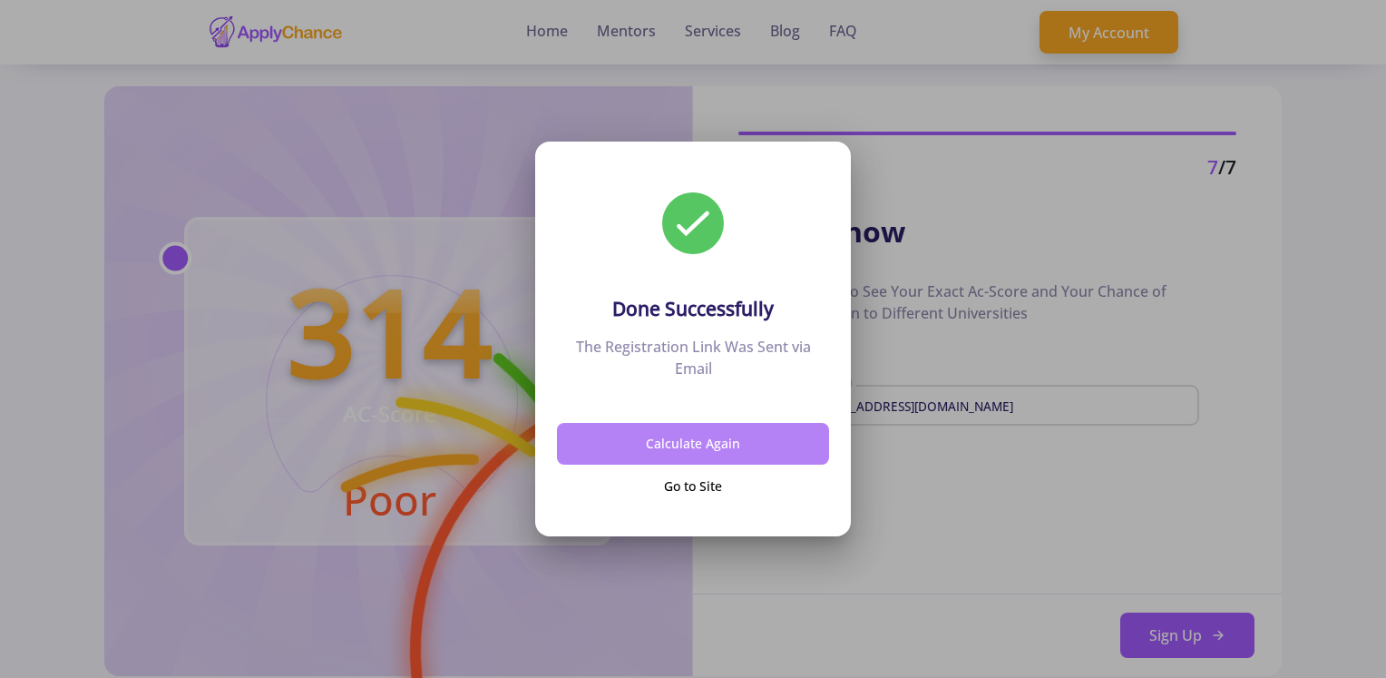
click at [726, 451] on button "Calculate Again" at bounding box center [693, 444] width 272 height 43
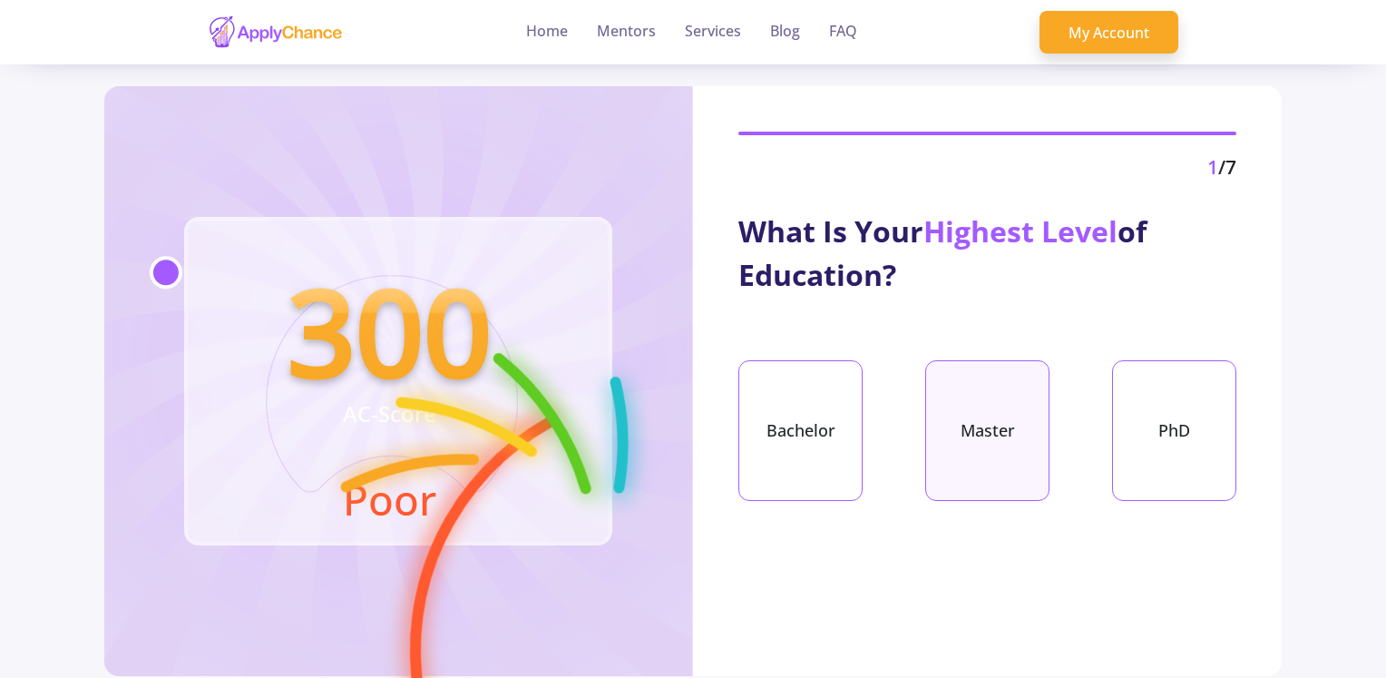
click at [1004, 415] on div "Master" at bounding box center [987, 430] width 124 height 141
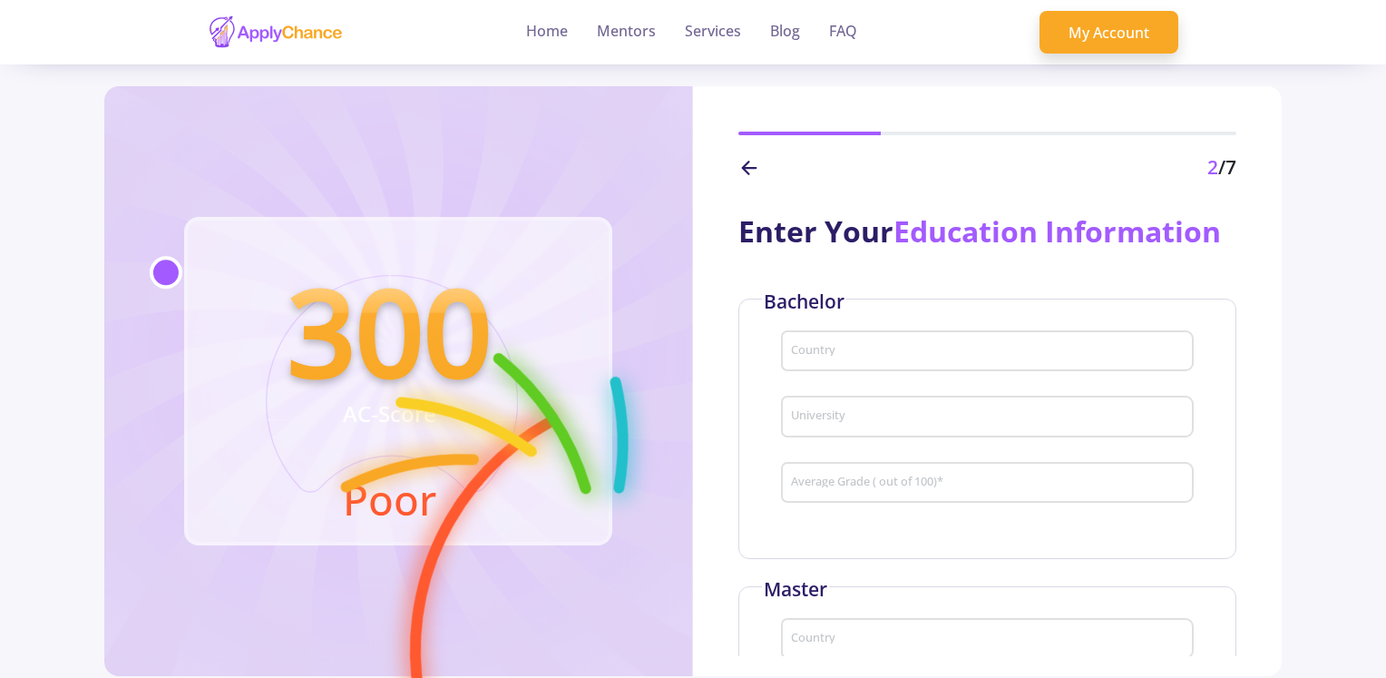
scroll to position [91, 0]
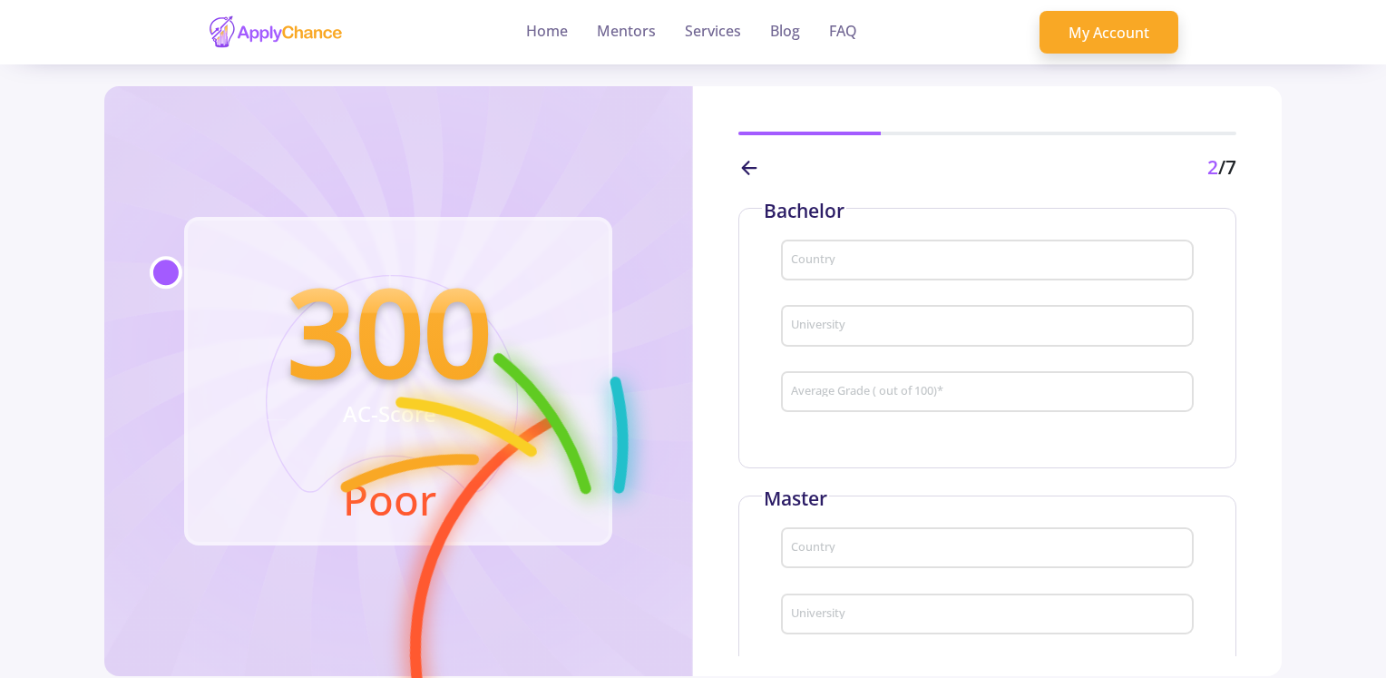
click at [844, 266] on input "Country" at bounding box center [990, 261] width 400 height 16
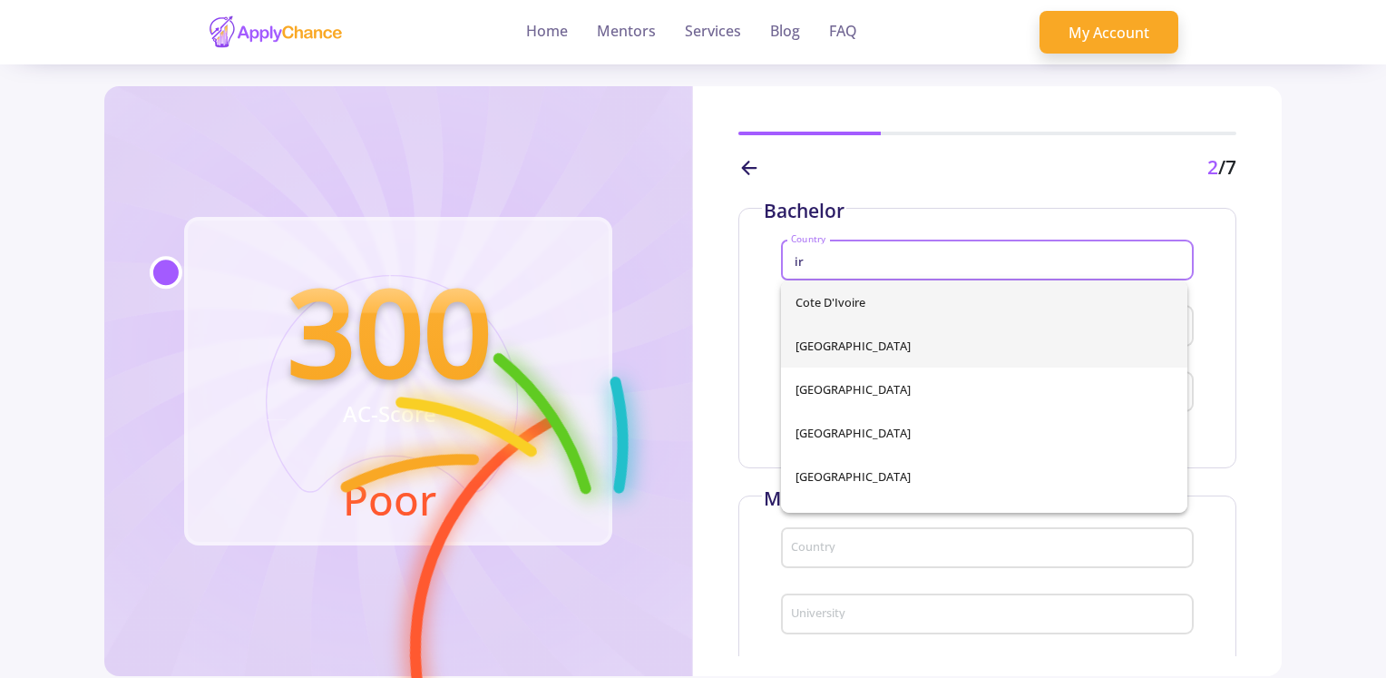
click at [834, 335] on span "[GEOGRAPHIC_DATA]" at bounding box center [983, 346] width 377 height 44
type input "[GEOGRAPHIC_DATA]"
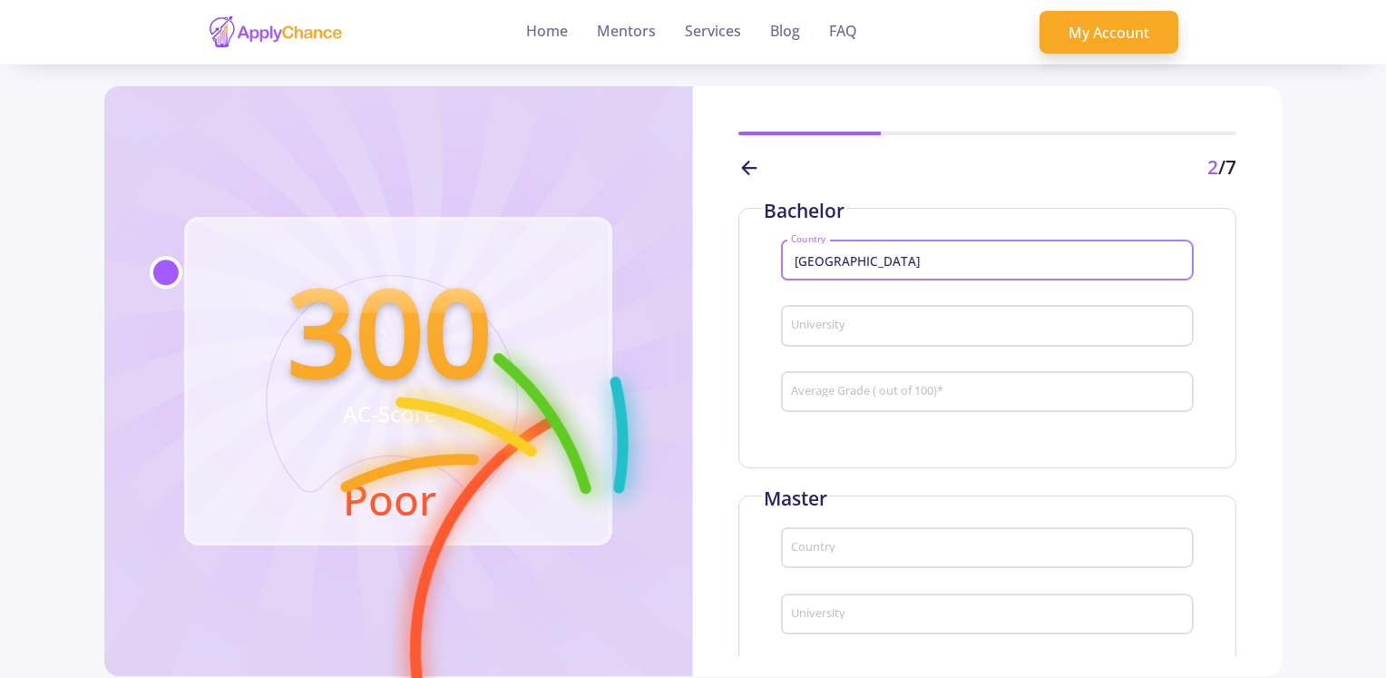
click at [834, 335] on input "University" at bounding box center [990, 326] width 400 height 16
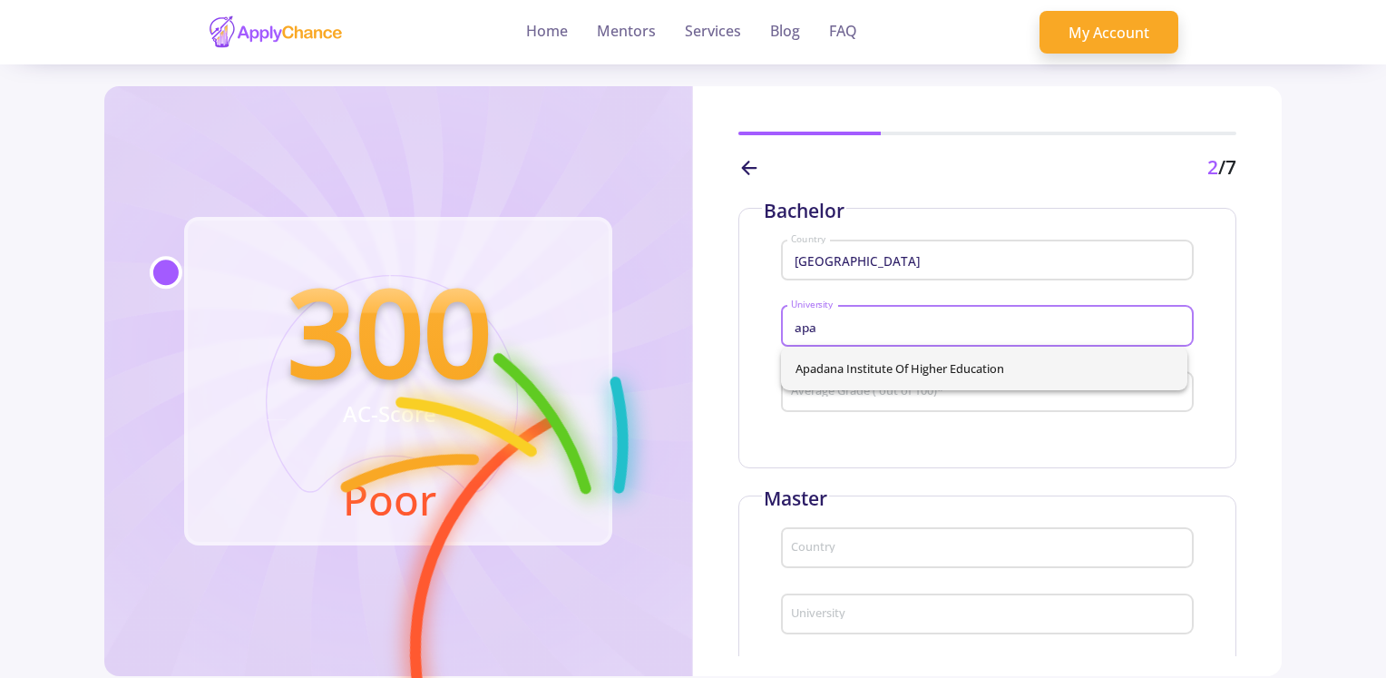
click at [894, 379] on span "Apadana Institute of Higher Education" at bounding box center [983, 368] width 377 height 44
type input "Apadana Institute of Higher Education"
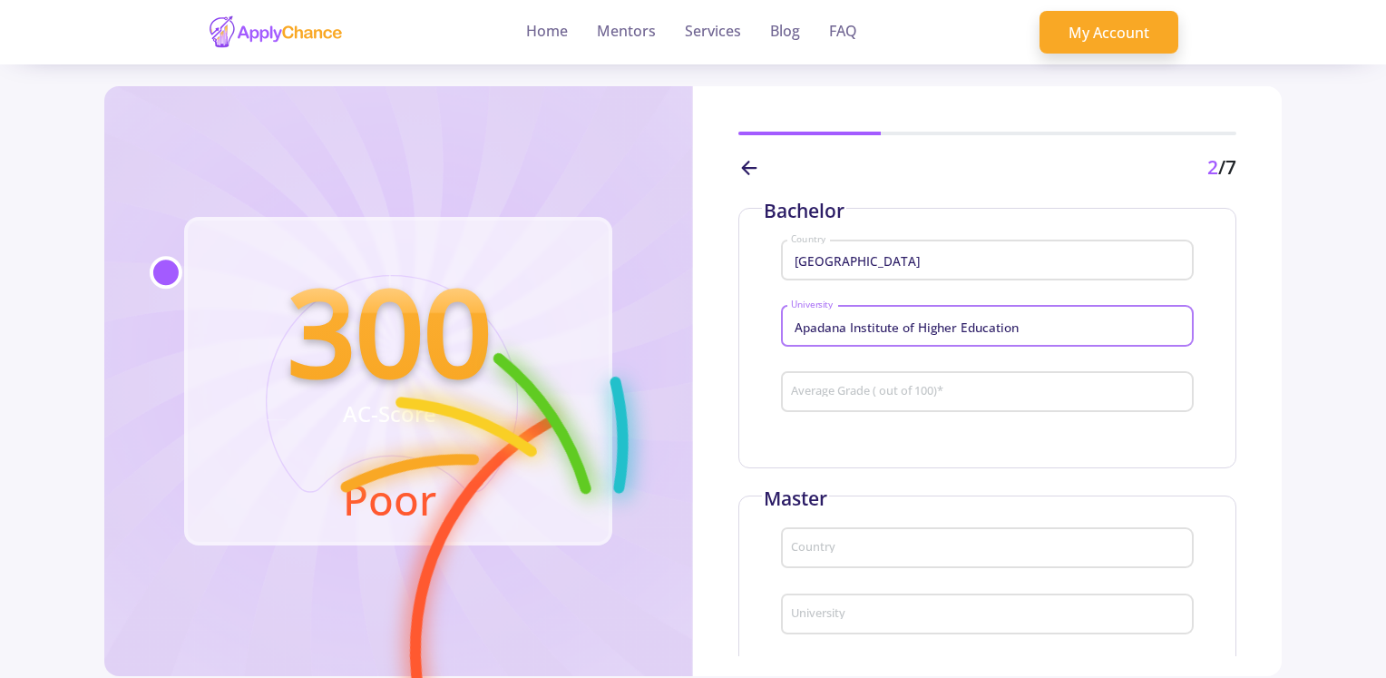
click at [894, 384] on div "Average Grade ( out of 100) *" at bounding box center [987, 388] width 395 height 47
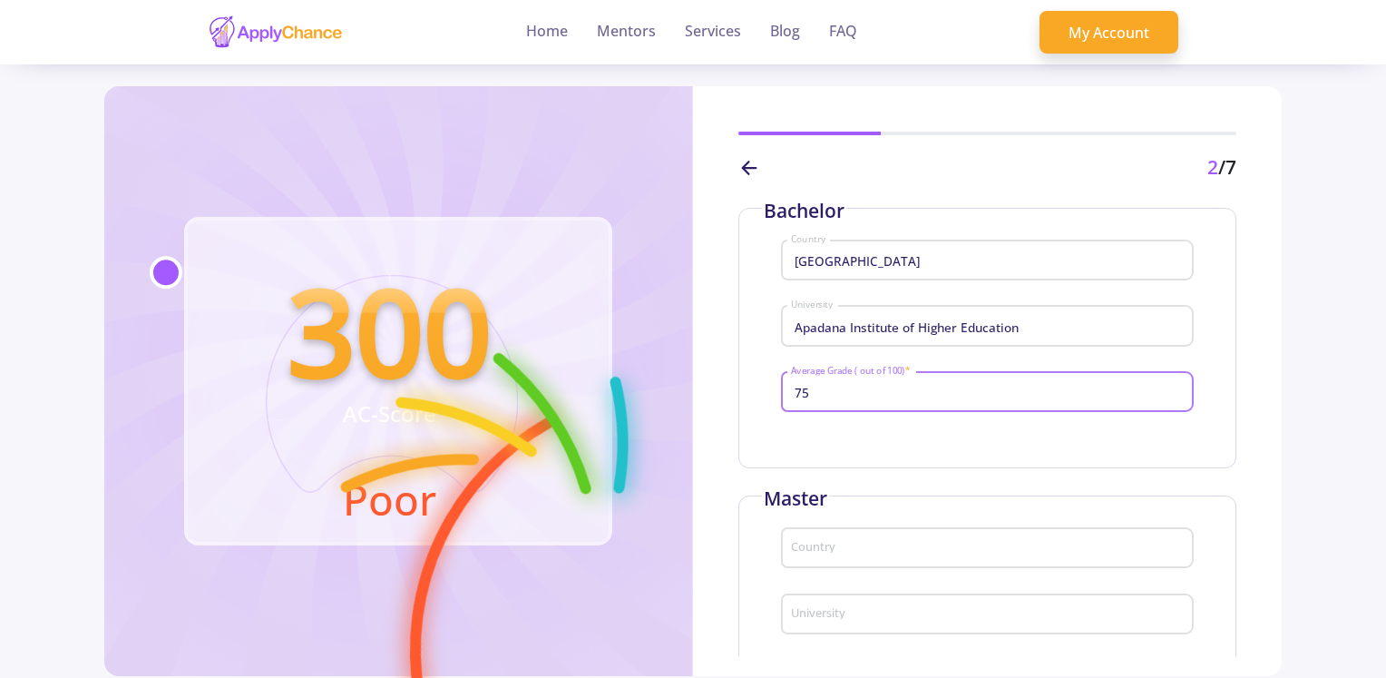
type input "75"
click at [841, 542] on input "Country" at bounding box center [990, 549] width 400 height 16
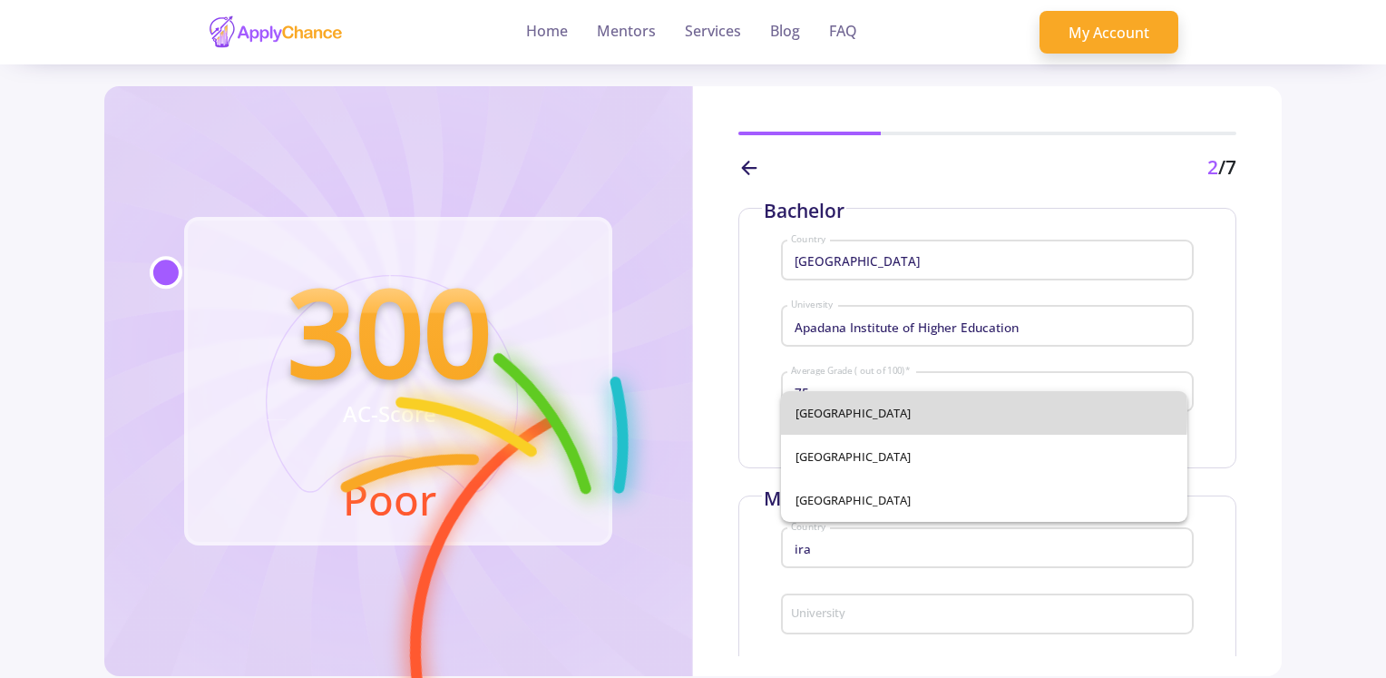
click at [860, 414] on span "[GEOGRAPHIC_DATA]" at bounding box center [983, 413] width 377 height 44
type input "[GEOGRAPHIC_DATA]"
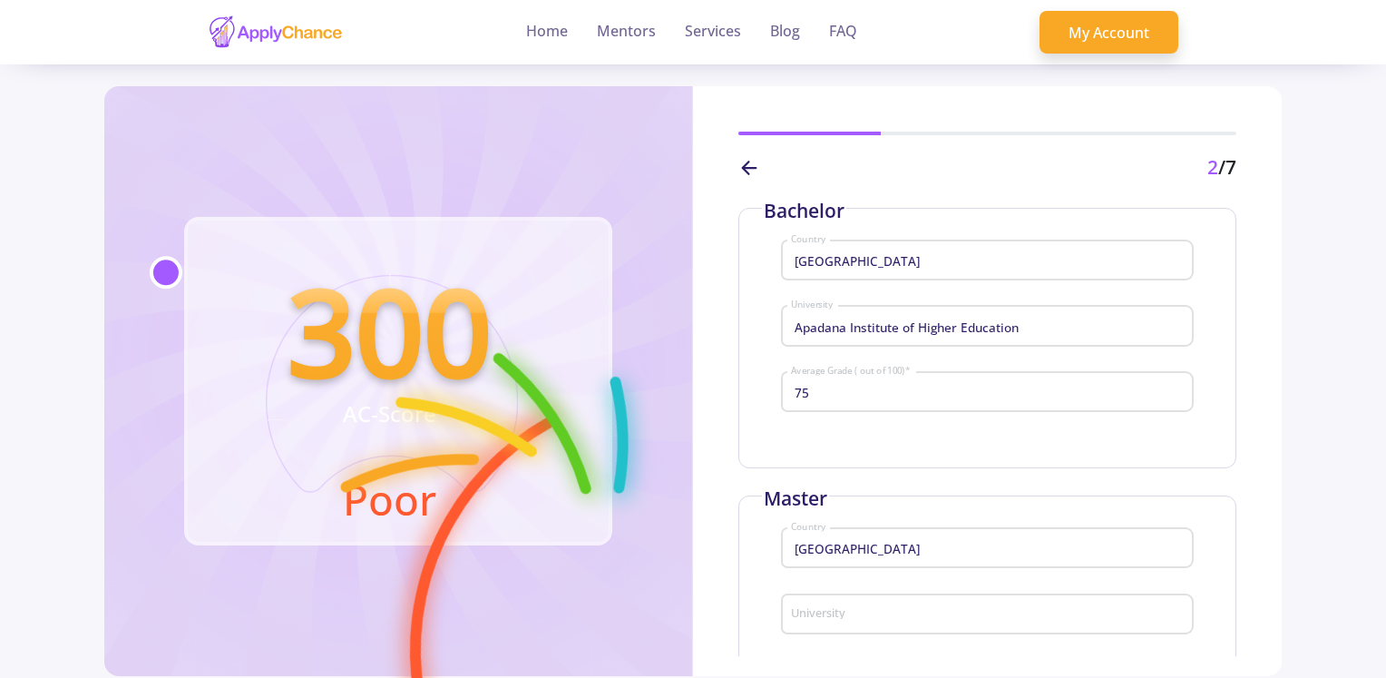
click at [871, 625] on div "University" at bounding box center [987, 610] width 395 height 47
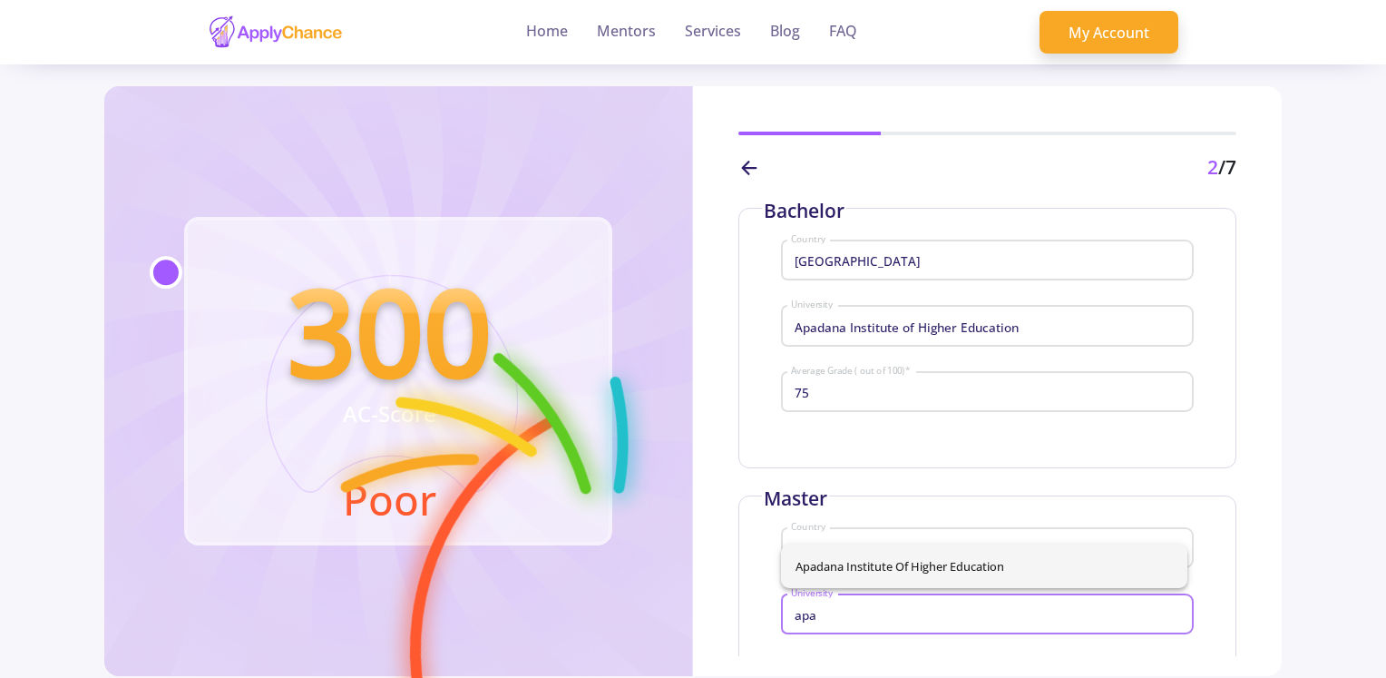
type input "apa"
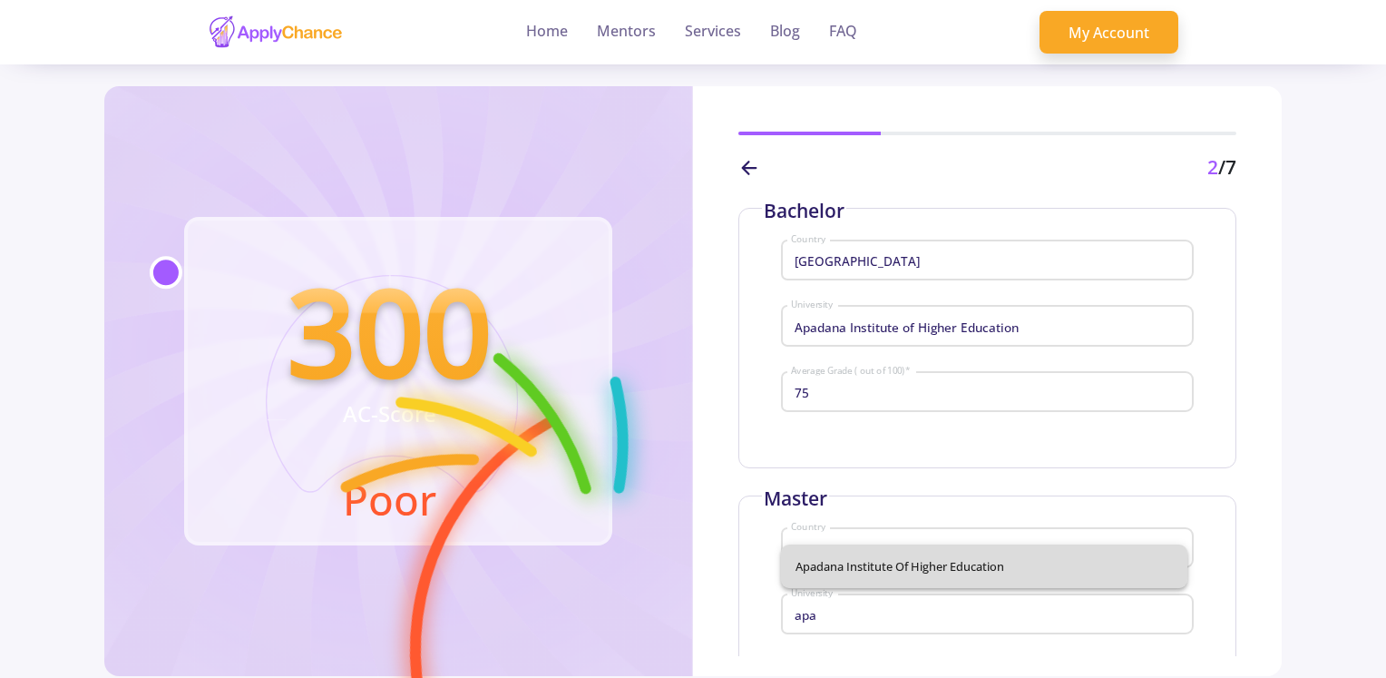
click at [881, 556] on div "Apadana Institute of Higher Education" at bounding box center [984, 566] width 406 height 44
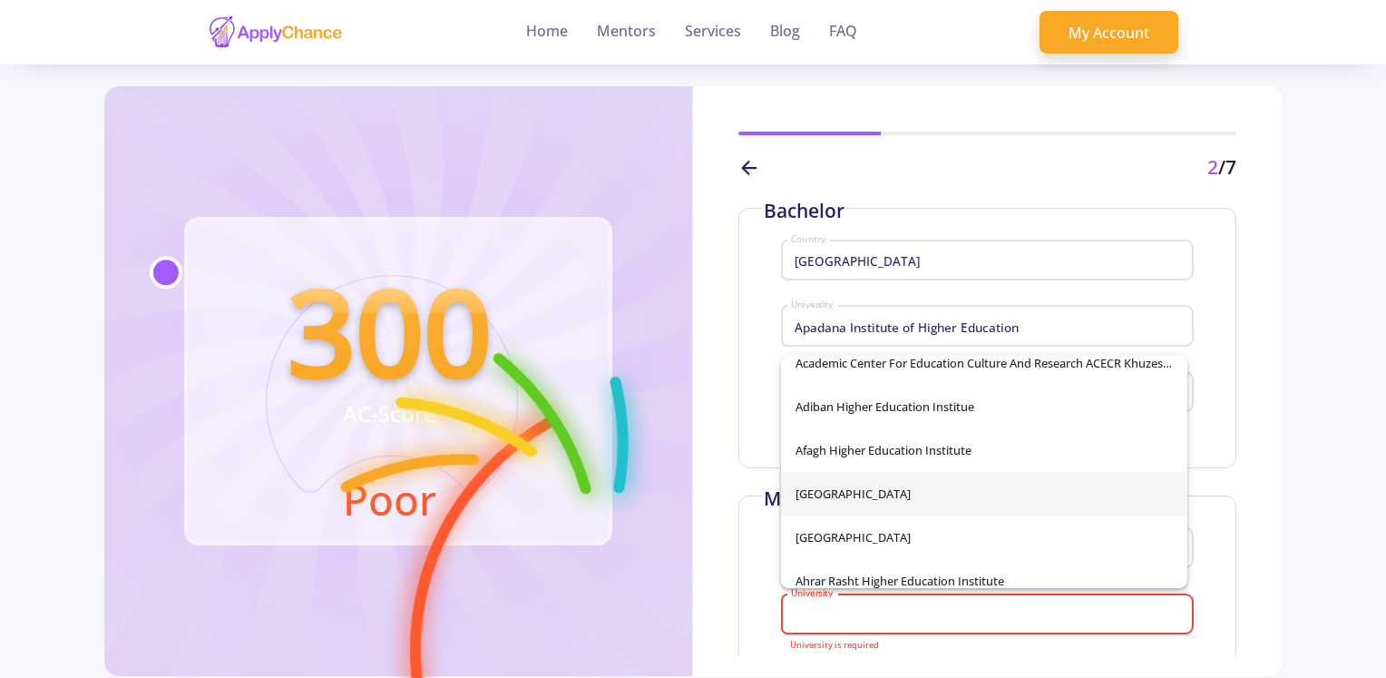
scroll to position [0, 0]
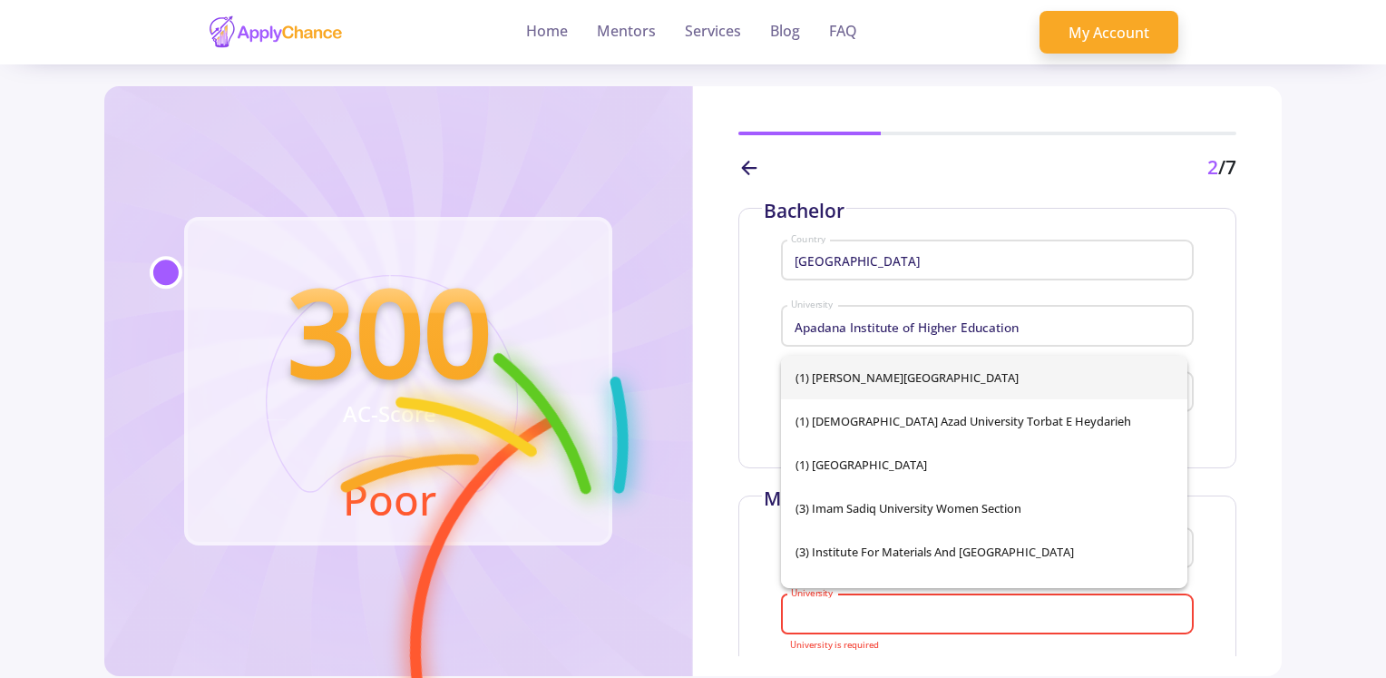
click at [903, 626] on div "University" at bounding box center [987, 610] width 395 height 47
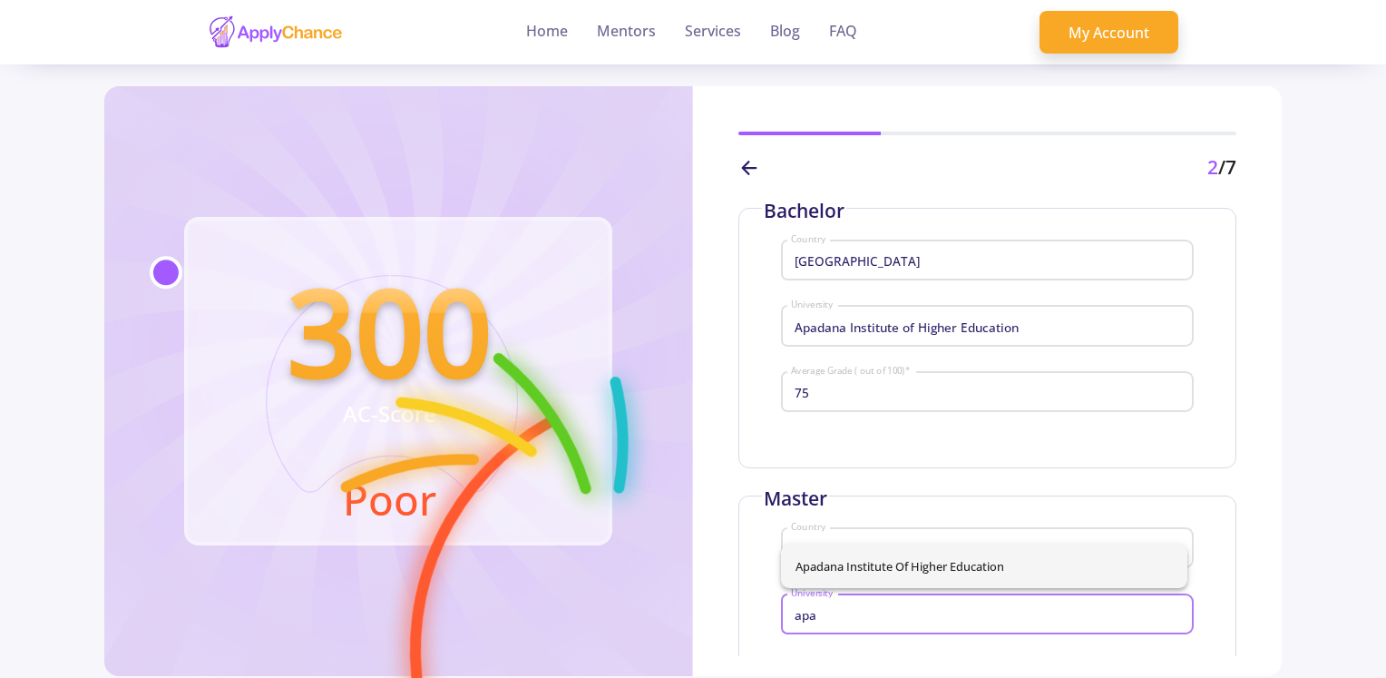
type input "apa"
click at [935, 575] on div "Apadana Institute of Higher Education" at bounding box center [984, 566] width 406 height 44
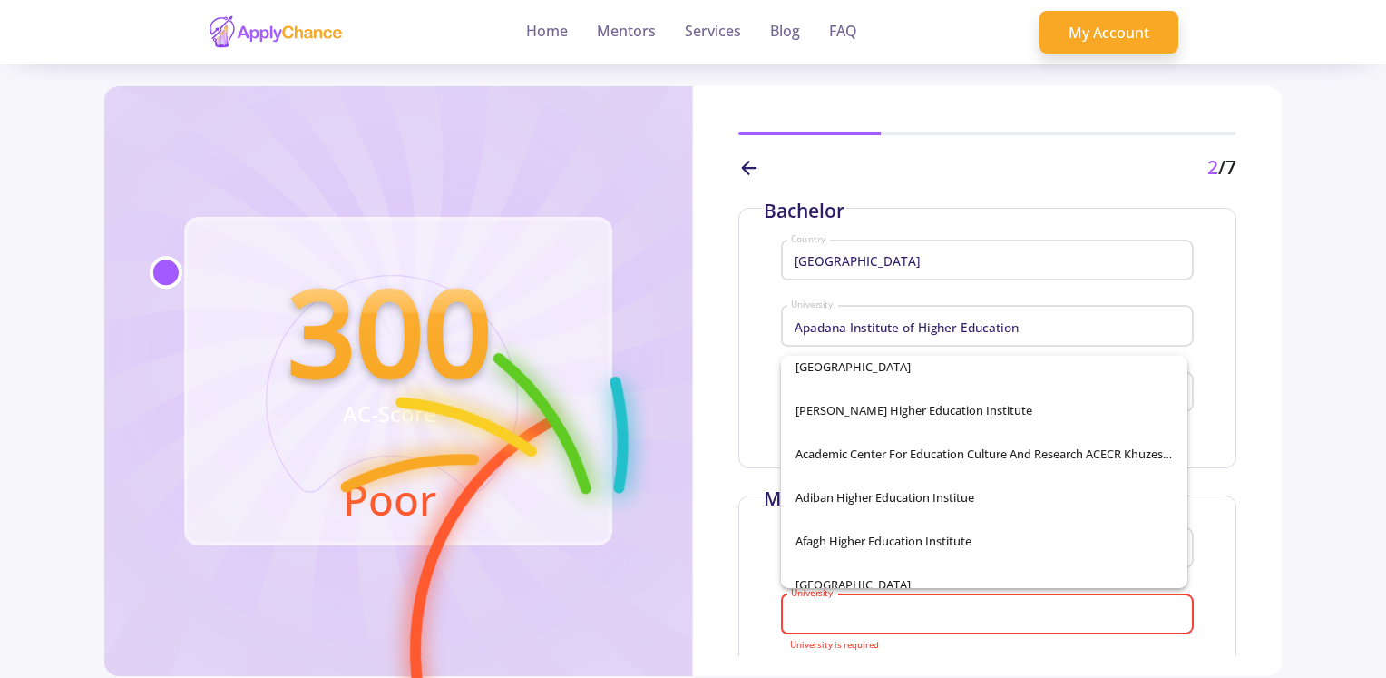
scroll to position [290, 0]
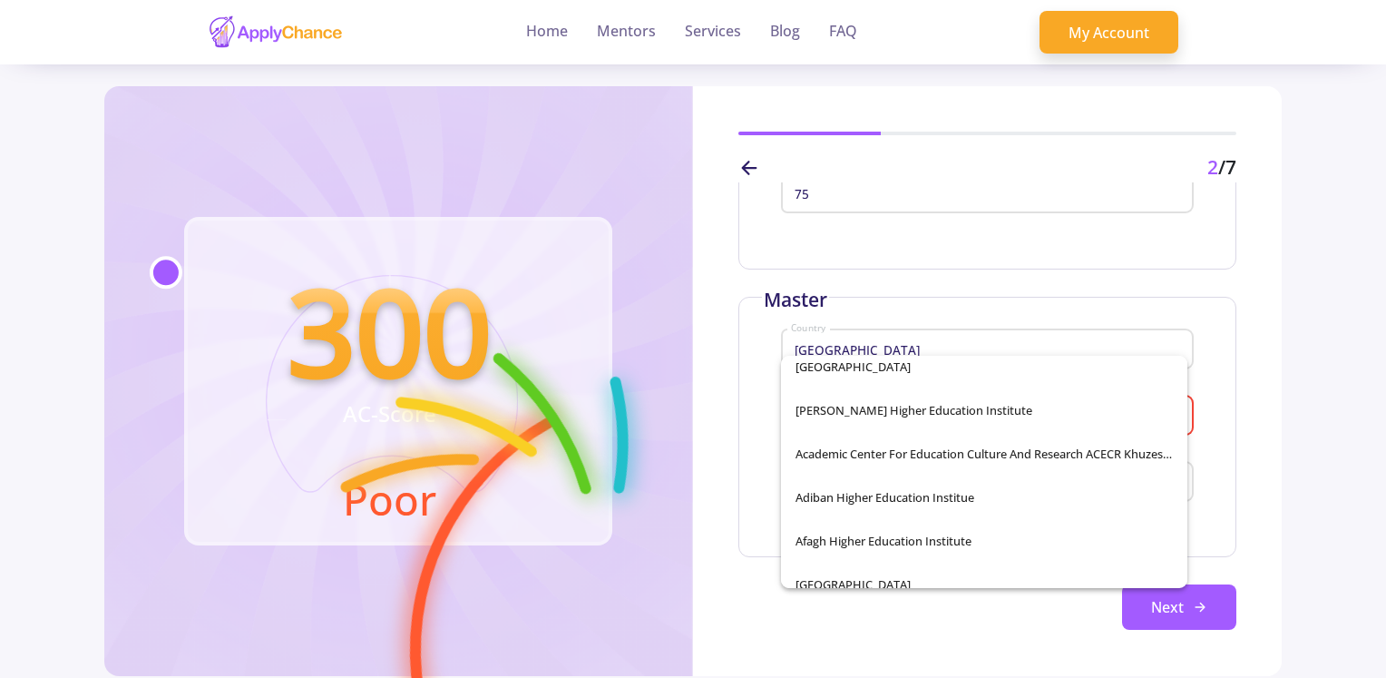
click at [957, 624] on div "Next" at bounding box center [987, 606] width 498 height 45
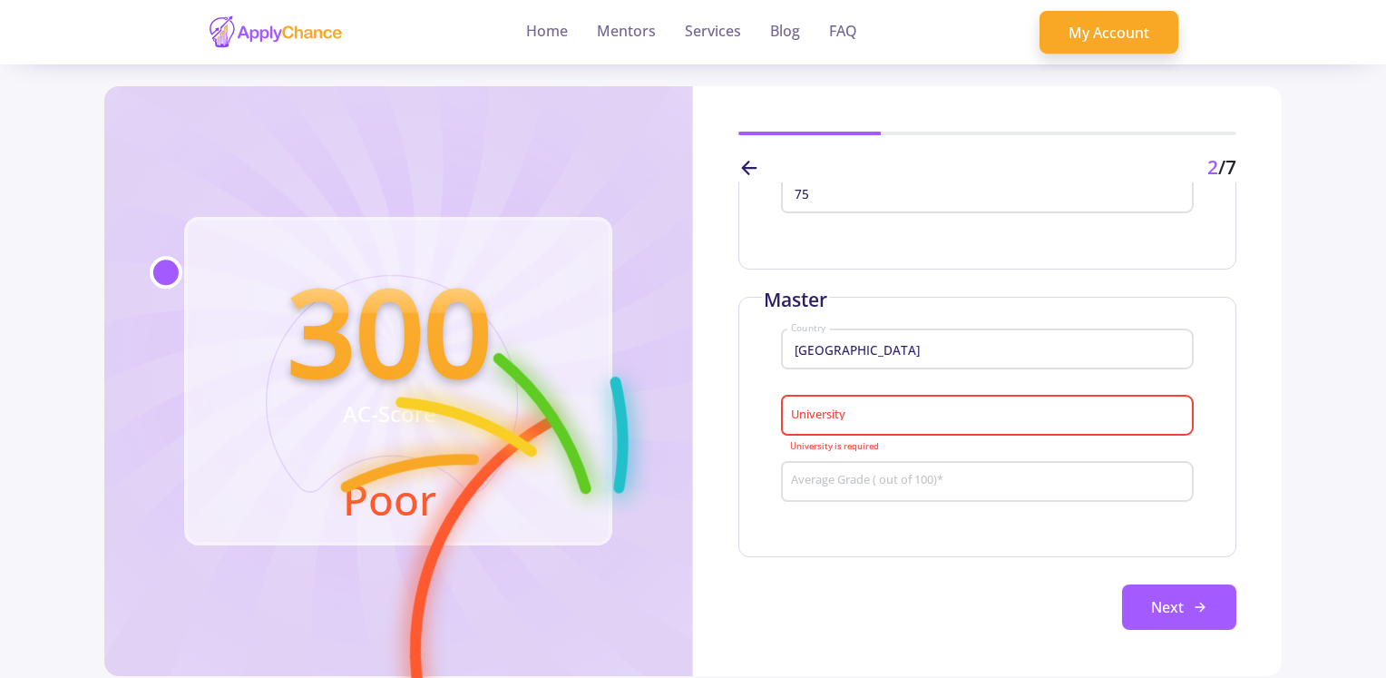
click at [844, 425] on div "University" at bounding box center [987, 411] width 395 height 47
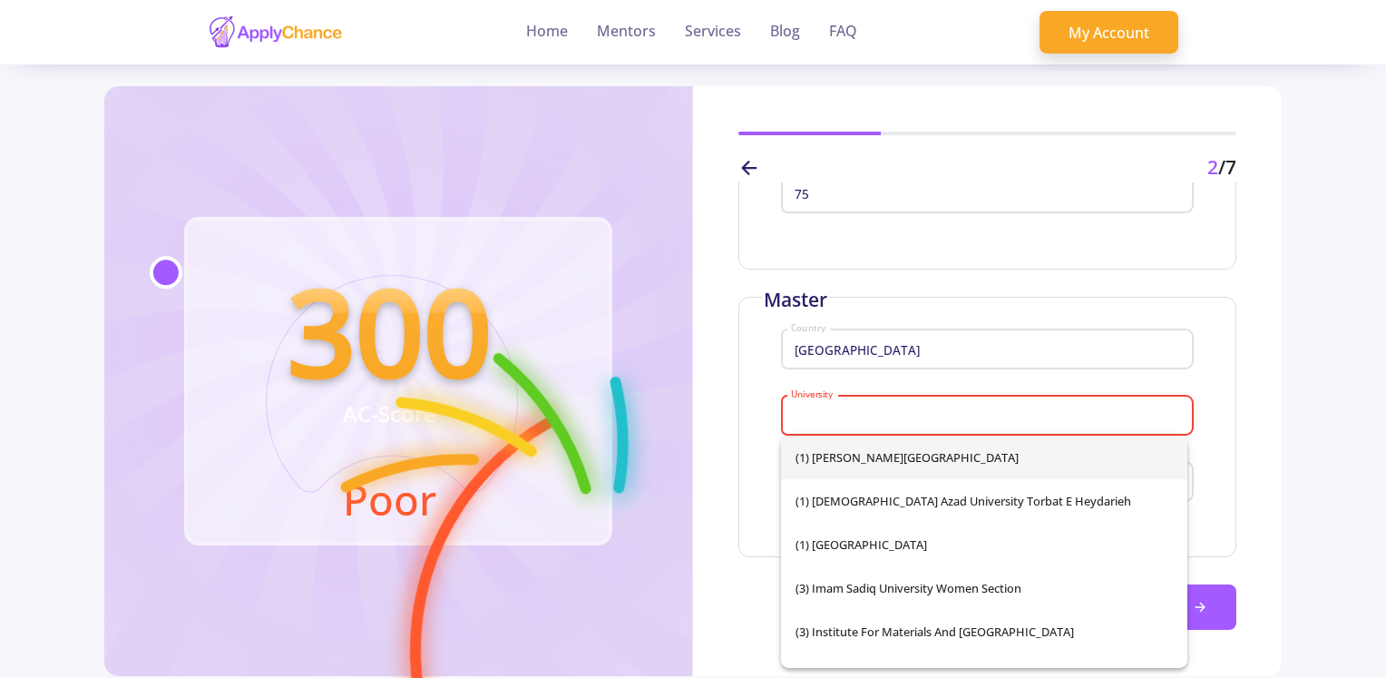
click at [860, 417] on input "University" at bounding box center [990, 416] width 400 height 16
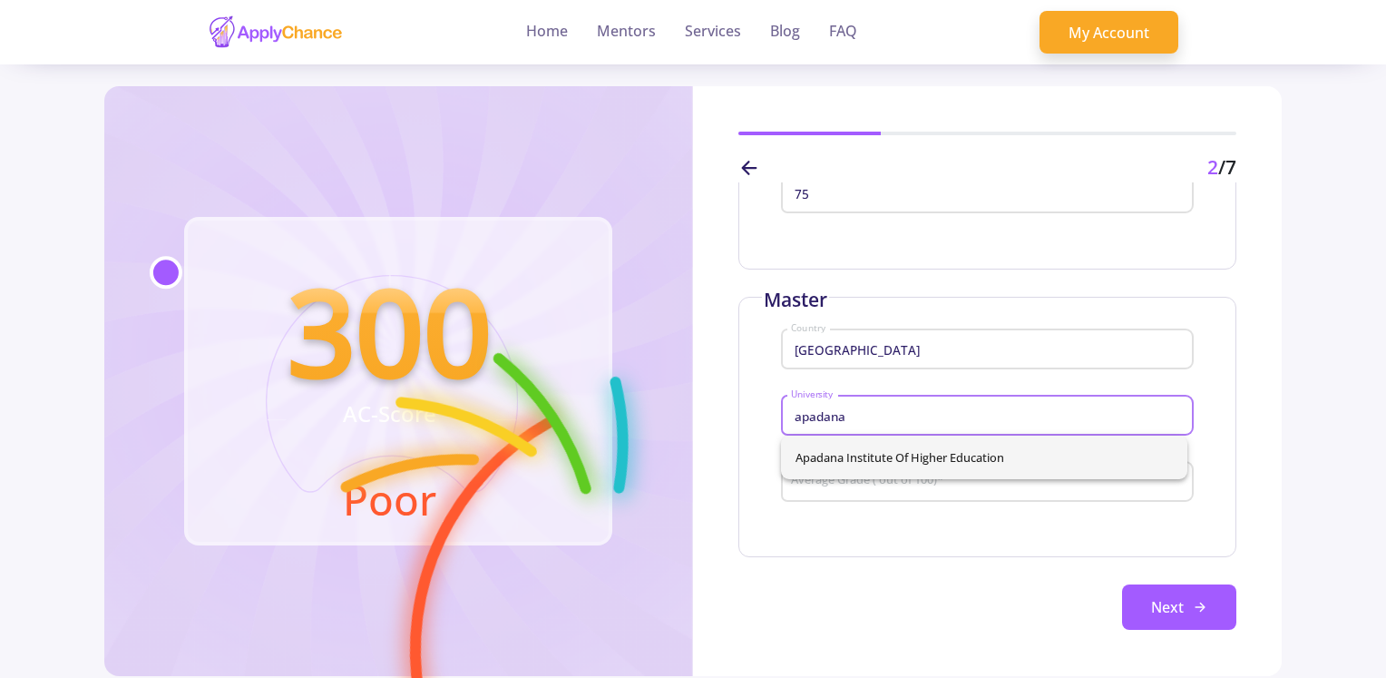
type input "apadana"
click at [867, 443] on div "Apadana Institute of Higher Education" at bounding box center [984, 457] width 406 height 44
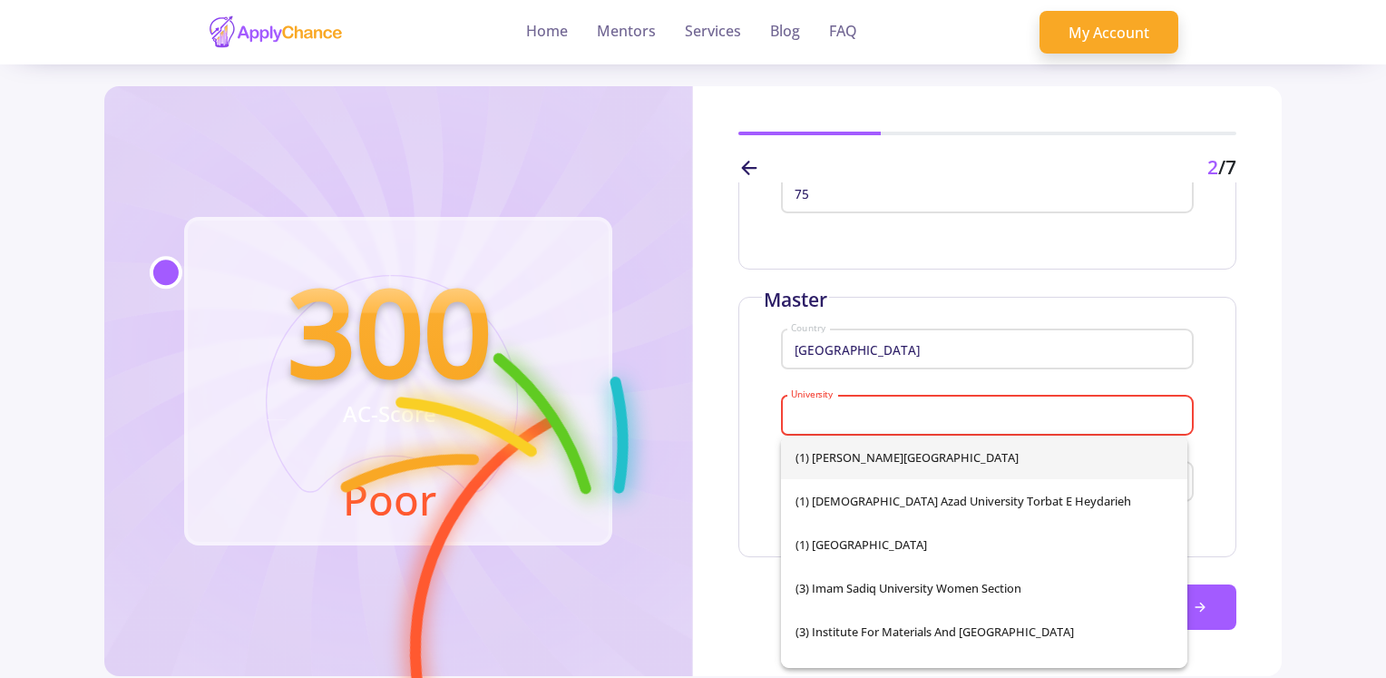
click at [902, 408] on input "University" at bounding box center [990, 416] width 400 height 16
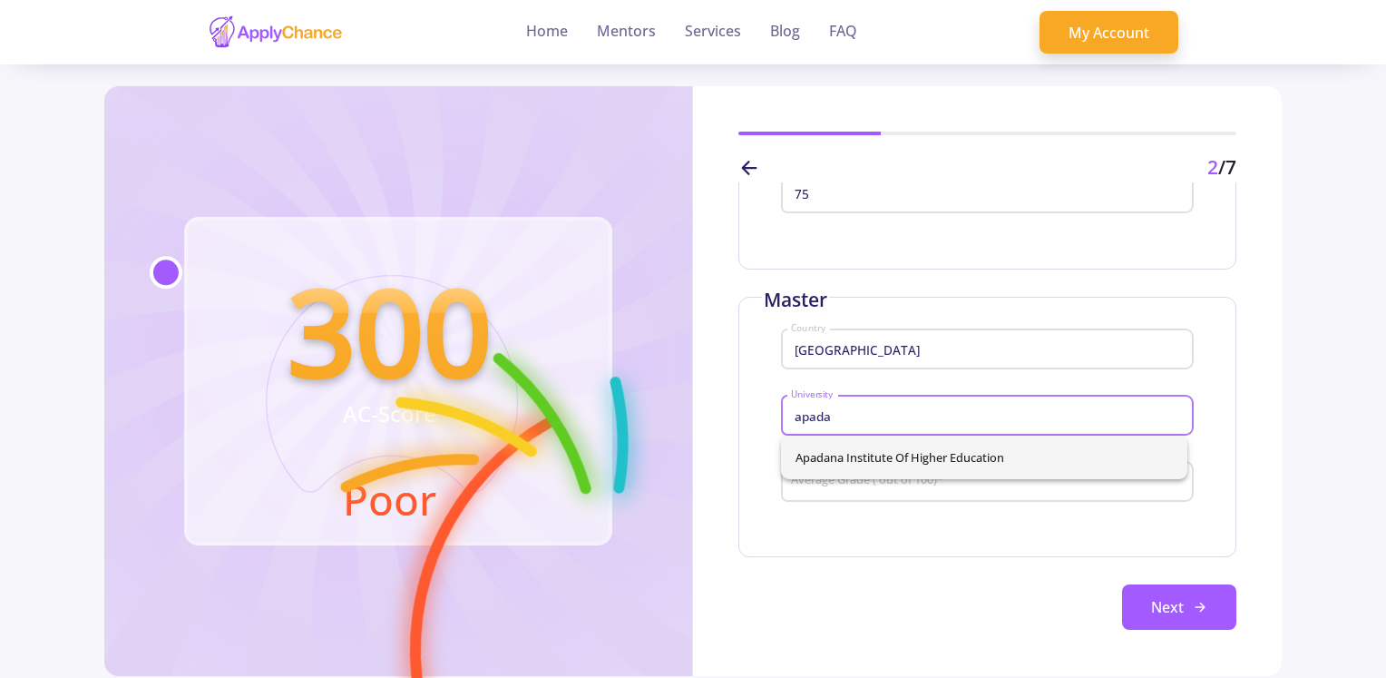
type input "apada"
click at [1060, 449] on div "Apadana Institute of Higher Education" at bounding box center [984, 457] width 406 height 44
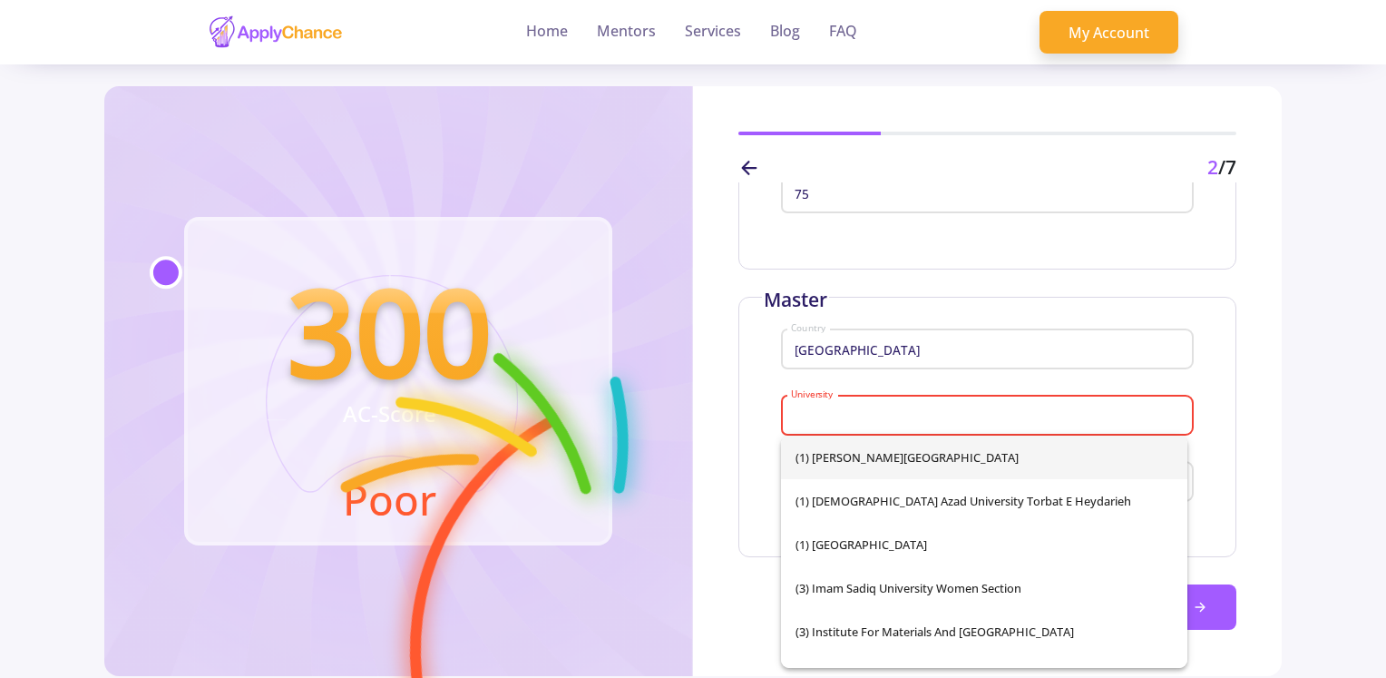
click at [1246, 491] on div "Enter Your Education Information Bachelor Iran Country Apadana Institute of Hig…" at bounding box center [987, 419] width 589 height 474
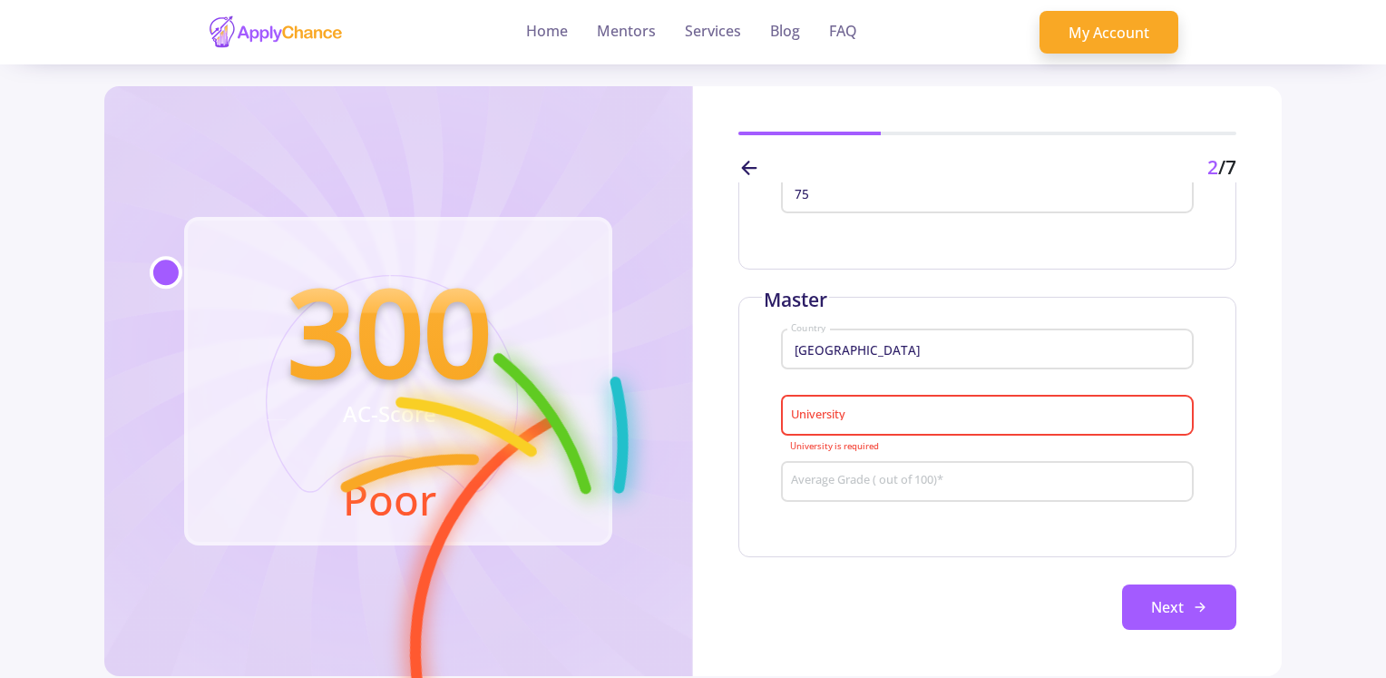
click at [971, 429] on div "University" at bounding box center [987, 411] width 395 height 47
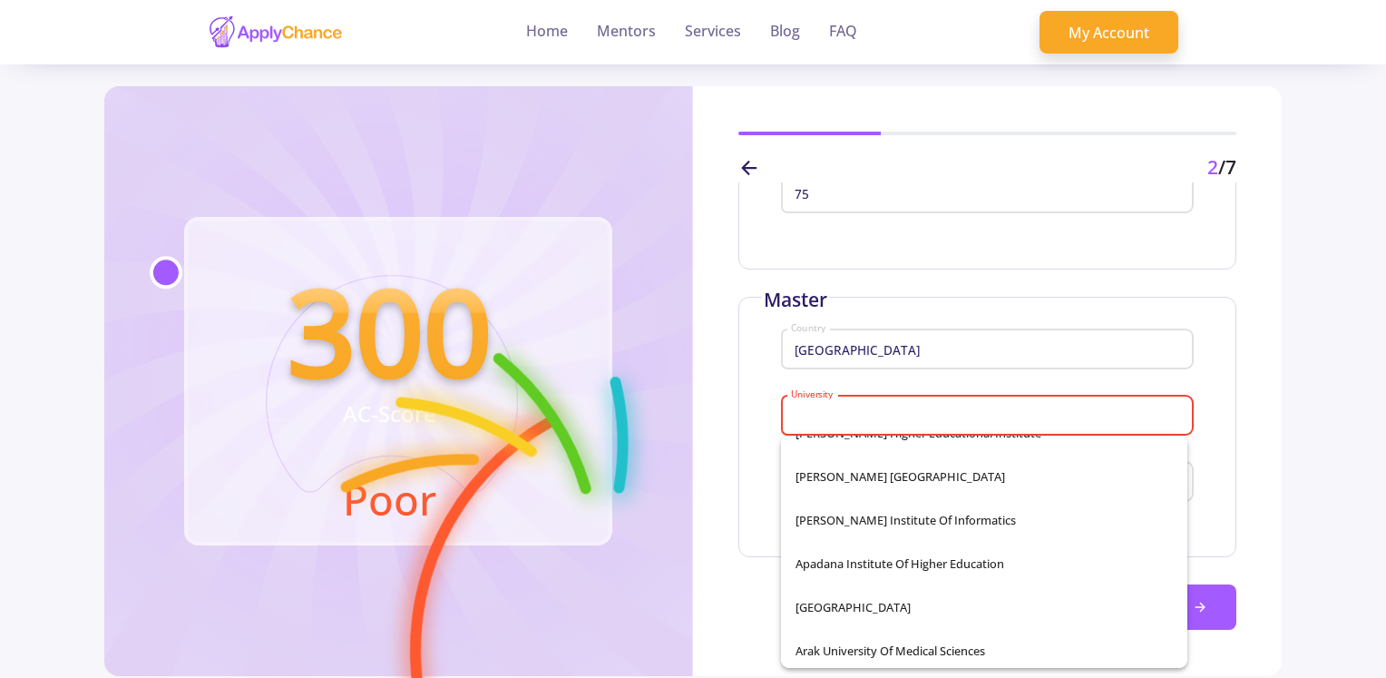
scroll to position [1723, 0]
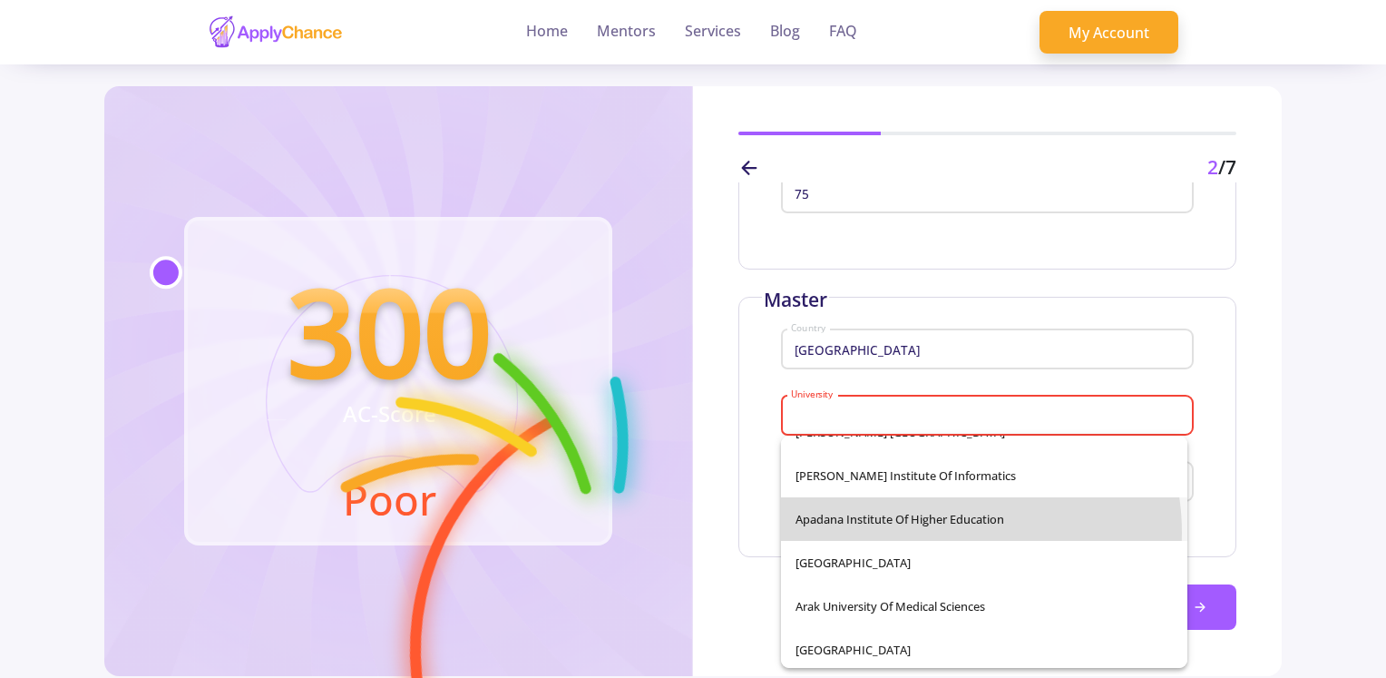
click at [933, 532] on span "Apadana Institute of Higher Education" at bounding box center [983, 519] width 377 height 44
type input "Apadana Institute of Higher Education"
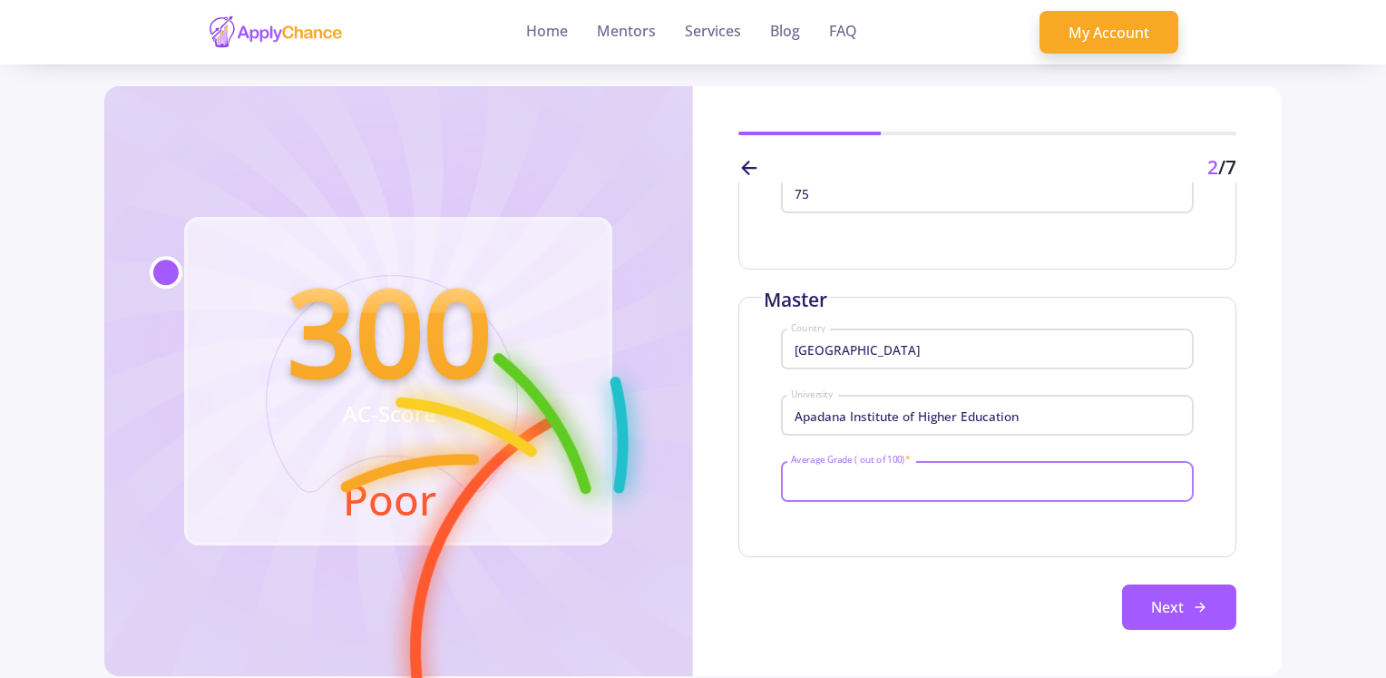
click at [943, 486] on input "Average Grade ( out of 100) *" at bounding box center [990, 481] width 400 height 16
type input "90"
click at [1216, 621] on button "Next" at bounding box center [1179, 606] width 114 height 45
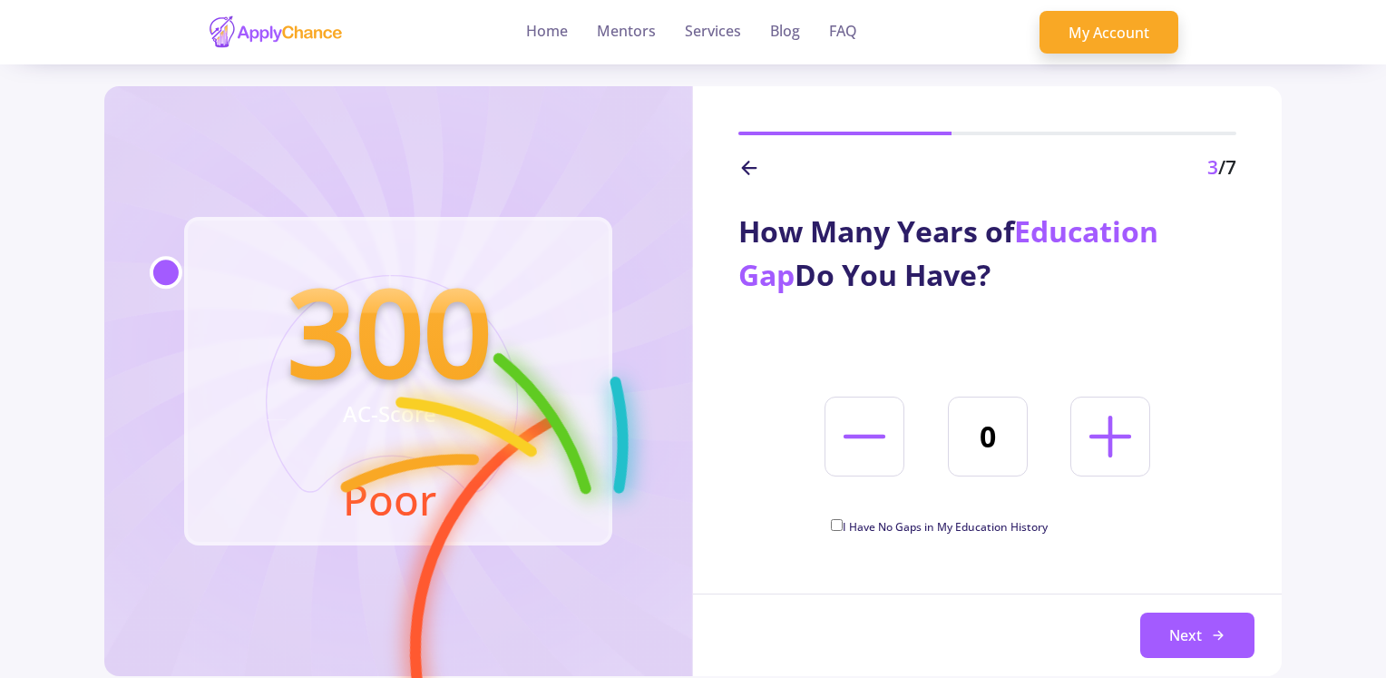
click at [1103, 438] on icon at bounding box center [1110, 436] width 67 height 67
type input "2"
click at [1170, 626] on button "Next" at bounding box center [1197, 634] width 114 height 45
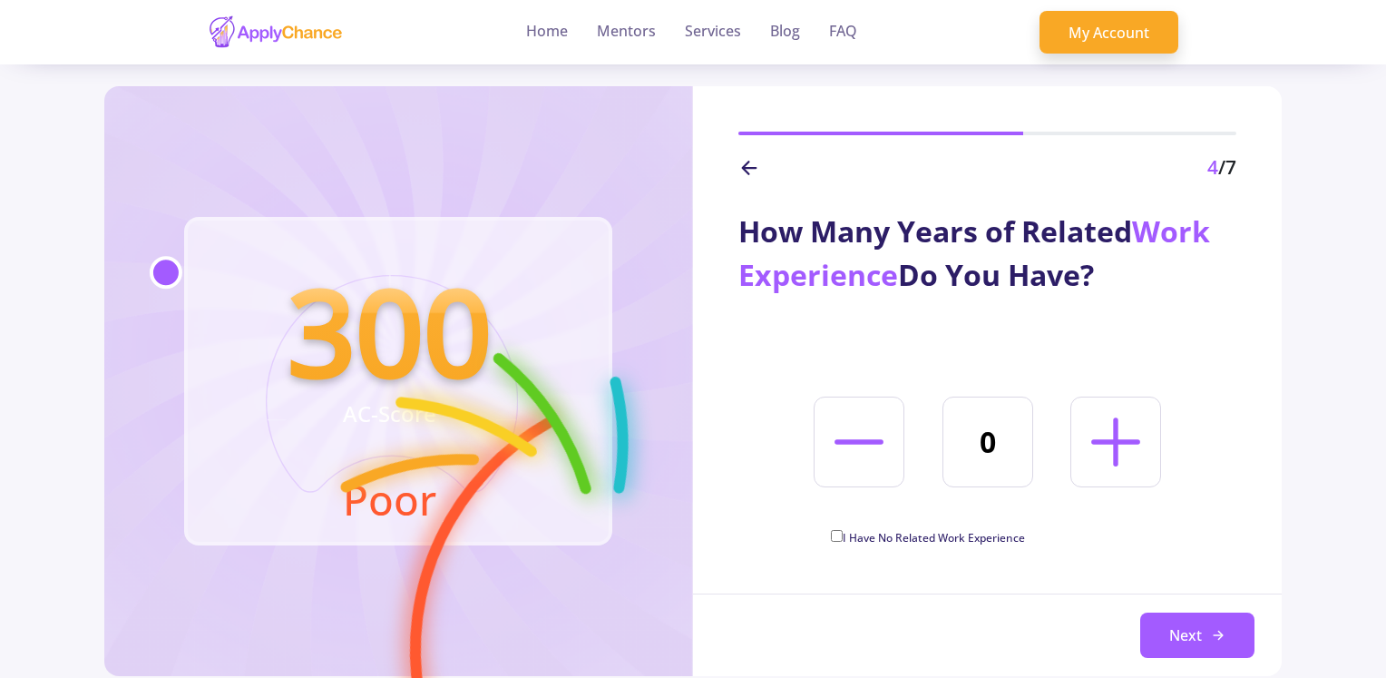
click at [1124, 468] on icon at bounding box center [1116, 442] width 78 height 78
type input "4"
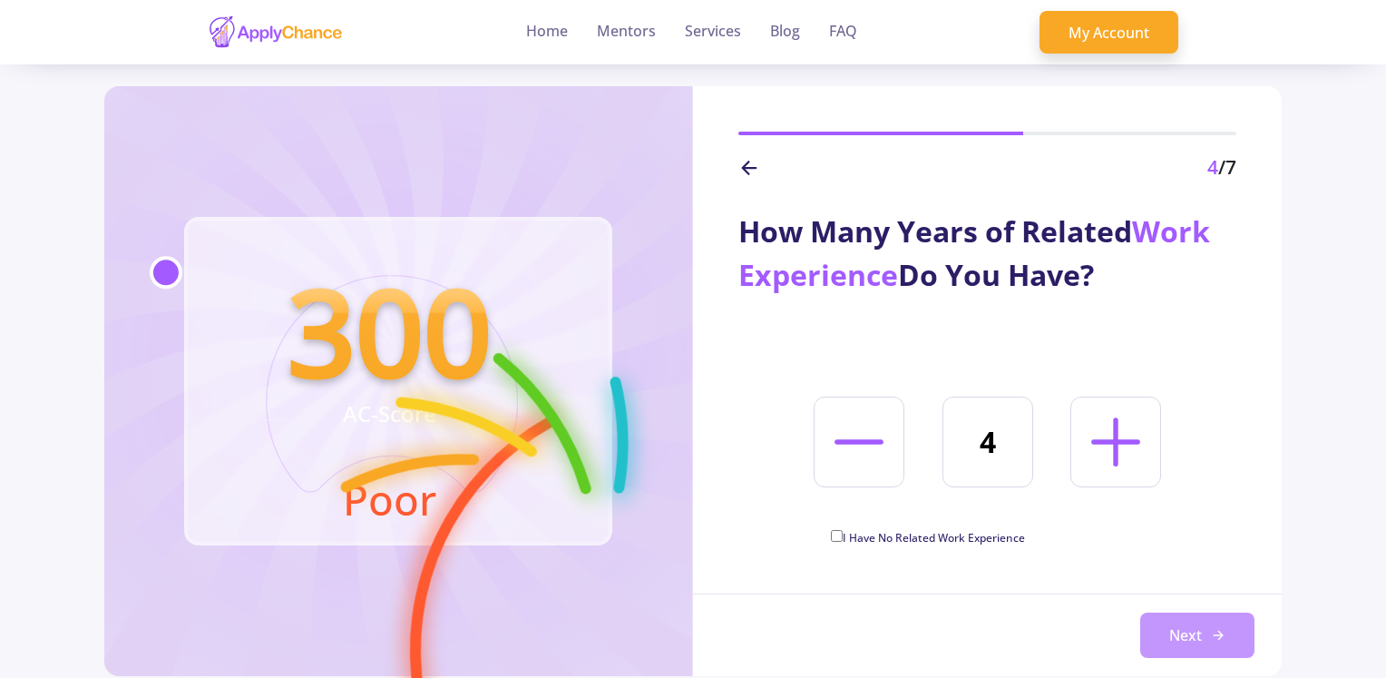
click at [1195, 640] on button "Next" at bounding box center [1197, 634] width 114 height 45
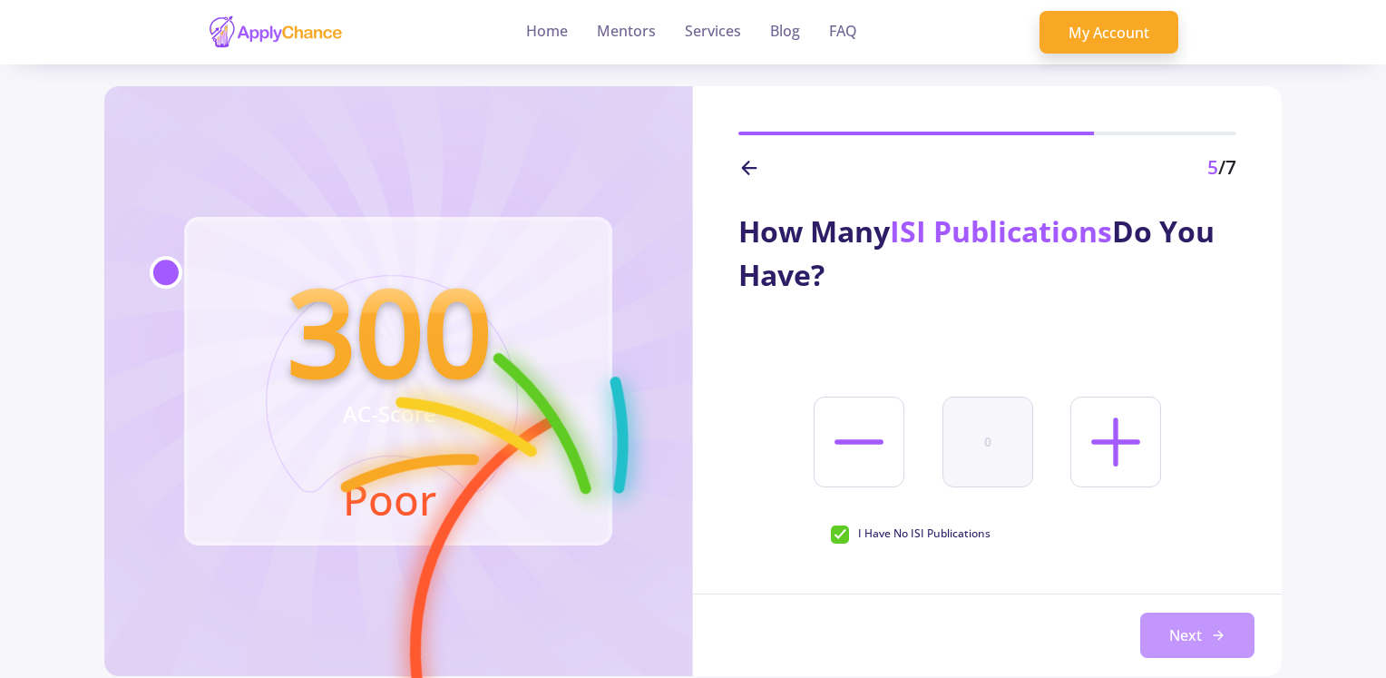
click at [1162, 618] on button "Next" at bounding box center [1197, 634] width 114 height 45
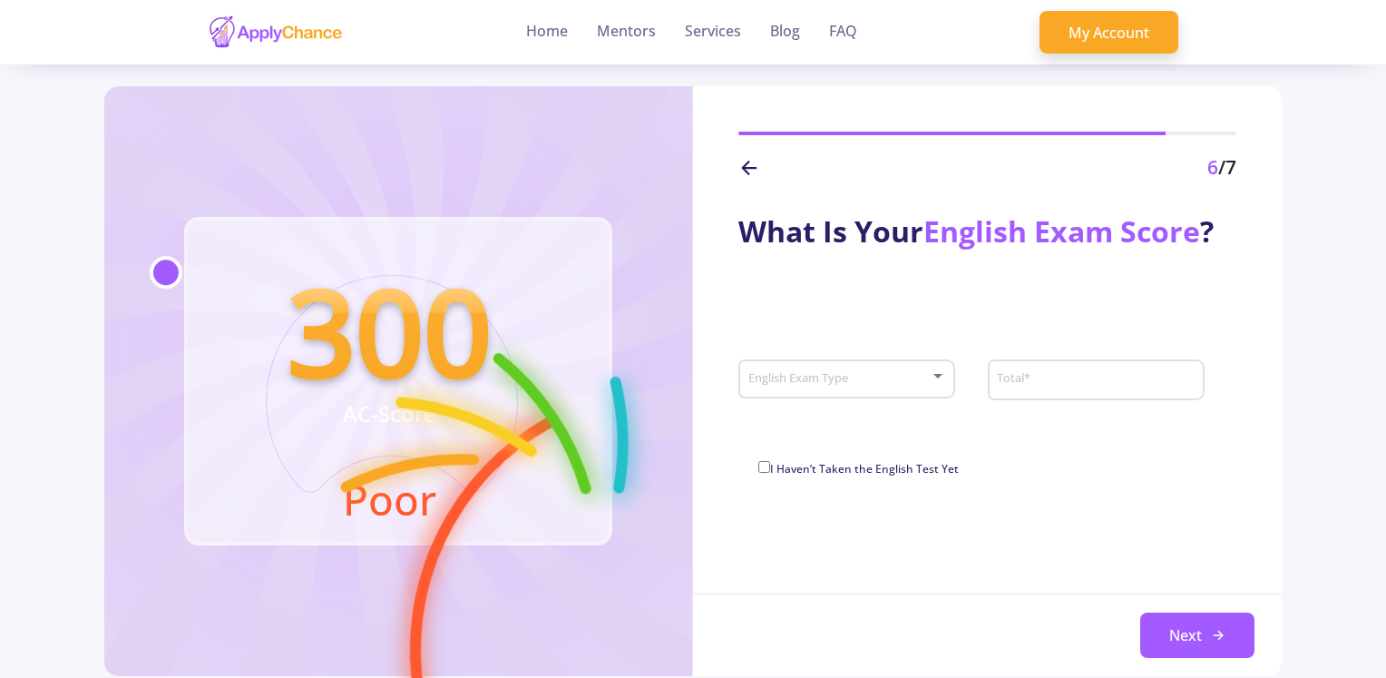
click at [885, 377] on span at bounding box center [841, 379] width 179 height 13
click at [813, 385] on div at bounding box center [838, 380] width 183 height 14
click at [932, 384] on div at bounding box center [847, 379] width 200 height 13
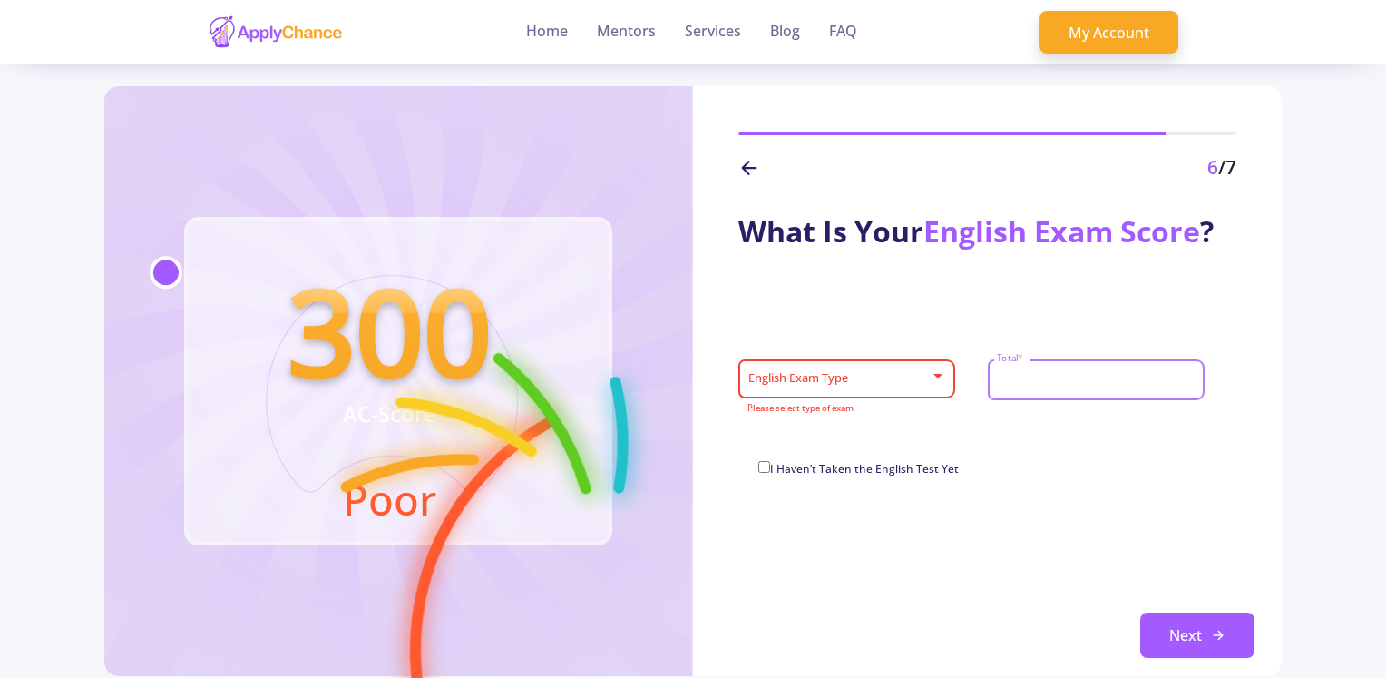
click at [1049, 376] on input "Total *" at bounding box center [1098, 380] width 204 height 16
click at [899, 382] on span at bounding box center [841, 379] width 179 height 13
click at [914, 376] on span at bounding box center [841, 379] width 179 height 13
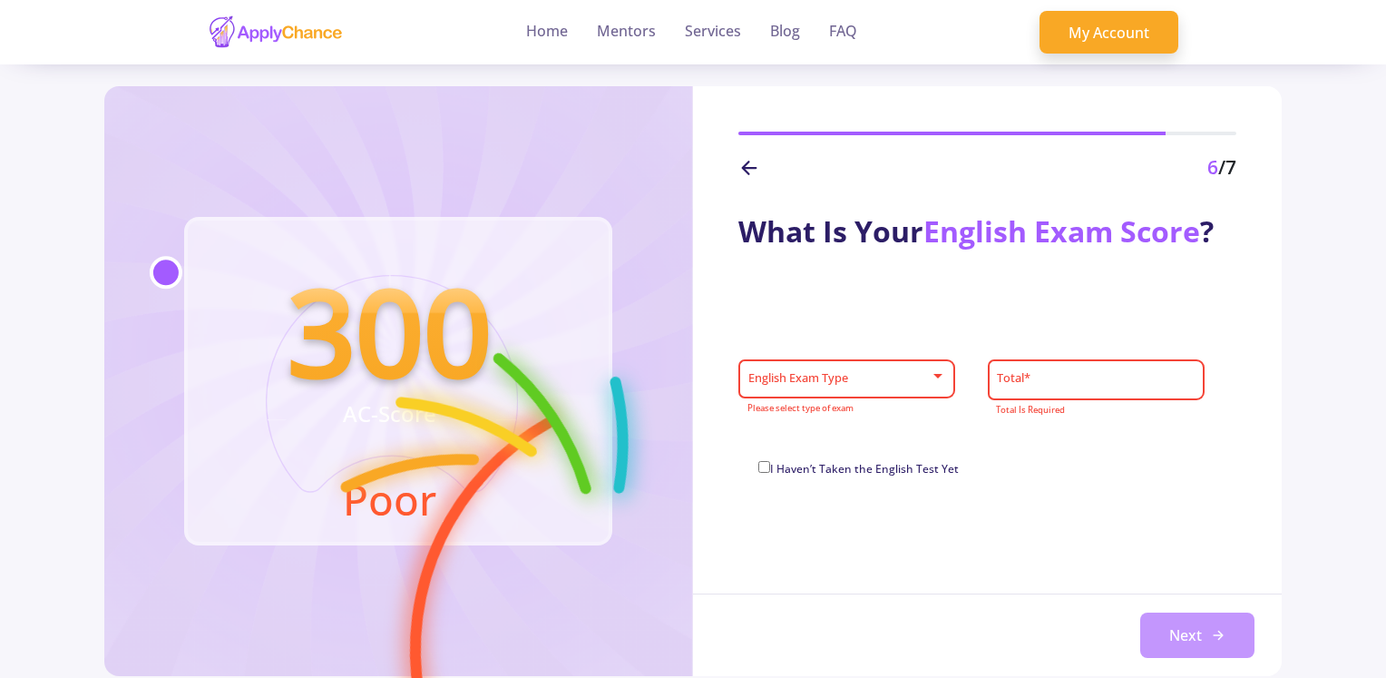
click at [1216, 639] on icon at bounding box center [1218, 635] width 15 height 15
